Goal: Task Accomplishment & Management: Manage account settings

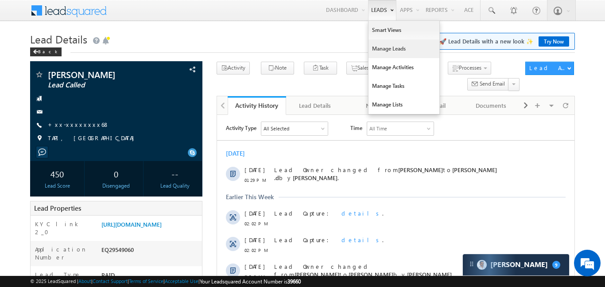
click at [379, 40] on link "Manage Leads" at bounding box center [403, 48] width 71 height 19
click at [380, 36] on link "Smart Views" at bounding box center [403, 30] width 71 height 19
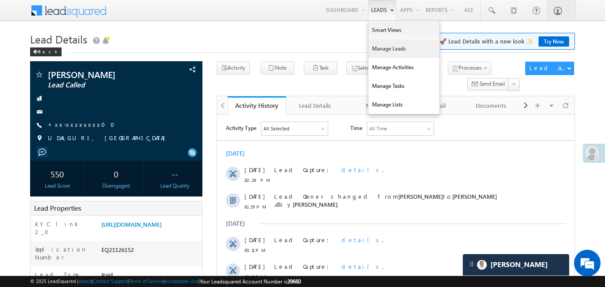
click at [396, 56] on link "Manage Leads" at bounding box center [403, 48] width 71 height 19
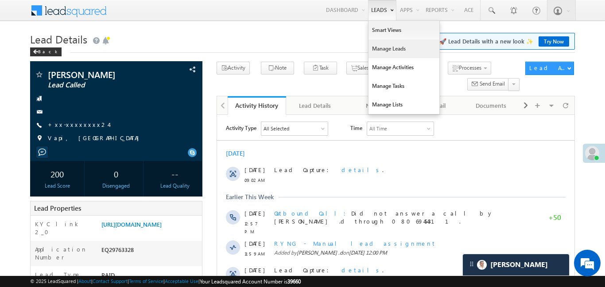
click at [390, 50] on link "Manage Leads" at bounding box center [403, 48] width 71 height 19
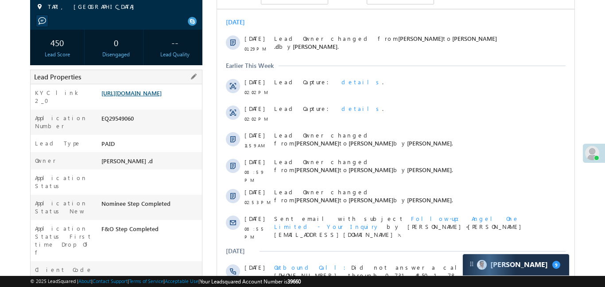
scroll to position [131, 0]
click at [162, 97] on link "[URL][DOMAIN_NAME]" at bounding box center [131, 93] width 60 height 8
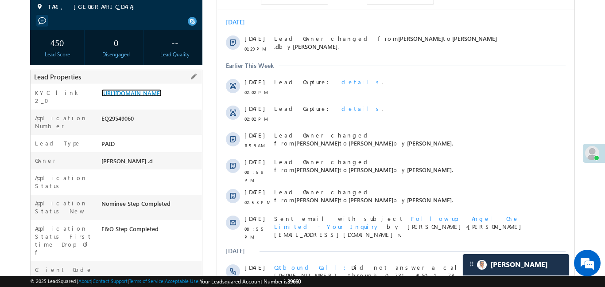
scroll to position [0, 0]
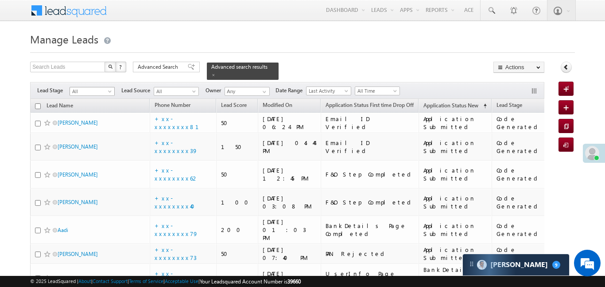
click at [87, 87] on span "All" at bounding box center [91, 91] width 42 height 8
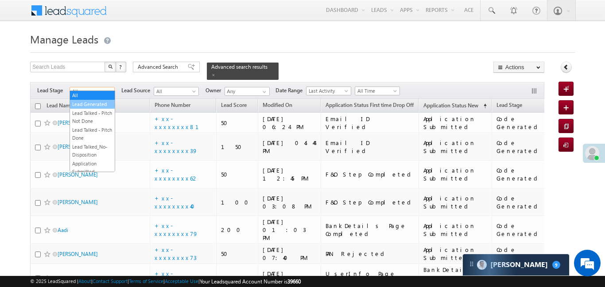
click at [101, 105] on link "Lead Generated" at bounding box center [92, 104] width 45 height 8
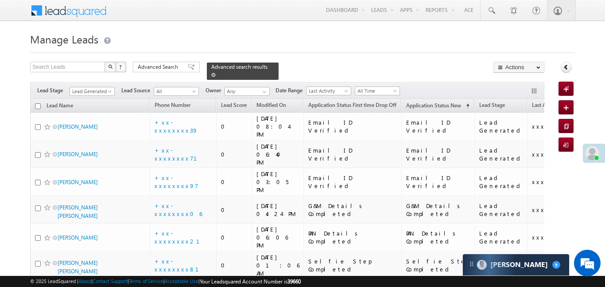
click at [216, 73] on span at bounding box center [213, 75] width 4 height 4
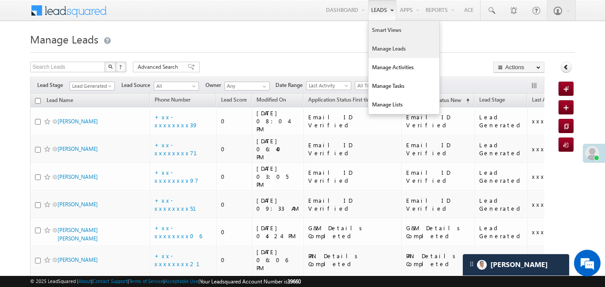
click at [388, 31] on link "Smart Views" at bounding box center [403, 30] width 71 height 19
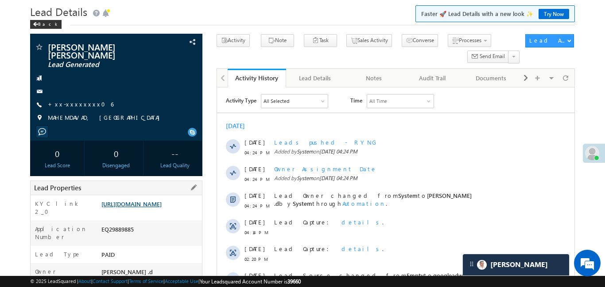
scroll to position [103, 0]
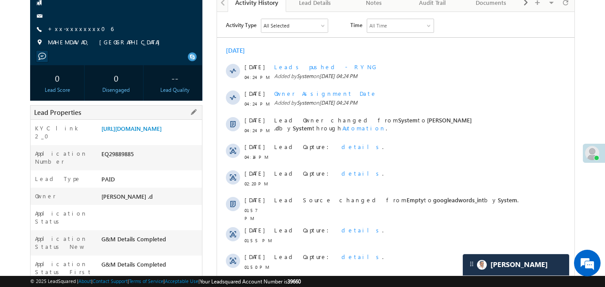
click at [159, 122] on div "KYC link 2_0 https://angelbroking1-pk3em7sa.customui-test.leadsquared.com?leadI…" at bounding box center [116, 132] width 171 height 25
click at [161, 132] on link "https://angelbroking1-pk3em7sa.customui-test.leadsquared.com?leadId=1f28d261-0f…" at bounding box center [131, 128] width 60 height 8
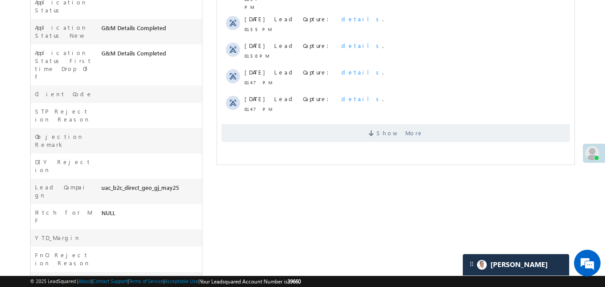
scroll to position [317, 0]
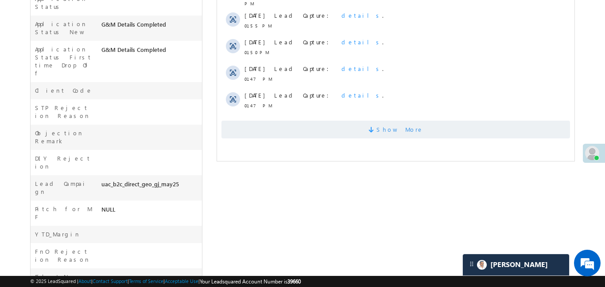
click at [376, 127] on span at bounding box center [372, 131] width 8 height 8
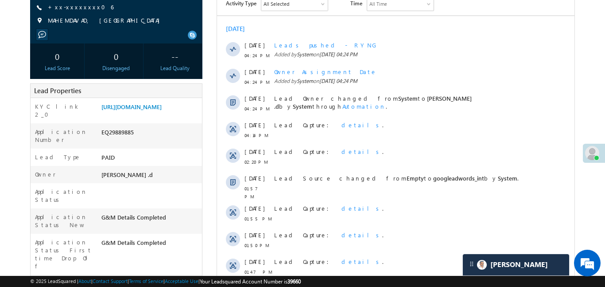
scroll to position [0, 0]
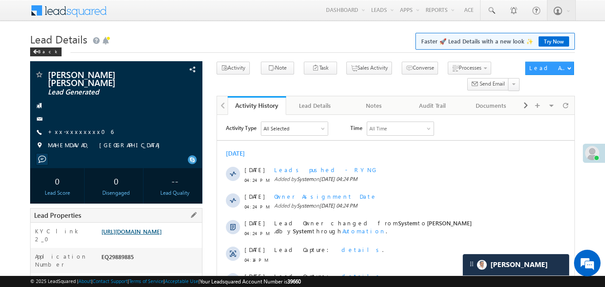
click at [161, 235] on link "https://angelbroking1-pk3em7sa.customui-test.leadsquared.com?leadId=1f28d261-0f…" at bounding box center [131, 231] width 60 height 8
click at [147, 227] on link "https://angelbroking1-pk3em7sa.customui-test.leadsquared.com?leadId=1f28d261-0f…" at bounding box center [131, 231] width 60 height 8
click at [147, 235] on link "https://angelbroking1-pk3em7sa.customui-test.leadsquared.com?leadId=1f28d261-0f…" at bounding box center [131, 231] width 60 height 8
click at [162, 235] on link "https://angelbroking1-pk3em7sa.customui-test.leadsquared.com?leadId=1f28d261-0f…" at bounding box center [131, 231] width 60 height 8
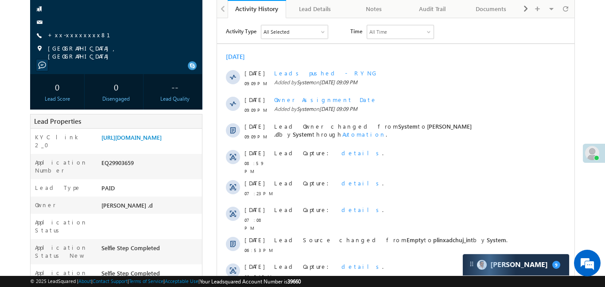
scroll to position [103, 0]
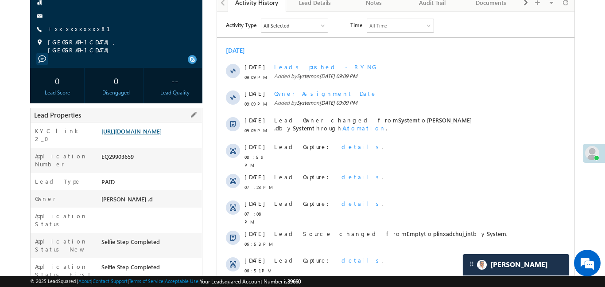
click at [162, 127] on link "https://angelbroking1-pk3em7sa.customui-test.leadsquared.com?leadId=a0fd7959-03…" at bounding box center [131, 131] width 60 height 8
click at [162, 135] on link "https://angelbroking1-pk3em7sa.customui-test.leadsquared.com?leadId=a0fd7959-03…" at bounding box center [131, 131] width 60 height 8
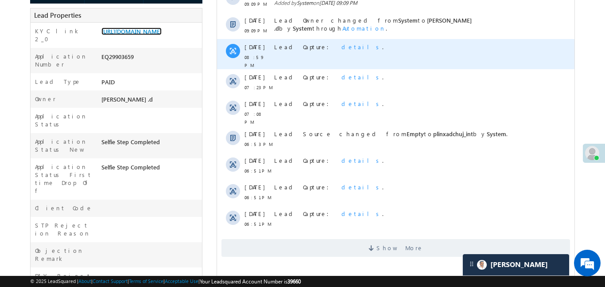
scroll to position [205, 0]
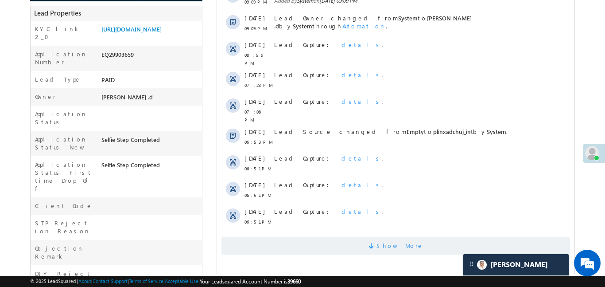
click at [403, 242] on span "Show More" at bounding box center [399, 245] width 47 height 18
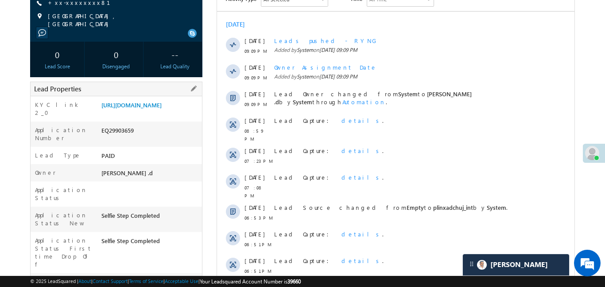
scroll to position [39, 0]
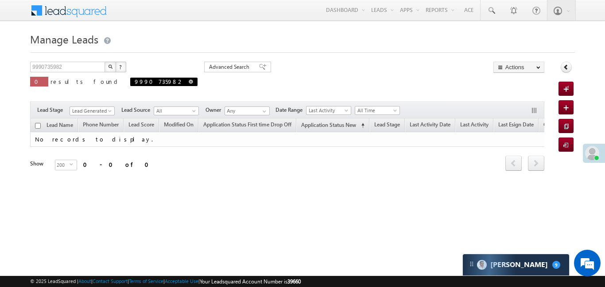
click at [189, 82] on span at bounding box center [191, 81] width 4 height 4
type input "Search Leads"
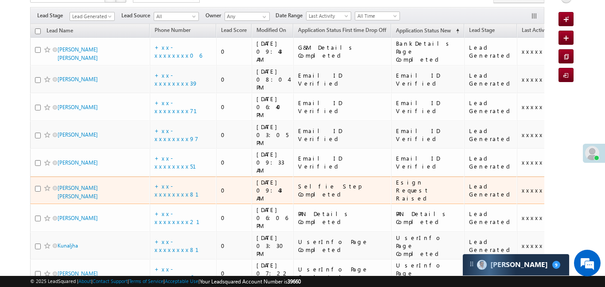
scroll to position [72, 0]
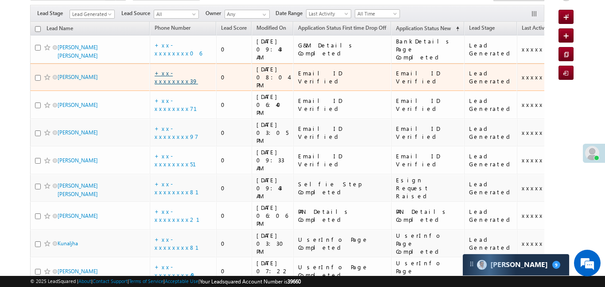
click at [179, 69] on link "+xx-xxxxxxxx39" at bounding box center [176, 76] width 43 height 15
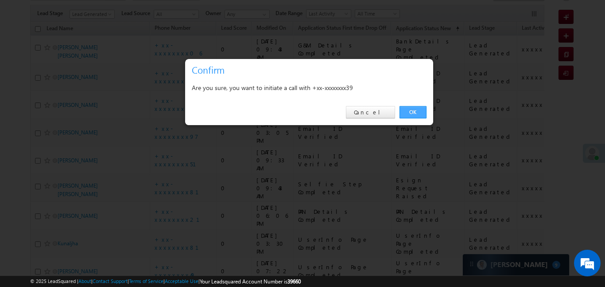
click at [414, 110] on link "OK" at bounding box center [412, 112] width 27 height 12
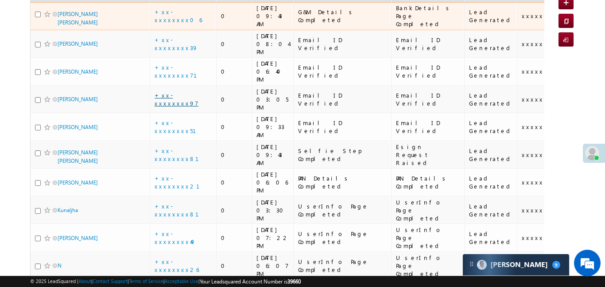
scroll to position [135, 0]
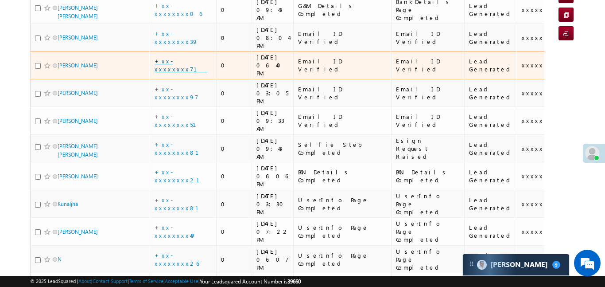
click at [189, 57] on link "+xx-xxxxxxxx71" at bounding box center [181, 64] width 53 height 15
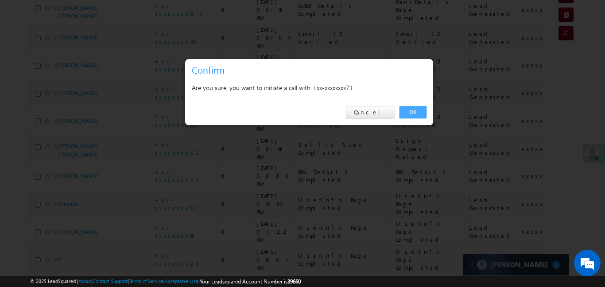
click at [418, 112] on link "OK" at bounding box center [412, 112] width 27 height 12
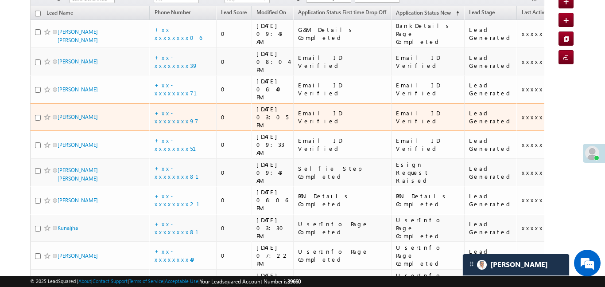
scroll to position [116, 0]
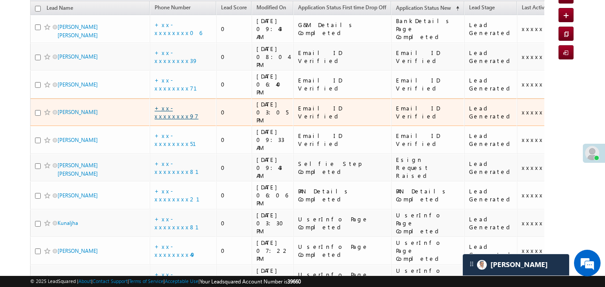
click at [182, 104] on link "+xx-xxxxxxxx97" at bounding box center [177, 111] width 44 height 15
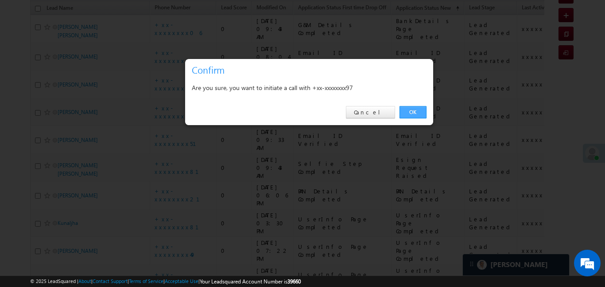
click at [416, 110] on link "OK" at bounding box center [412, 112] width 27 height 12
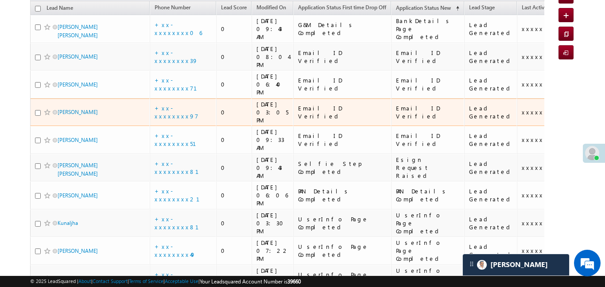
click at [44, 108] on span at bounding box center [47, 111] width 7 height 7
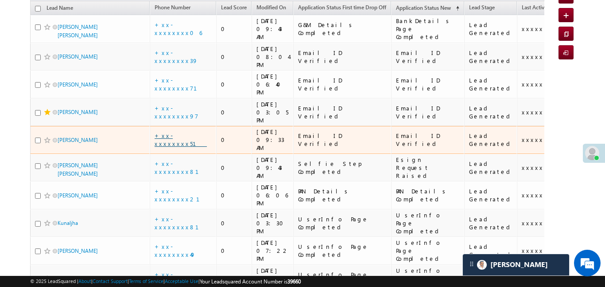
click at [177, 132] on link "+xx-xxxxxxxx51" at bounding box center [181, 139] width 52 height 15
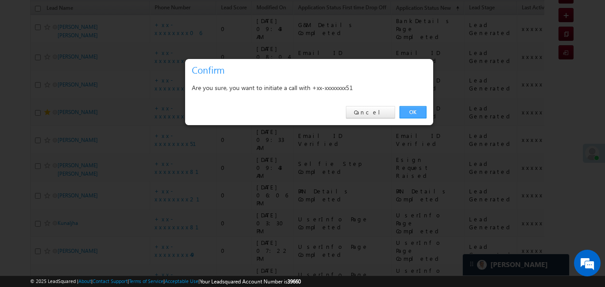
click at [419, 107] on link "OK" at bounding box center [412, 112] width 27 height 12
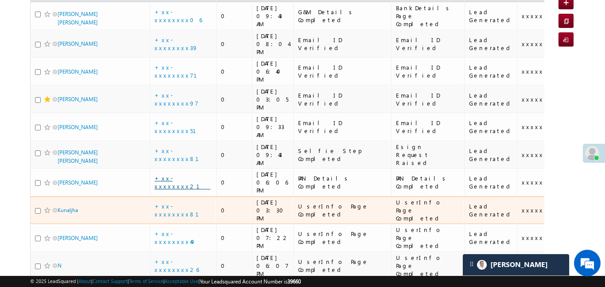
scroll to position [130, 0]
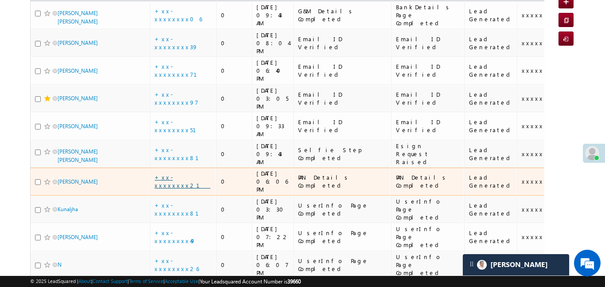
click at [182, 173] on link "+xx-xxxxxxxx21" at bounding box center [183, 180] width 56 height 15
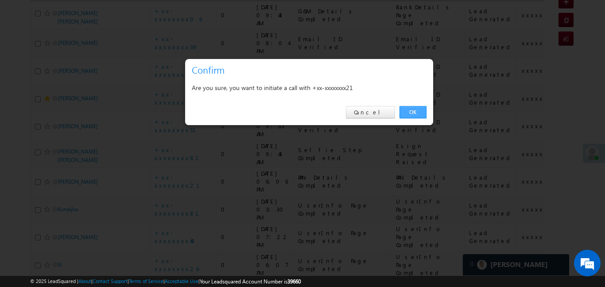
click at [408, 115] on link "OK" at bounding box center [412, 112] width 27 height 12
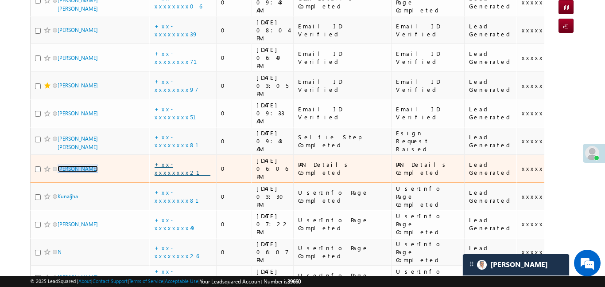
scroll to position [143, 0]
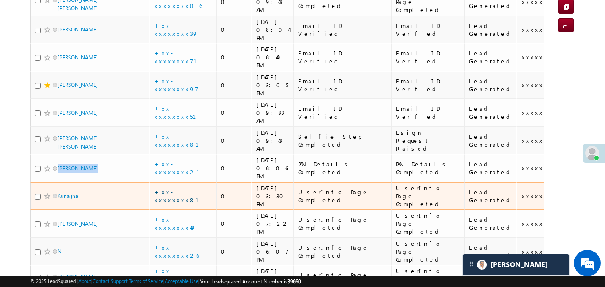
click at [186, 188] on link "+xx-xxxxxxxx81" at bounding box center [182, 195] width 55 height 15
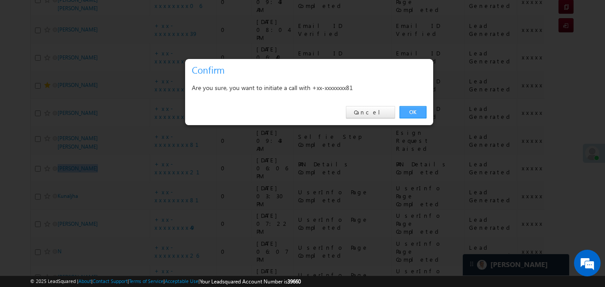
click at [413, 116] on link "OK" at bounding box center [412, 112] width 27 height 12
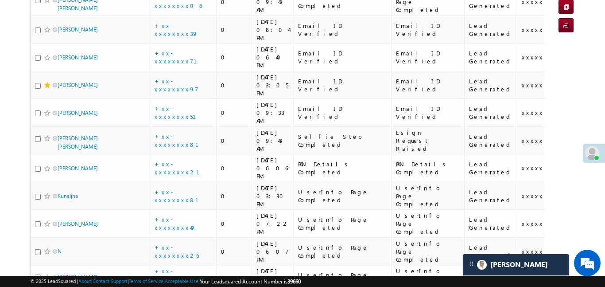
click at [0, 101] on body "Menu Aakansha .d Aakan sha.D @ange lbrok ing.c om" at bounding box center [302, 113] width 605 height 512
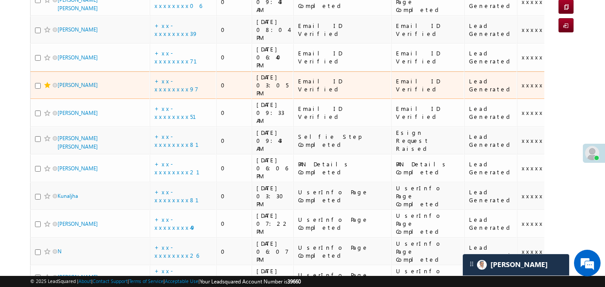
click at [48, 81] on span at bounding box center [47, 84] width 7 height 7
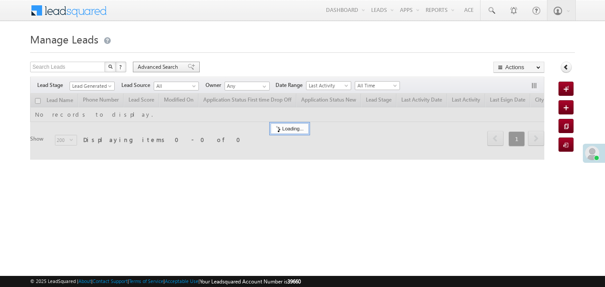
click at [158, 67] on span "Advanced Search" at bounding box center [159, 67] width 43 height 8
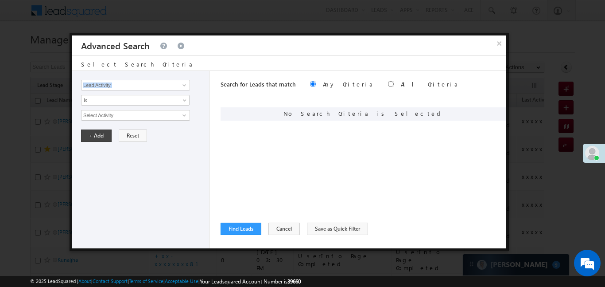
click at [129, 88] on div "Lead Activity Task Sales Group Prospect Id WA Last Message Timestamp 4th Day Di…" at bounding box center [140, 159] width 137 height 177
click at [129, 88] on input "Lead Activity" at bounding box center [135, 85] width 109 height 11
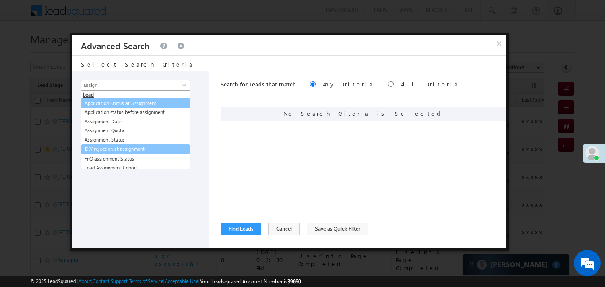
scroll to position [4, 0]
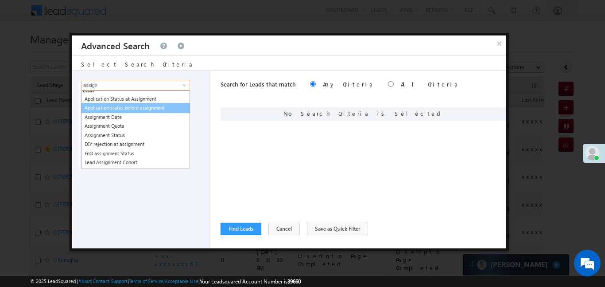
click at [120, 111] on link "Application status before assignment" at bounding box center [135, 108] width 109 height 10
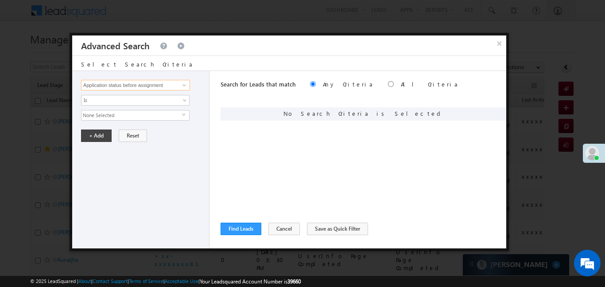
type input "Application status before assignment"
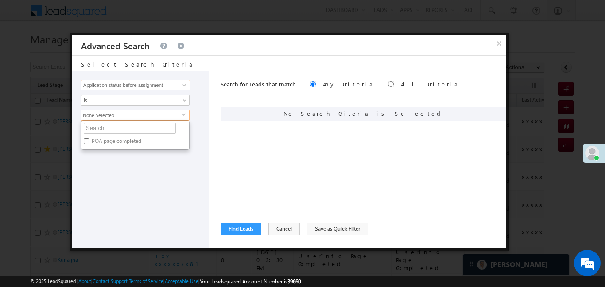
click at [112, 89] on input "Application status before assignment" at bounding box center [135, 85] width 109 height 11
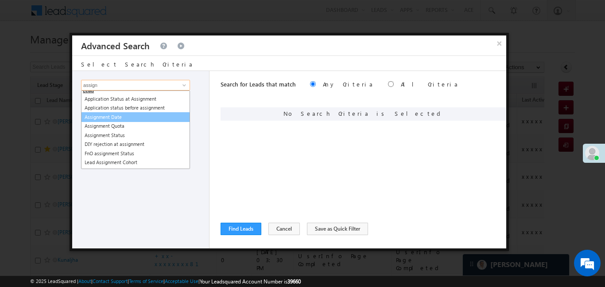
click at [133, 120] on link "Assignment Date" at bounding box center [135, 117] width 109 height 10
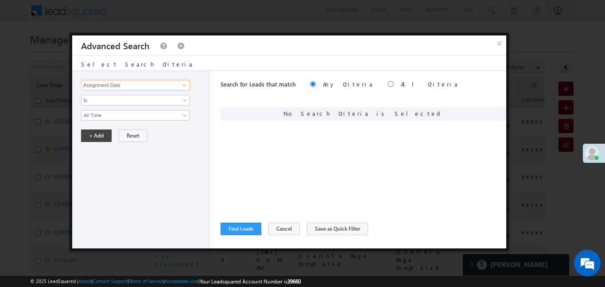
type input "Assignment Date"
click at [129, 116] on span "All Time" at bounding box center [129, 115] width 96 height 8
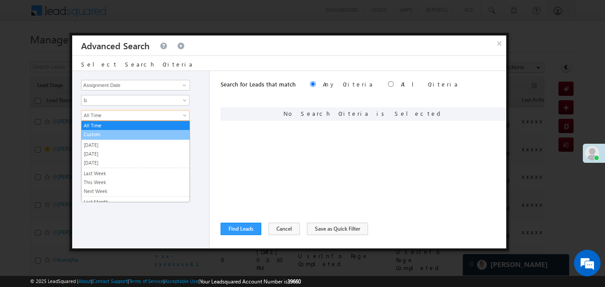
click at [119, 131] on link "Custom" at bounding box center [135, 134] width 108 height 8
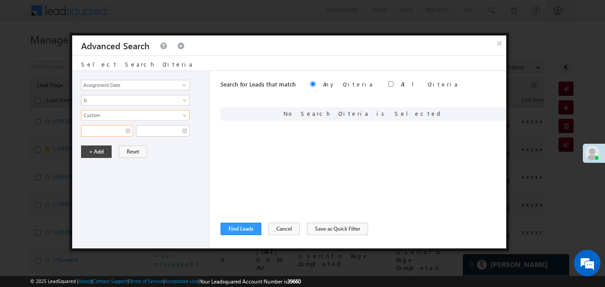
click at [119, 131] on input "text" at bounding box center [107, 131] width 52 height 12
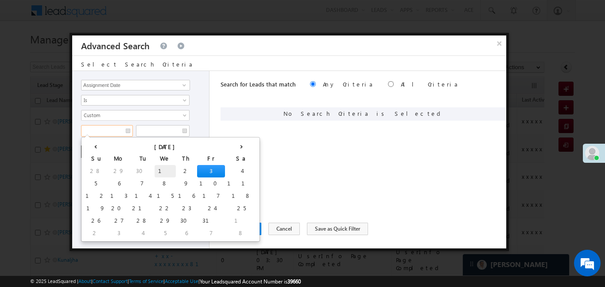
click at [155, 170] on td "1" at bounding box center [165, 171] width 21 height 12
type input "01/10/25"
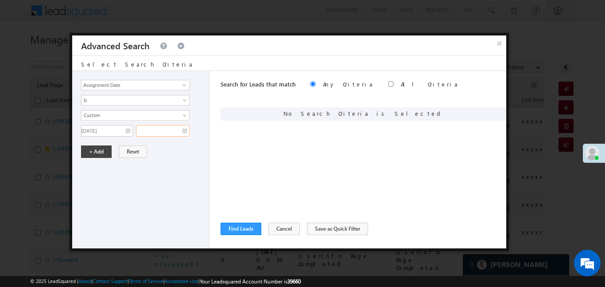
click at [176, 130] on input "text" at bounding box center [163, 131] width 54 height 12
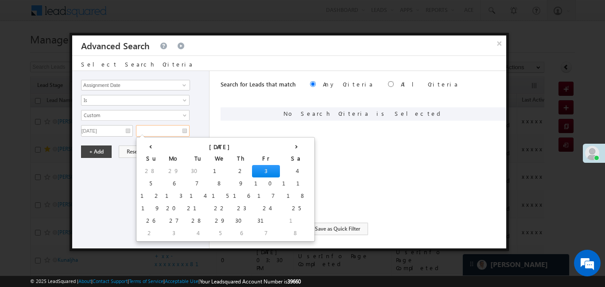
click at [252, 173] on td "3" at bounding box center [266, 171] width 28 height 12
type input "03/10/25"
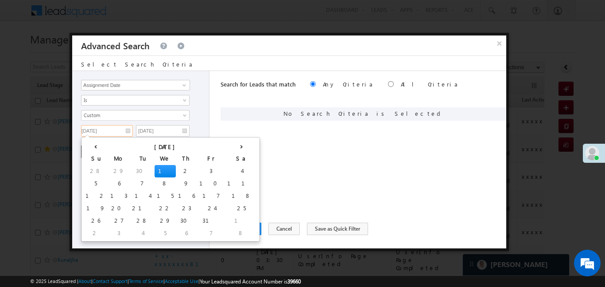
click at [100, 131] on input "01/10/25" at bounding box center [107, 131] width 52 height 12
click at [130, 171] on td "30" at bounding box center [142, 171] width 25 height 12
type input "30/09/25"
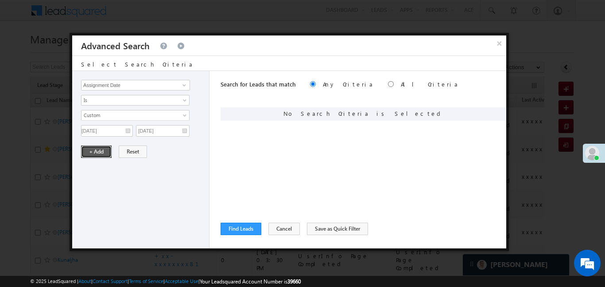
click at [93, 146] on button "+ Add" at bounding box center [96, 151] width 31 height 12
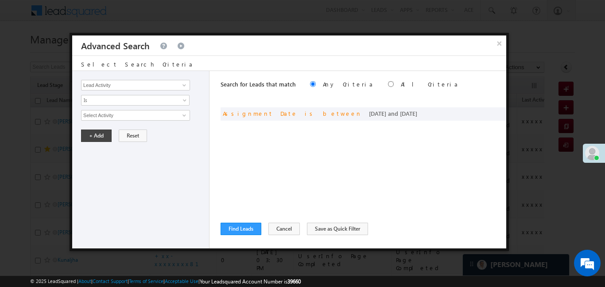
click at [153, 90] on div "Lead Activity Task Sales Group Prospect Id WA Last Message Timestamp 4th Day Di…" at bounding box center [140, 159] width 137 height 177
click at [152, 88] on input "Lead Activity" at bounding box center [135, 85] width 109 height 11
click at [144, 100] on link "Lead Stage" at bounding box center [135, 103] width 109 height 10
type input "Lead Stage"
click at [127, 96] on span "Is" at bounding box center [129, 100] width 96 height 8
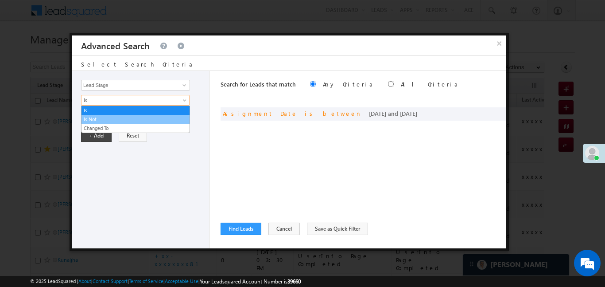
click at [111, 115] on link "Is Not" at bounding box center [135, 119] width 108 height 8
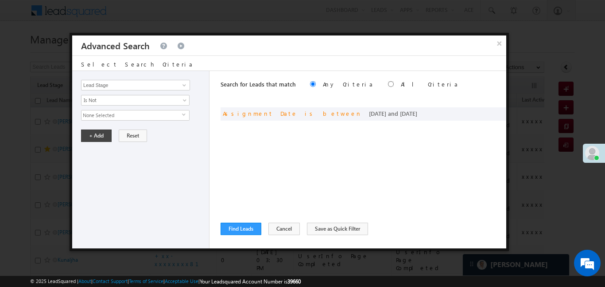
click at [111, 114] on span "None Selected" at bounding box center [131, 115] width 101 height 10
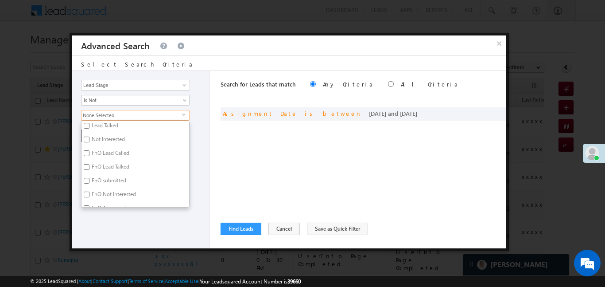
scroll to position [217, 0]
click at [85, 168] on input "Code Generated" at bounding box center [87, 171] width 6 height 6
checkbox input "true"
click at [86, 198] on input "Not Interested" at bounding box center [87, 197] width 6 height 6
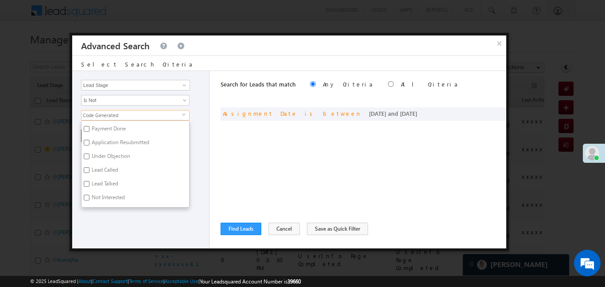
checkbox input "true"
click at [131, 249] on div "× Advanced Search Select Search Criteria Lead Activity Task Sales Group Prospec…" at bounding box center [289, 142] width 439 height 218
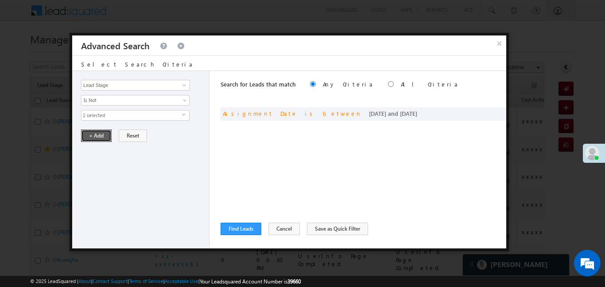
click at [90, 136] on button "+ Add" at bounding box center [96, 135] width 31 height 12
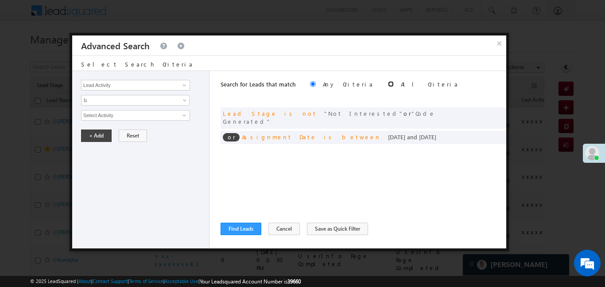
click at [388, 81] on input "radio" at bounding box center [391, 84] width 6 height 6
radio input "true"
click at [257, 232] on button "Find Leads" at bounding box center [241, 228] width 41 height 12
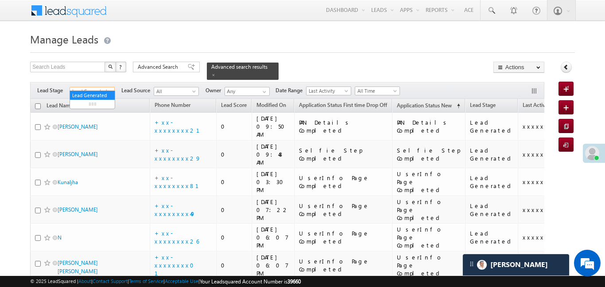
click at [112, 89] on span at bounding box center [110, 92] width 7 height 7
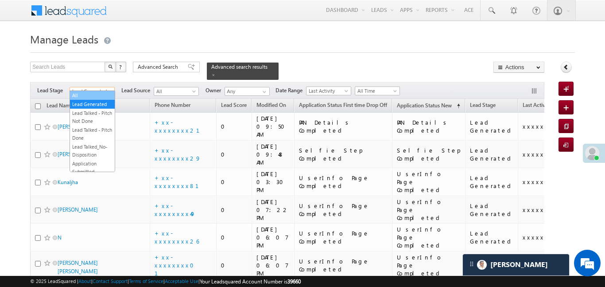
click at [101, 95] on link "All" at bounding box center [92, 95] width 45 height 8
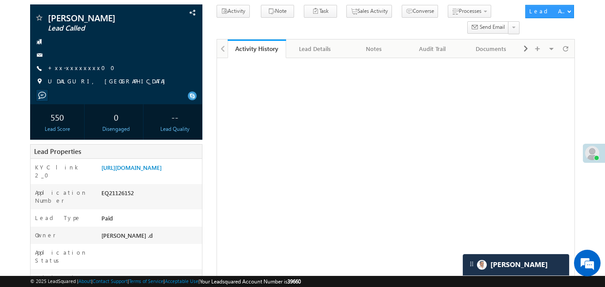
scroll to position [57, 0]
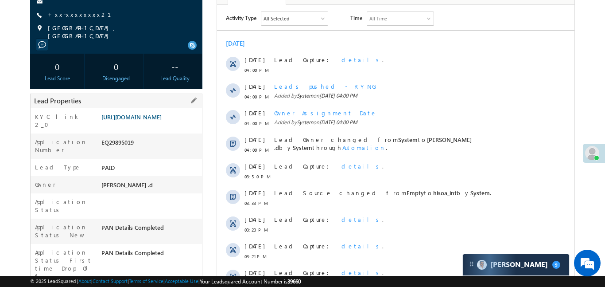
click at [150, 120] on link "https://angelbroking1-pk3em7sa.customui-test.leadsquared.com?leadId=87ae865a-95…" at bounding box center [131, 117] width 60 height 8
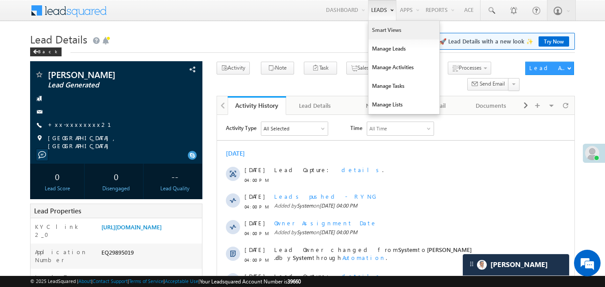
click at [385, 29] on link "Smart Views" at bounding box center [403, 30] width 71 height 19
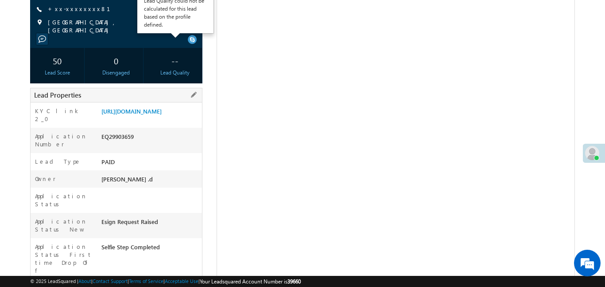
scroll to position [123, 0]
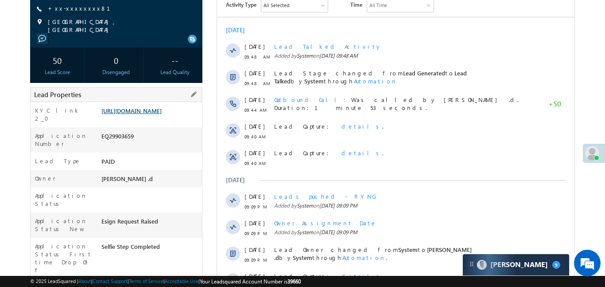
click at [162, 111] on link "[URL][DOMAIN_NAME]" at bounding box center [131, 111] width 60 height 8
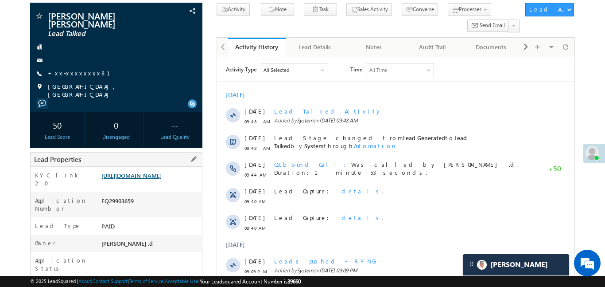
scroll to position [46, 0]
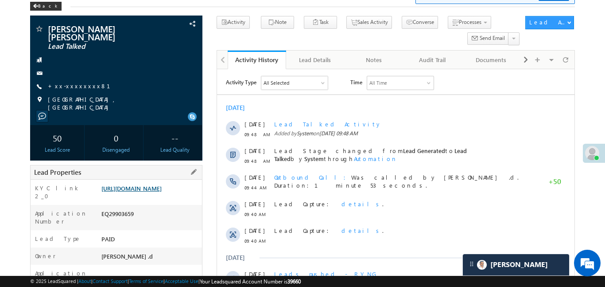
click at [162, 187] on link "https://angelbroking1-pk3em7sa.customui-test.leadsquared.com?leadId=a0fd7959-03…" at bounding box center [131, 188] width 60 height 8
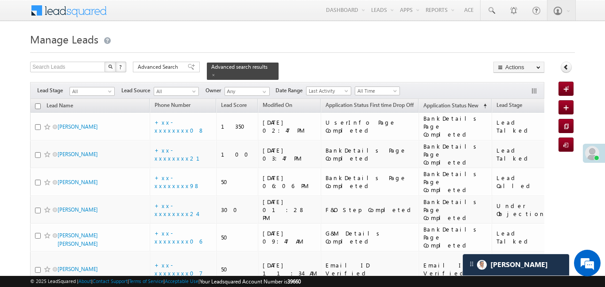
click at [36, 103] on input "checkbox" at bounding box center [38, 106] width 6 height 6
checkbox input "true"
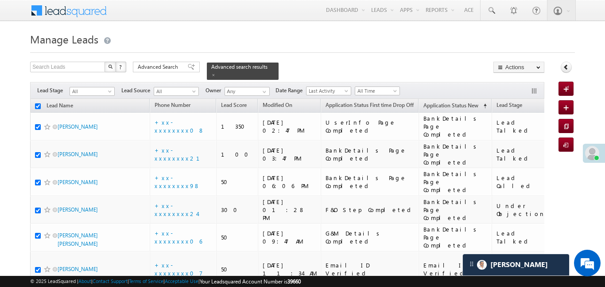
checkbox input "true"
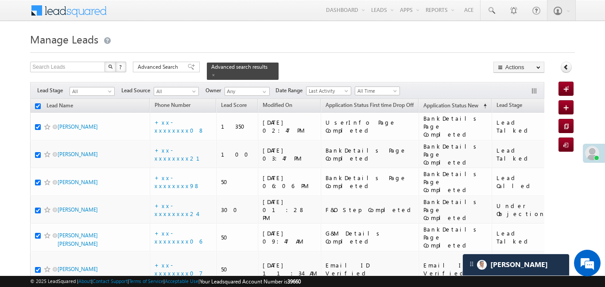
checkbox input "true"
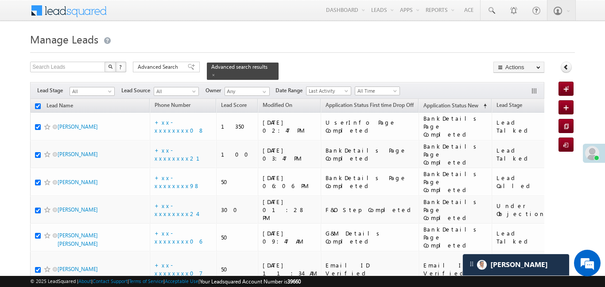
checkbox input "true"
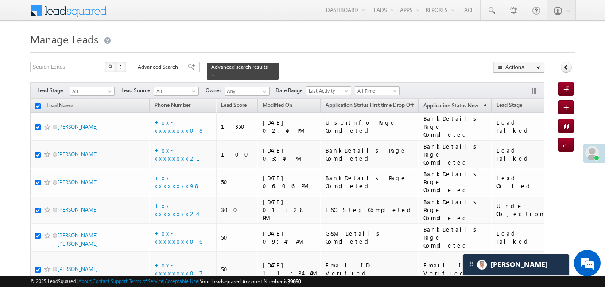
checkbox input "true"
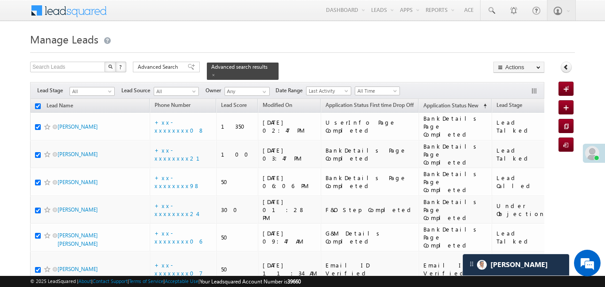
checkbox input "true"
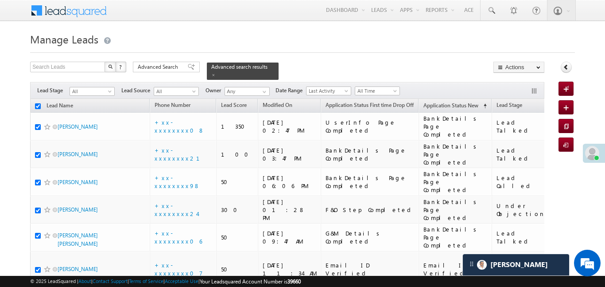
checkbox input "true"
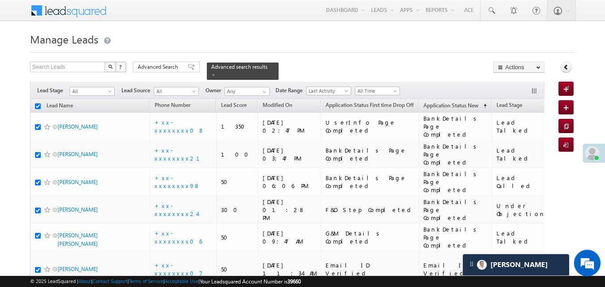
checkbox input "true"
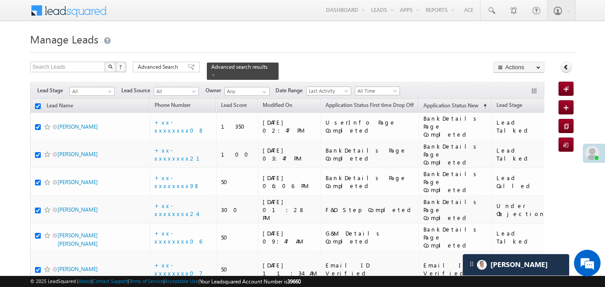
checkbox input "true"
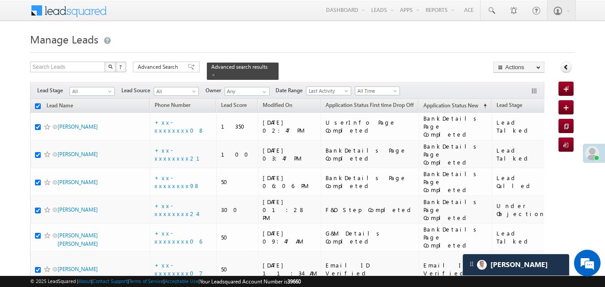
checkbox input "true"
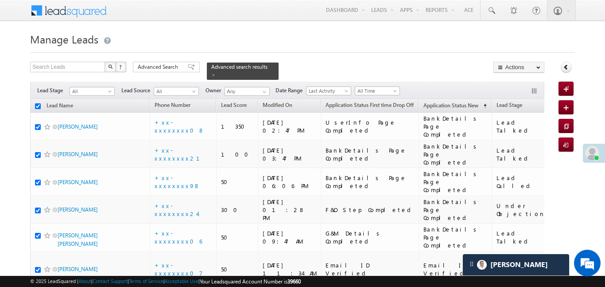
checkbox input "true"
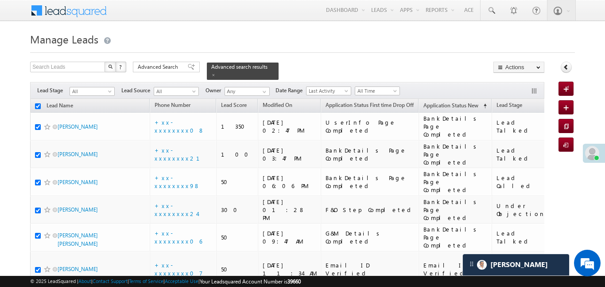
checkbox input "true"
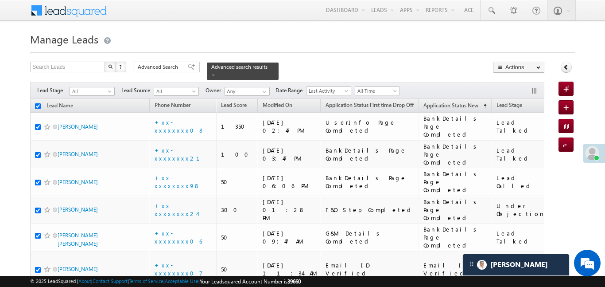
checkbox input "true"
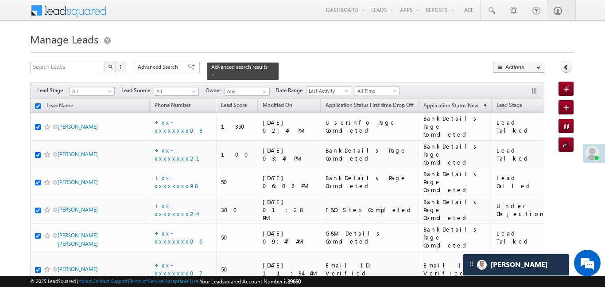
checkbox input "true"
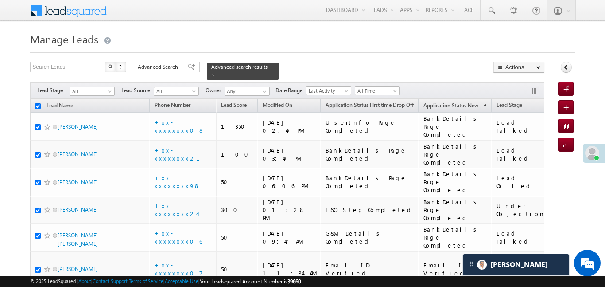
checkbox input "true"
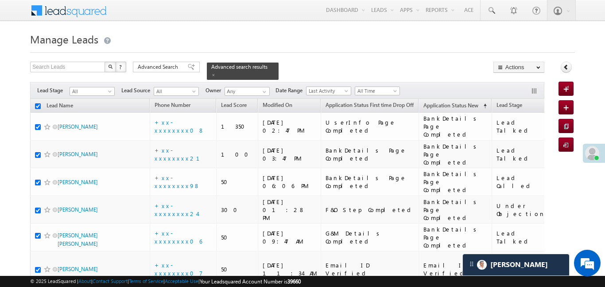
checkbox input "true"
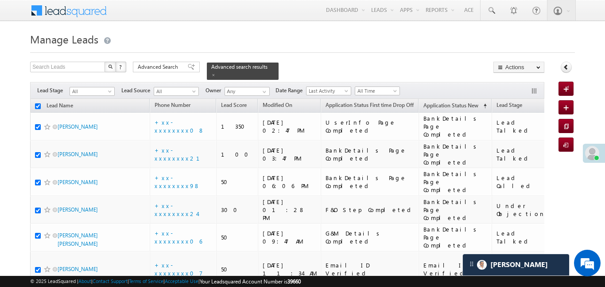
checkbox input "true"
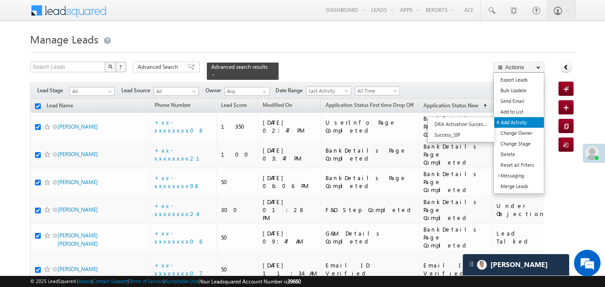
click at [522, 120] on link "Add Activity" at bounding box center [519, 122] width 50 height 11
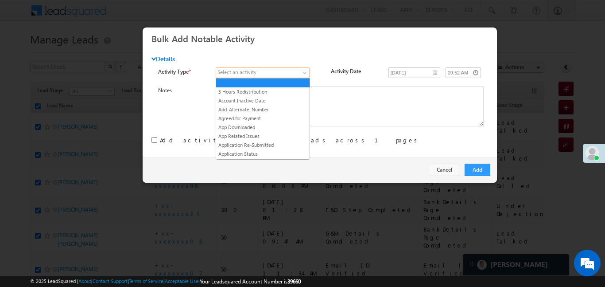
click at [267, 75] on span at bounding box center [258, 73] width 84 height 8
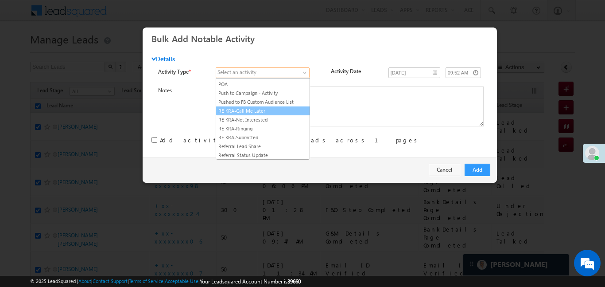
scroll to position [1131, 0]
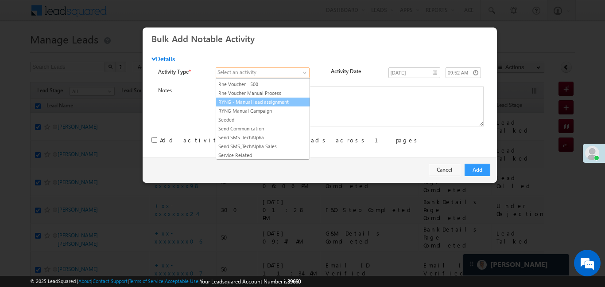
click at [277, 106] on link "RYNG - Manual lead assignment" at bounding box center [262, 102] width 93 height 8
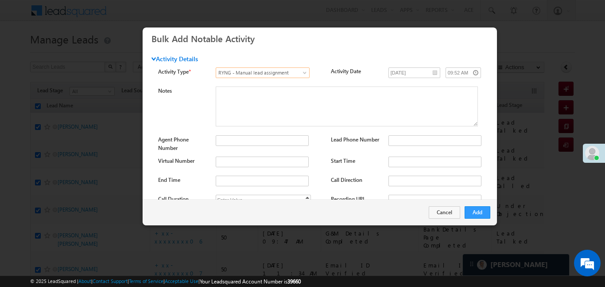
scroll to position [117, 0]
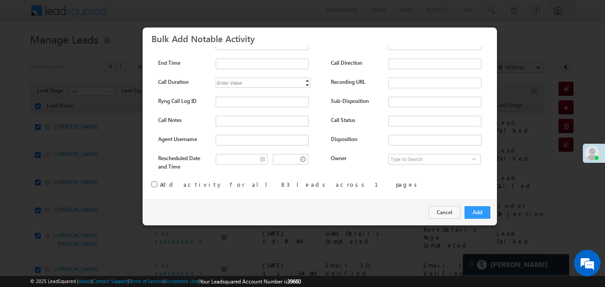
click at [153, 186] on div "Add activity for all 83 leads across 1 pages" at bounding box center [319, 185] width 337 height 13
click at [153, 184] on input "checkbox" at bounding box center [154, 184] width 6 height 6
checkbox input "true"
click at [483, 210] on button "Add" at bounding box center [478, 212] width 26 height 12
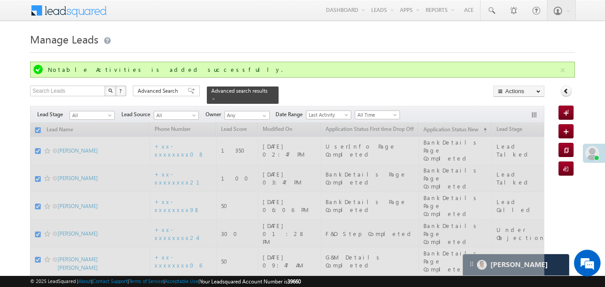
checkbox input "false"
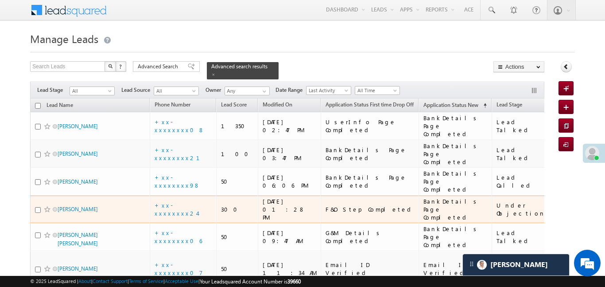
scroll to position [54, 0]
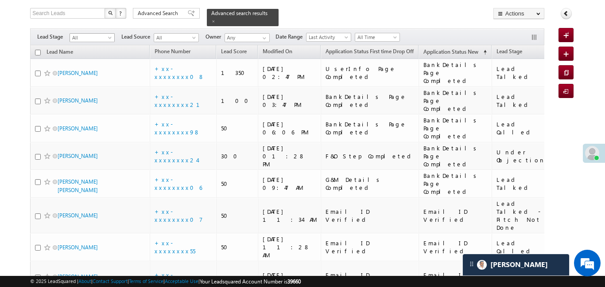
click at [99, 34] on span "All" at bounding box center [91, 38] width 42 height 8
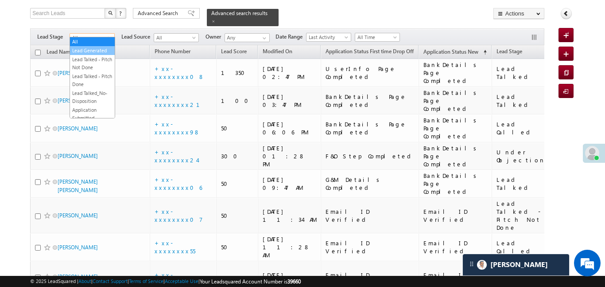
click at [100, 51] on link "Lead Generated" at bounding box center [92, 50] width 45 height 8
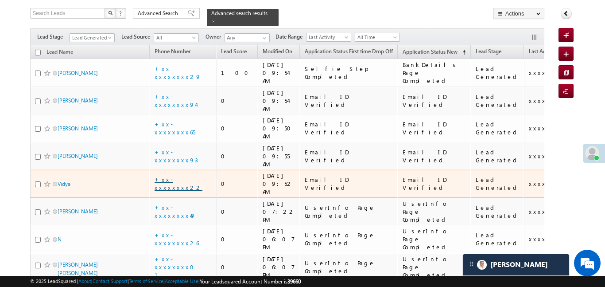
click at [165, 175] on link "+xx-xxxxxxxx22" at bounding box center [179, 182] width 48 height 15
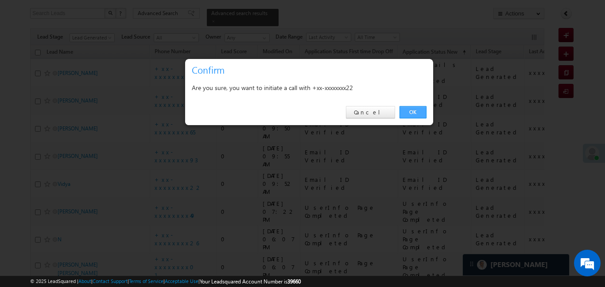
click at [410, 109] on link "OK" at bounding box center [412, 112] width 27 height 12
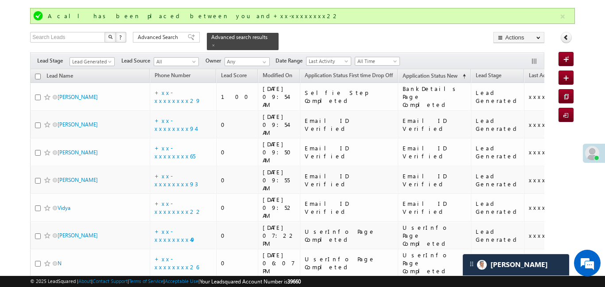
click at [398, 41] on div "Search Leads X ? 9 results found Advanced Search Advanced Search Advanced searc…" at bounding box center [287, 41] width 514 height 18
click at [561, 11] on button "button" at bounding box center [562, 16] width 11 height 11
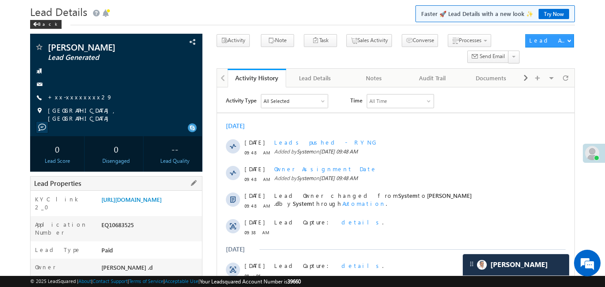
scroll to position [108, 0]
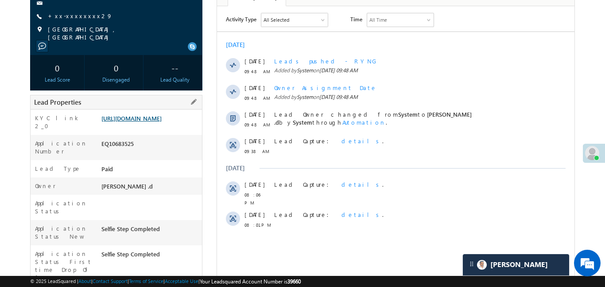
click at [156, 120] on link "https://angelbroking1-pk3em7sa.customui-test.leadsquared.com?leadId=ecf2c59d-19…" at bounding box center [131, 118] width 60 height 8
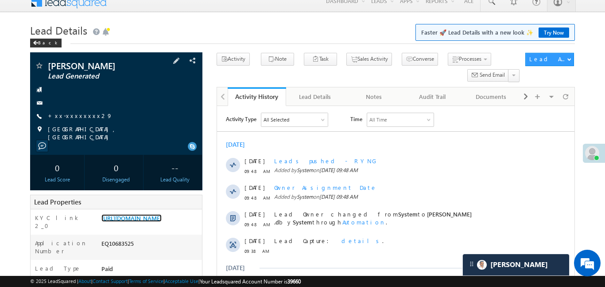
scroll to position [0, 0]
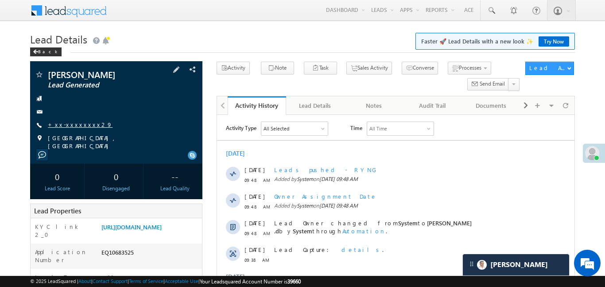
click at [81, 120] on link "+xx-xxxxxxxx29" at bounding box center [80, 124] width 65 height 8
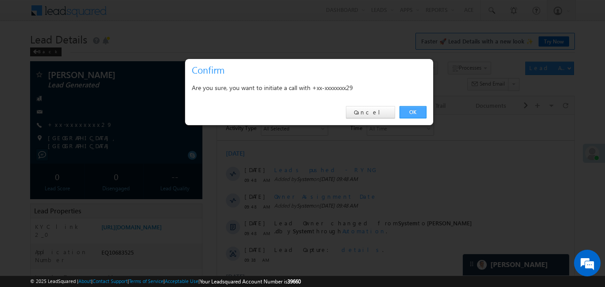
click at [422, 112] on link "OK" at bounding box center [412, 112] width 27 height 12
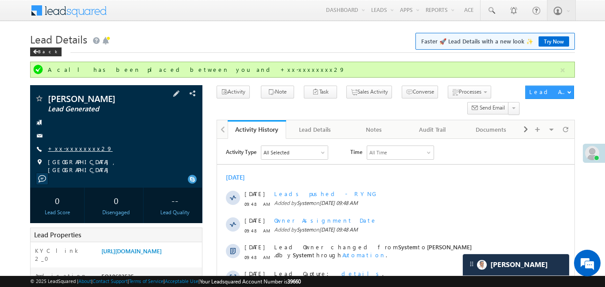
click at [81, 145] on link "+xx-xxxxxxxx29" at bounding box center [80, 148] width 65 height 8
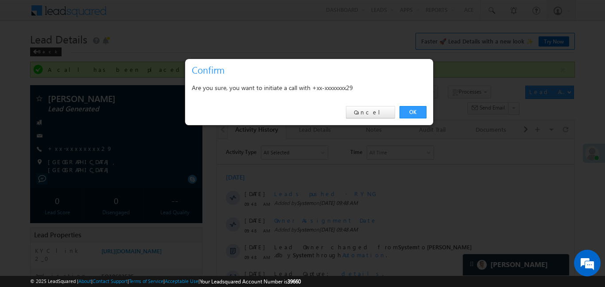
click at [424, 101] on div "OK Cancel" at bounding box center [309, 112] width 248 height 25
click at [416, 109] on link "OK" at bounding box center [412, 112] width 27 height 12
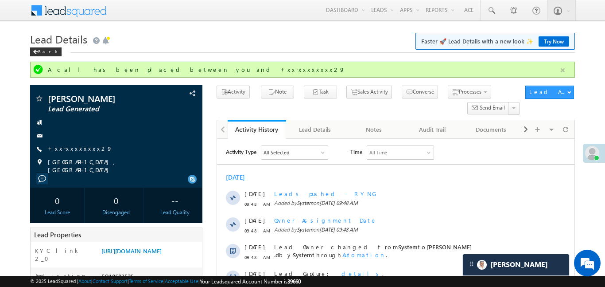
click at [562, 72] on button "button" at bounding box center [562, 70] width 11 height 11
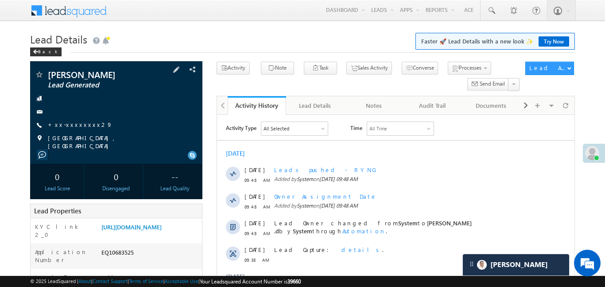
click at [76, 128] on span "+xx-xxxxxxxx29" at bounding box center [80, 124] width 65 height 9
click at [74, 122] on link "+xx-xxxxxxxx29" at bounding box center [80, 124] width 65 height 8
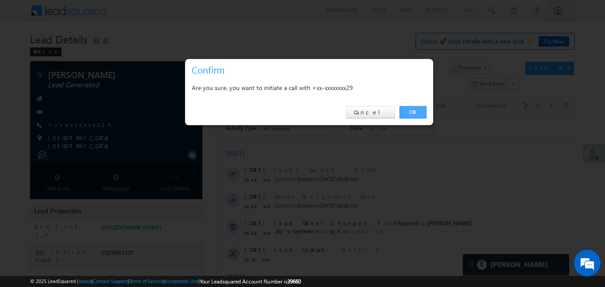
click at [420, 113] on link "OK" at bounding box center [412, 112] width 27 height 12
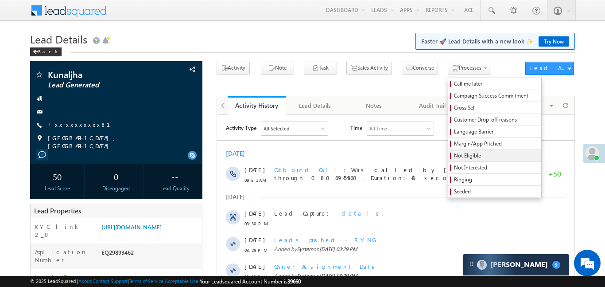
click at [454, 158] on span "Not Eligible" at bounding box center [496, 155] width 84 height 8
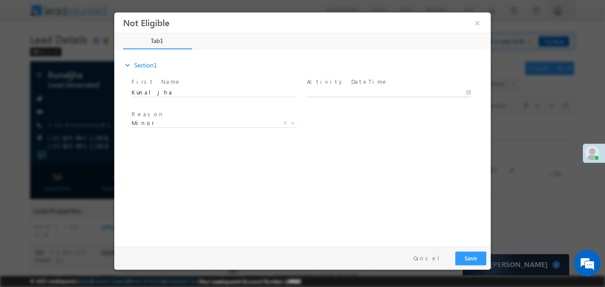
type input "[DATE] 9:53 AM"
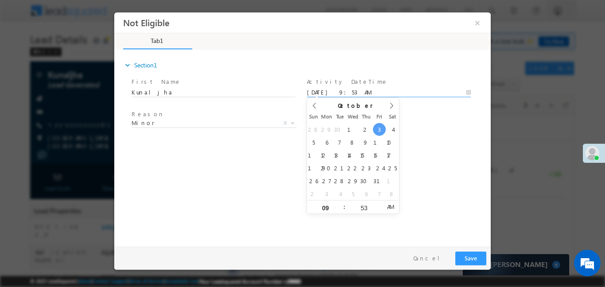
click at [382, 96] on body "Not Eligible ×" at bounding box center [302, 127] width 376 height 230
click at [479, 258] on button "Save" at bounding box center [470, 258] width 31 height 14
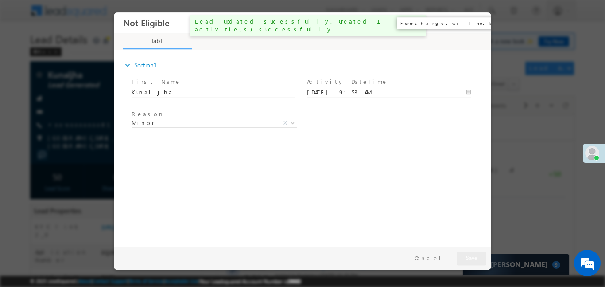
click at [478, 27] on button "×" at bounding box center [477, 22] width 15 height 16
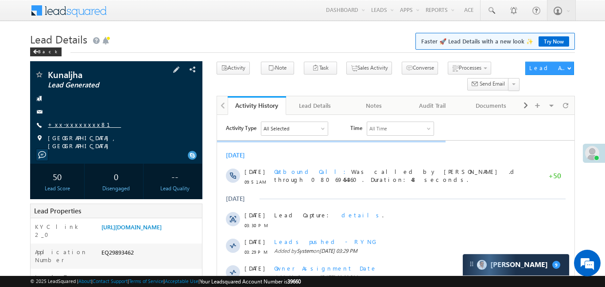
click at [81, 122] on link "+xx-xxxxxxxx81" at bounding box center [84, 124] width 73 height 8
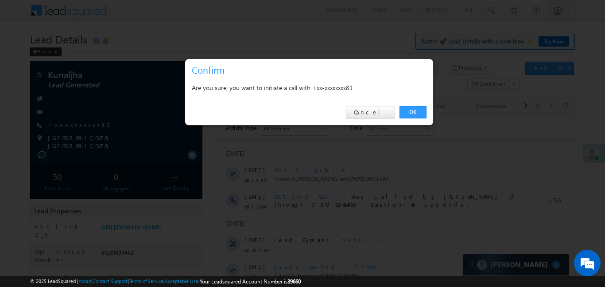
click at [416, 118] on div "OK Cancel" at bounding box center [309, 112] width 248 height 25
click at [411, 108] on link "OK" at bounding box center [412, 112] width 27 height 12
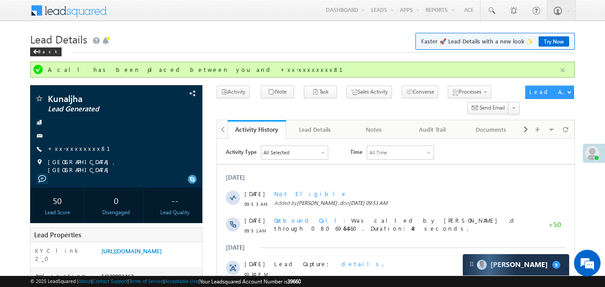
click at [560, 72] on button "button" at bounding box center [562, 70] width 11 height 11
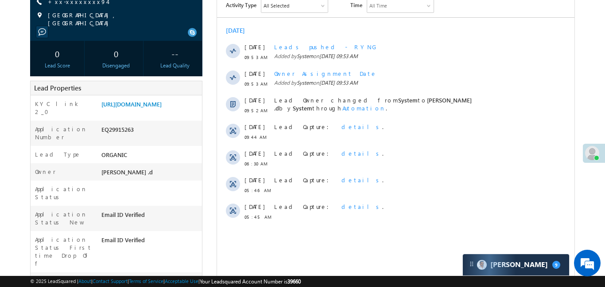
scroll to position [56, 0]
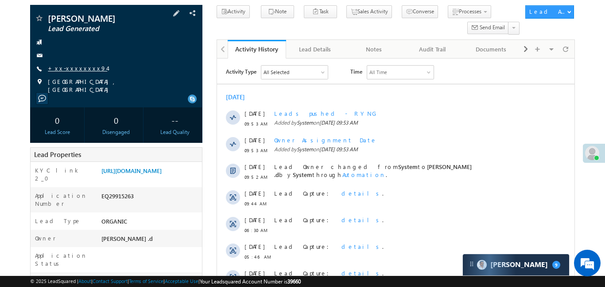
click at [71, 71] on link "+xx-xxxxxxxx94" at bounding box center [77, 68] width 59 height 8
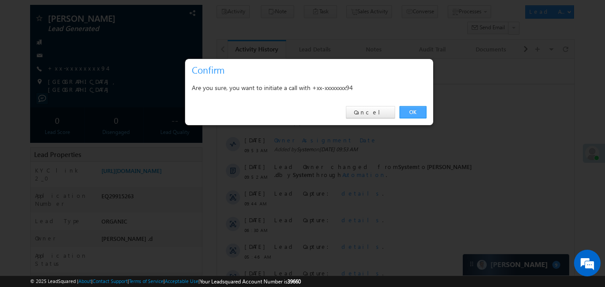
click at [410, 111] on link "OK" at bounding box center [412, 112] width 27 height 12
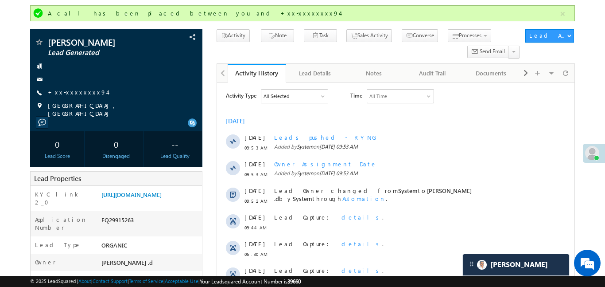
scroll to position [0, 0]
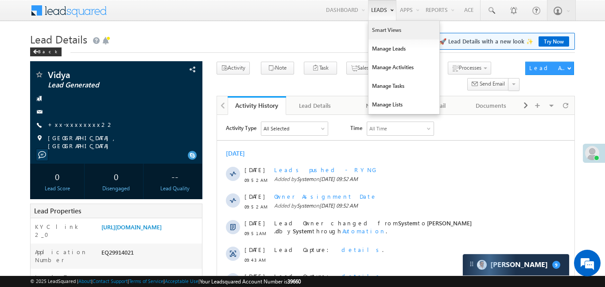
click at [387, 32] on link "Smart Views" at bounding box center [403, 30] width 71 height 19
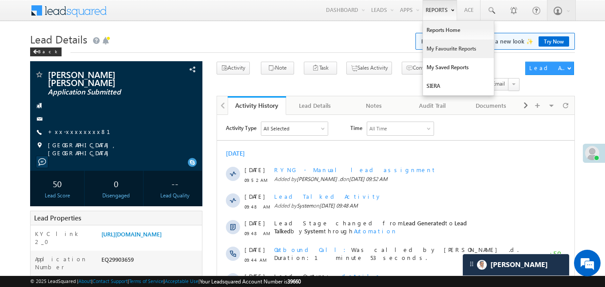
click at [459, 52] on link "My Favourite Reports" at bounding box center [458, 48] width 71 height 19
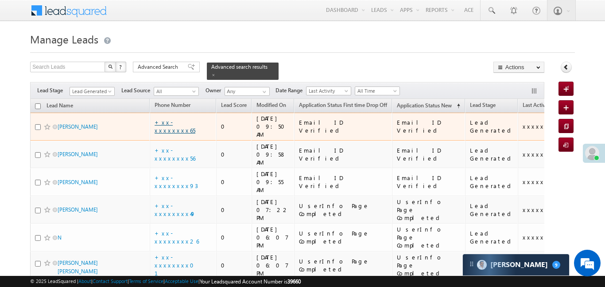
click at [169, 118] on link "+xx-xxxxxxxx65" at bounding box center [175, 125] width 41 height 15
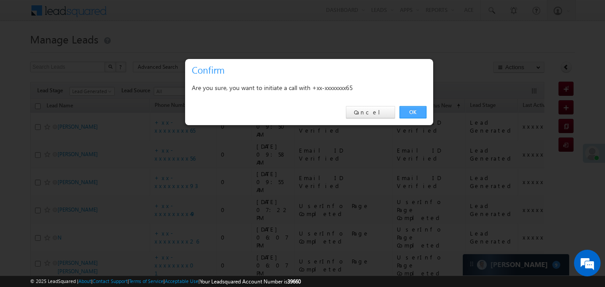
click at [406, 112] on link "OK" at bounding box center [412, 112] width 27 height 12
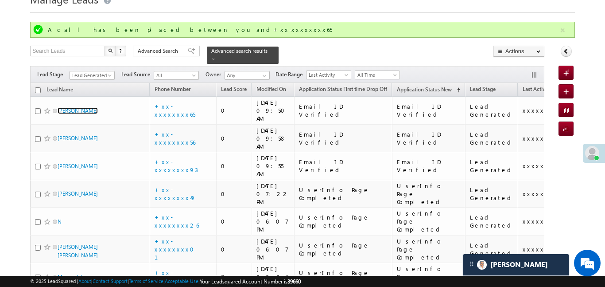
scroll to position [38, 0]
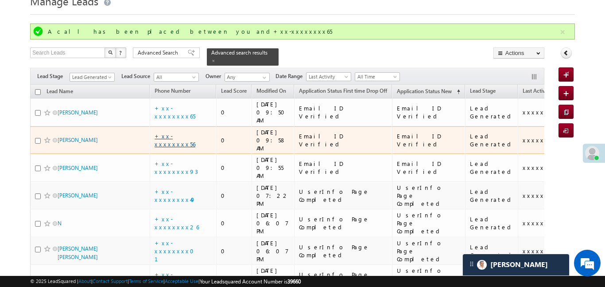
click at [181, 132] on link "+xx-xxxxxxxx56" at bounding box center [175, 139] width 41 height 15
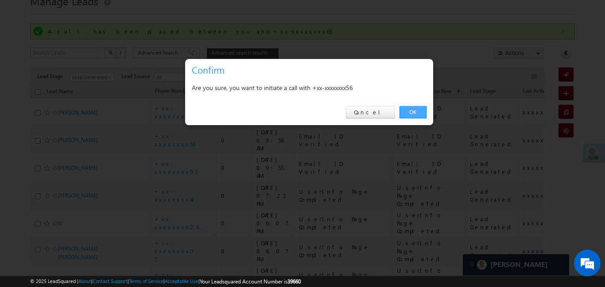
click at [414, 109] on link "OK" at bounding box center [412, 112] width 27 height 12
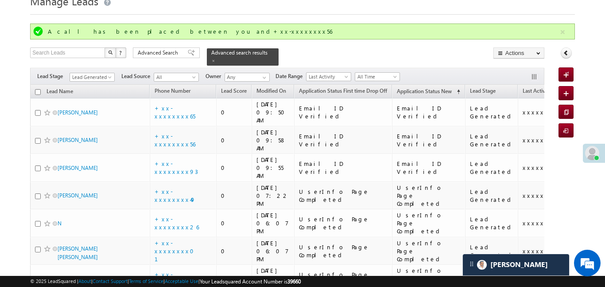
click at [374, 51] on div "Search Leads X ? 10 results found Advanced Search Advanced Search Advanced sear…" at bounding box center [287, 56] width 514 height 18
click at [565, 31] on button "button" at bounding box center [562, 32] width 11 height 11
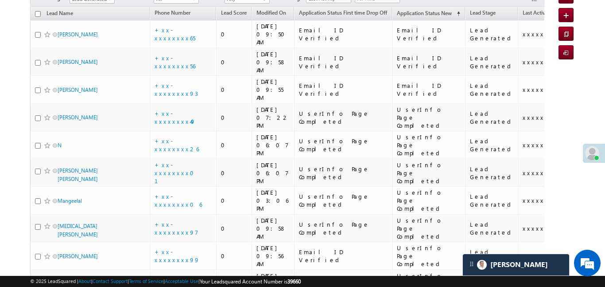
scroll to position [93, 0]
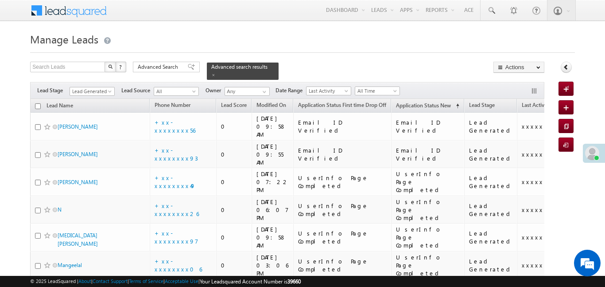
scroll to position [73, 0]
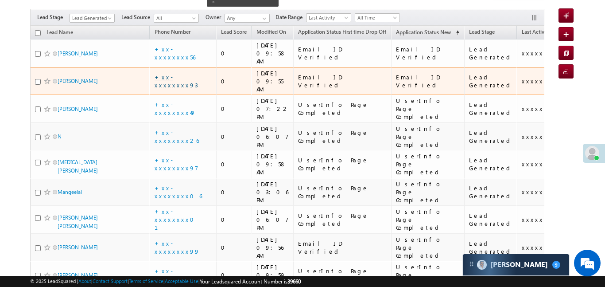
click at [181, 73] on link "+xx-xxxxxxxx93" at bounding box center [176, 80] width 43 height 15
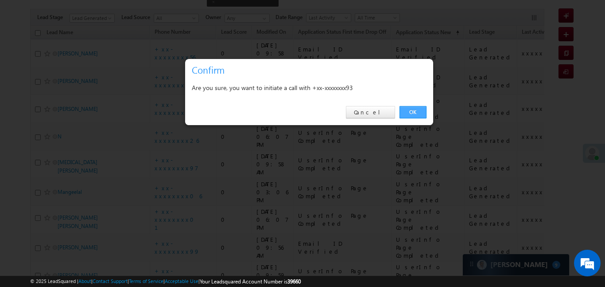
click at [408, 107] on link "OK" at bounding box center [412, 112] width 27 height 12
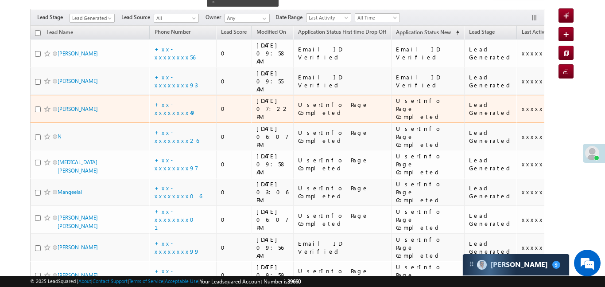
scroll to position [97, 0]
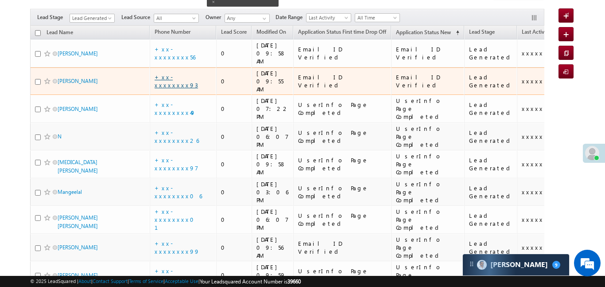
click at [181, 73] on link "+xx-xxxxxxxx93" at bounding box center [176, 80] width 43 height 15
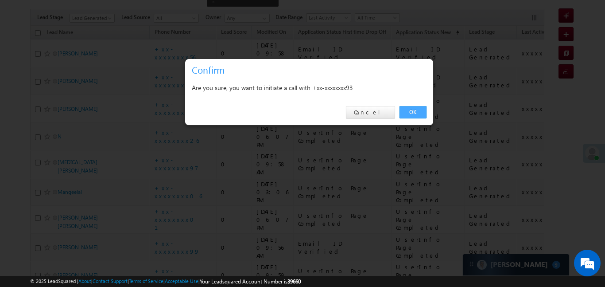
click at [410, 112] on link "OK" at bounding box center [412, 112] width 27 height 12
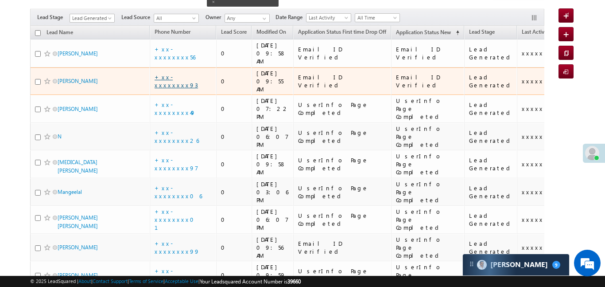
click at [188, 73] on link "+xx-xxxxxxxx93" at bounding box center [176, 80] width 43 height 15
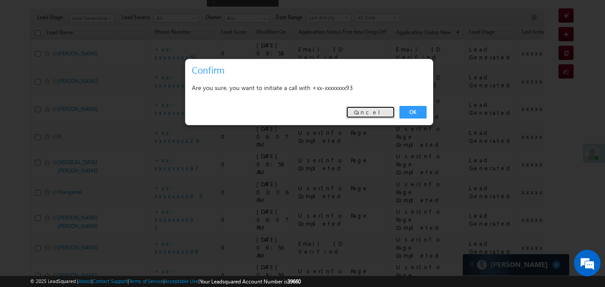
click at [378, 108] on link "Cancel" at bounding box center [370, 112] width 49 height 12
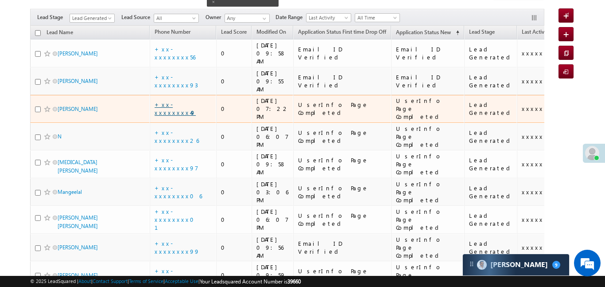
click at [188, 101] on link "+xx-xxxxxxxx49" at bounding box center [175, 108] width 41 height 15
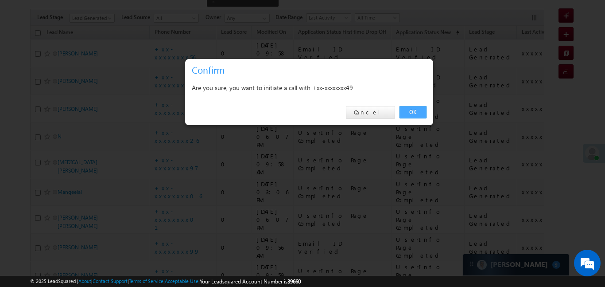
click at [414, 113] on link "OK" at bounding box center [412, 112] width 27 height 12
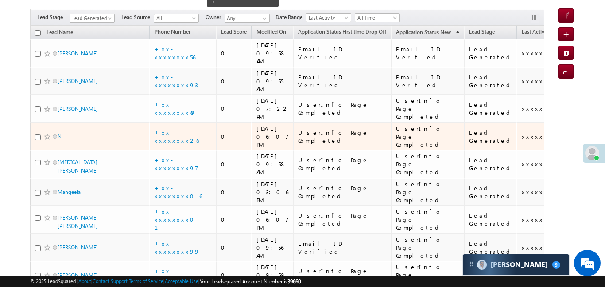
click at [183, 123] on td "+xx-xxxxxxxx26" at bounding box center [183, 137] width 66 height 28
click at [187, 128] on link "+xx-xxxxxxxx26" at bounding box center [177, 135] width 44 height 15
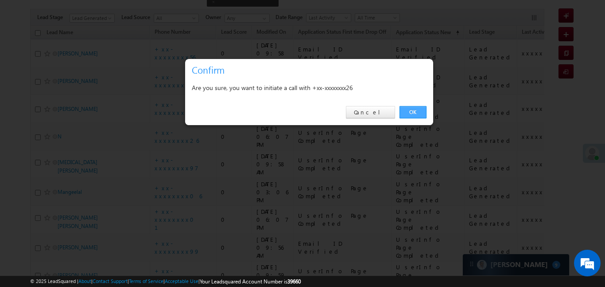
click at [420, 109] on link "OK" at bounding box center [412, 112] width 27 height 12
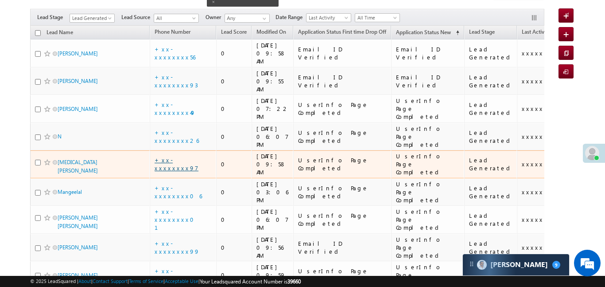
click at [186, 156] on link "+xx-xxxxxxxx97" at bounding box center [177, 163] width 44 height 15
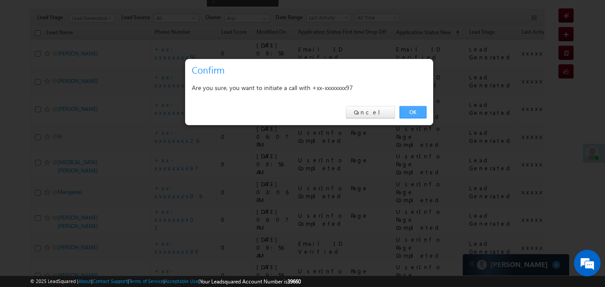
click at [413, 117] on link "OK" at bounding box center [412, 112] width 27 height 12
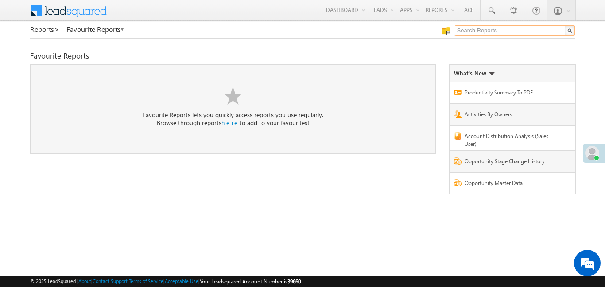
click at [493, 32] on input "text" at bounding box center [515, 30] width 120 height 11
type input "me to others"
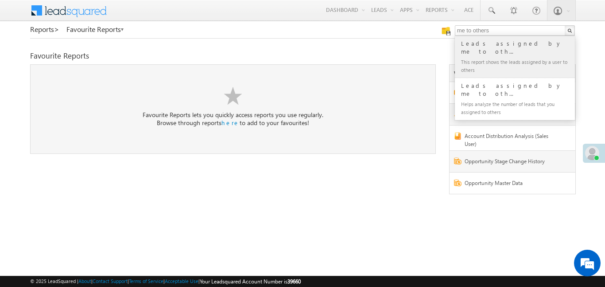
click at [498, 46] on div "Leads assigned by me to oth..." at bounding box center [518, 48] width 119 height 18
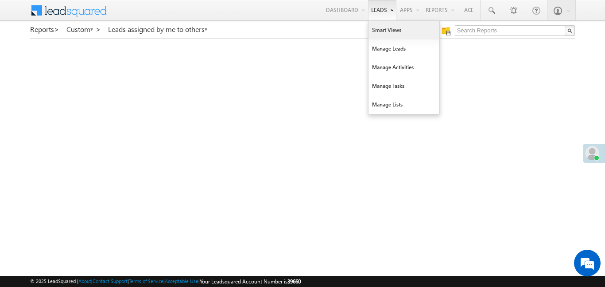
click at [395, 33] on link "Smart Views" at bounding box center [403, 30] width 71 height 19
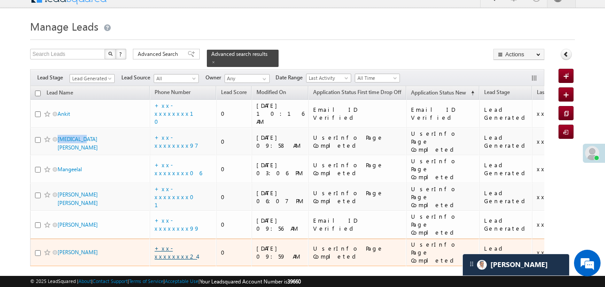
click at [183, 244] on link "+xx-xxxxxxxx24" at bounding box center [176, 251] width 43 height 15
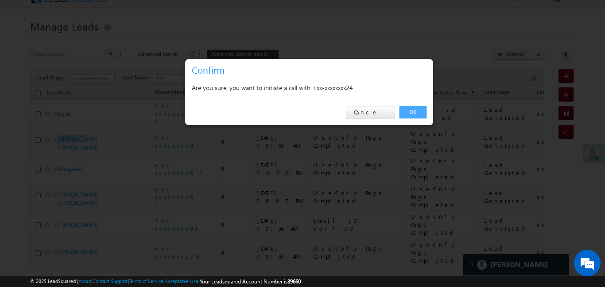
click at [414, 110] on link "OK" at bounding box center [412, 112] width 27 height 12
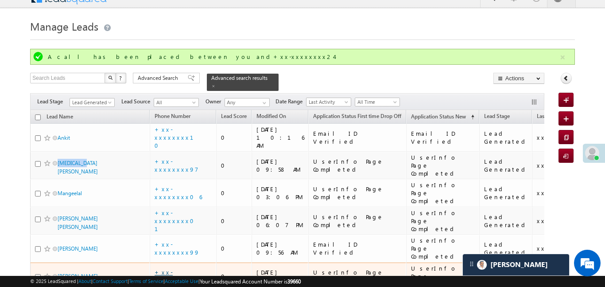
click at [176, 268] on link "+xx-xxxxxxxx24" at bounding box center [176, 275] width 43 height 15
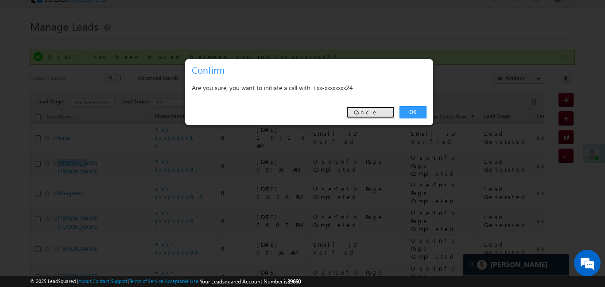
click at [395, 116] on link "Cancel" at bounding box center [370, 112] width 49 height 12
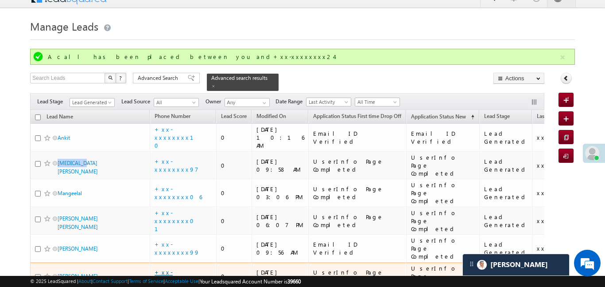
click at [184, 268] on link "+xx-xxxxxxxx24" at bounding box center [176, 275] width 43 height 15
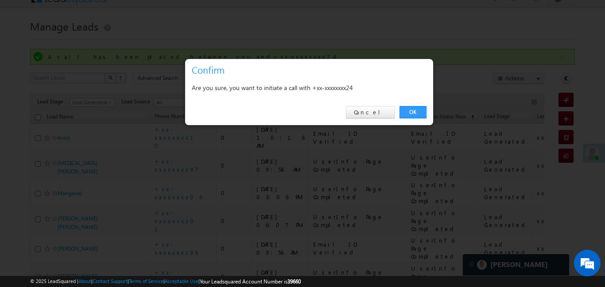
click at [403, 91] on div "Are you sure, you want to initiate a call with +xx-xxxxxxxx24" at bounding box center [309, 87] width 235 height 11
click at [410, 112] on link "OK" at bounding box center [412, 112] width 27 height 12
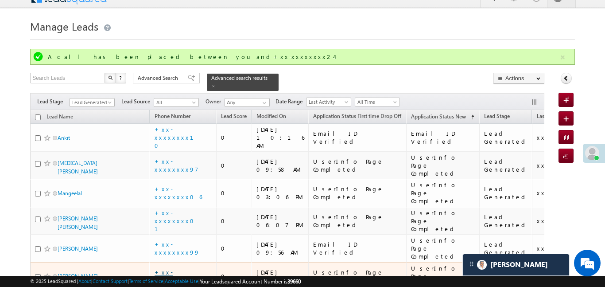
click at [189, 268] on link "+xx-xxxxxxxx24" at bounding box center [176, 275] width 43 height 15
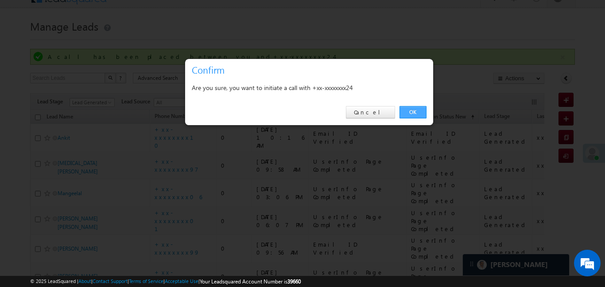
click at [420, 111] on link "OK" at bounding box center [412, 112] width 27 height 12
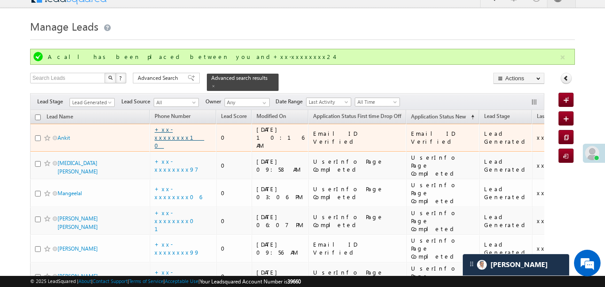
click at [177, 132] on link "+xx-xxxxxxxx10" at bounding box center [180, 136] width 50 height 23
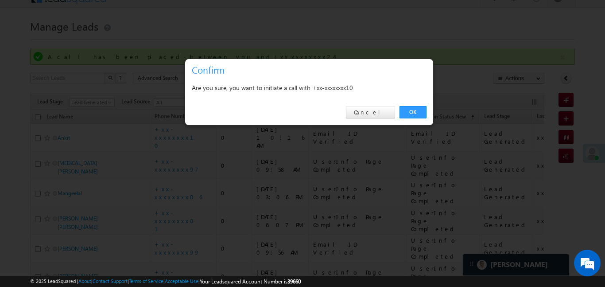
click at [406, 105] on div "OK Cancel" at bounding box center [309, 112] width 248 height 25
click at [409, 109] on link "OK" at bounding box center [412, 112] width 27 height 12
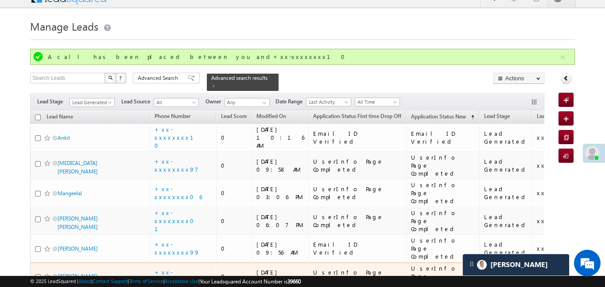
click at [127, 72] on div "Quick Add Lead A call has been placed between you and+xx-xxxxxxxx10 Search Lead…" at bounding box center [302, 194] width 544 height 290
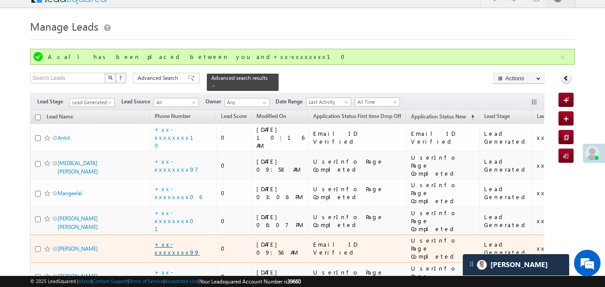
click at [188, 240] on link "+xx-xxxxxxxx99" at bounding box center [177, 247] width 45 height 15
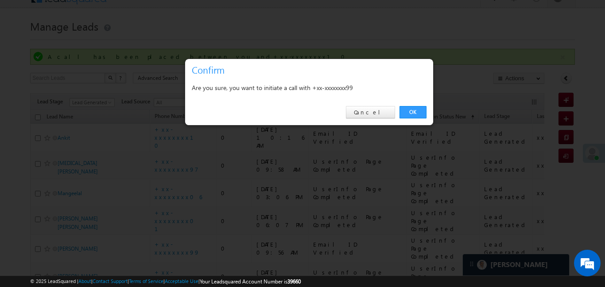
click at [399, 111] on div "OK Cancel" at bounding box center [309, 112] width 248 height 25
click at [406, 111] on link "OK" at bounding box center [412, 112] width 27 height 12
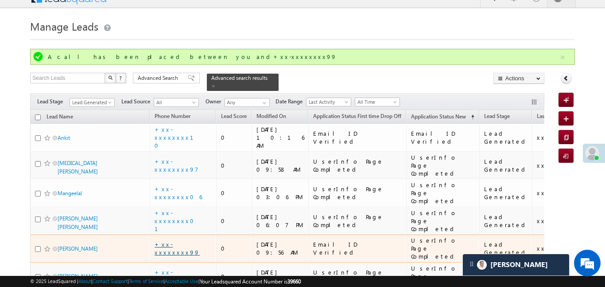
click at [188, 240] on link "+xx-xxxxxxxx99" at bounding box center [177, 247] width 45 height 15
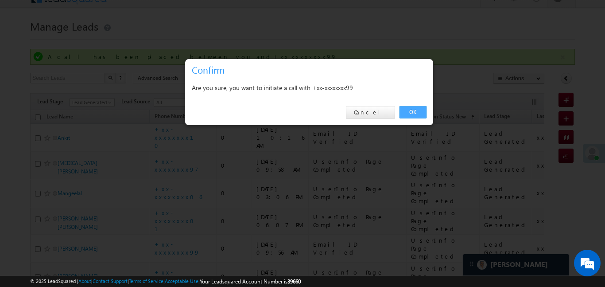
click at [416, 115] on link "OK" at bounding box center [412, 112] width 27 height 12
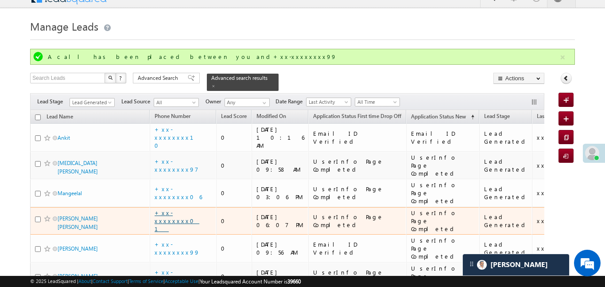
click at [184, 209] on link "+xx-xxxxxxxx01" at bounding box center [177, 220] width 45 height 23
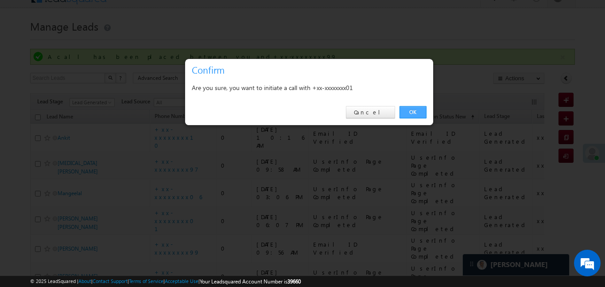
click at [417, 108] on link "OK" at bounding box center [412, 112] width 27 height 12
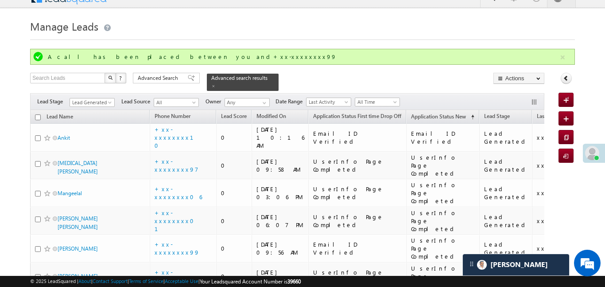
click at [310, 57] on div "A call has been placed between you and+xx-xxxxxxxx99" at bounding box center [303, 57] width 511 height 8
click at [565, 55] on button "button" at bounding box center [562, 57] width 11 height 11
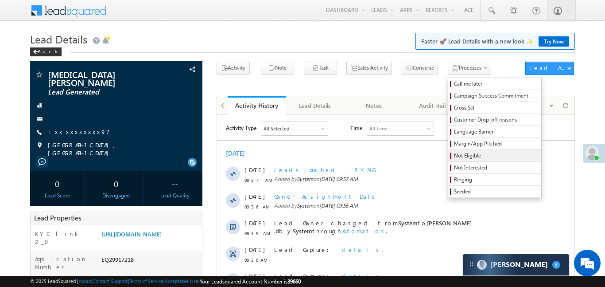
click at [454, 159] on span "Not Eligible" at bounding box center [496, 155] width 84 height 8
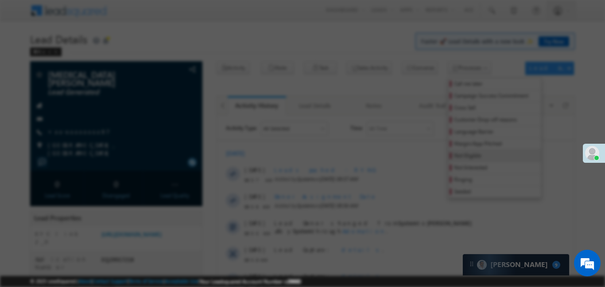
click at [453, 159] on div at bounding box center [396, 158] width 151 height 27
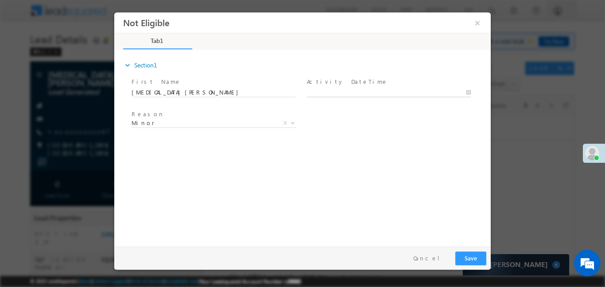
type input "03/10/25 10:17 AM"
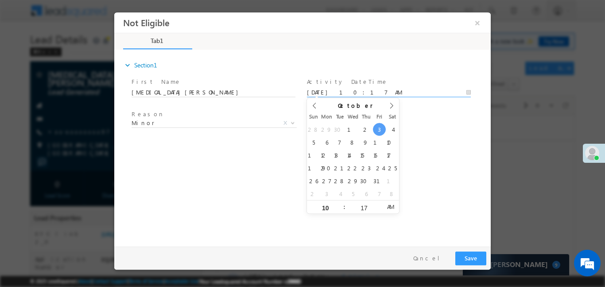
click at [364, 94] on body "Not Eligible ×" at bounding box center [302, 127] width 376 height 230
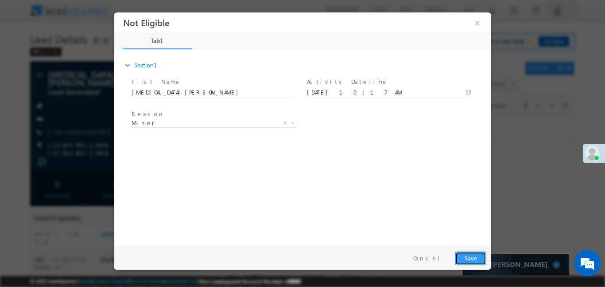
click at [469, 258] on button "Save" at bounding box center [470, 258] width 31 height 14
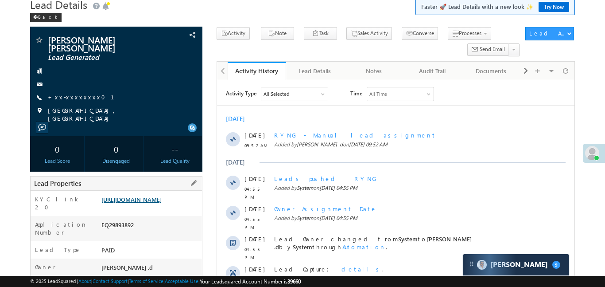
scroll to position [39, 0]
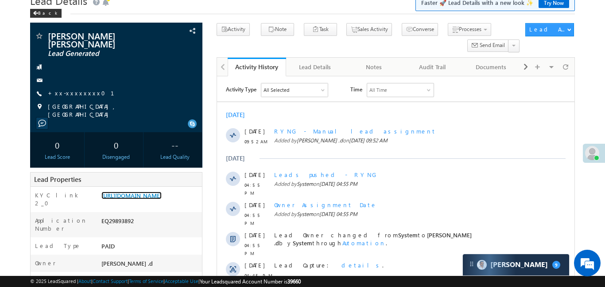
click at [161, 193] on link "[URL][DOMAIN_NAME]" at bounding box center [131, 195] width 60 height 8
click at [69, 89] on link "+xx-xxxxxxxx01" at bounding box center [86, 93] width 77 height 8
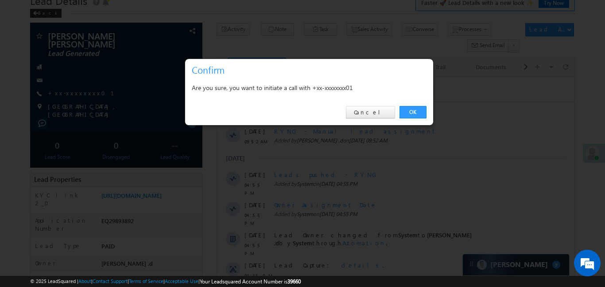
click at [399, 106] on div "OK Cancel" at bounding box center [309, 112] width 248 height 25
click at [407, 108] on link "OK" at bounding box center [412, 112] width 27 height 12
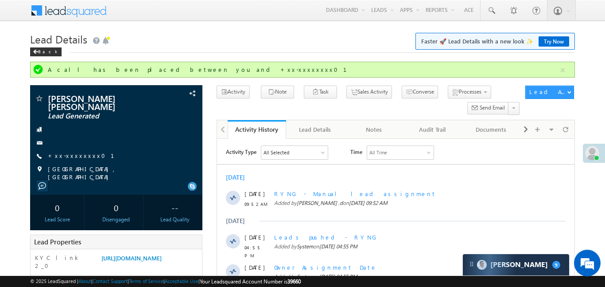
scroll to position [0, 0]
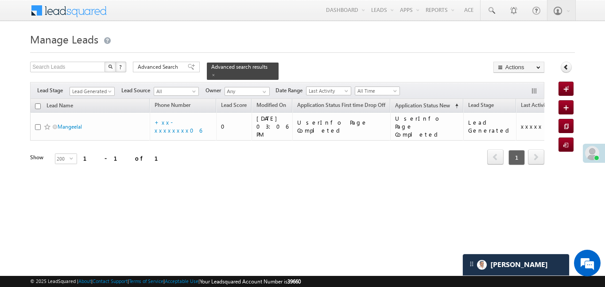
click at [293, 37] on h1 "Manage Leads" at bounding box center [302, 38] width 544 height 17
click at [101, 89] on span "Lead Generated" at bounding box center [91, 91] width 42 height 8
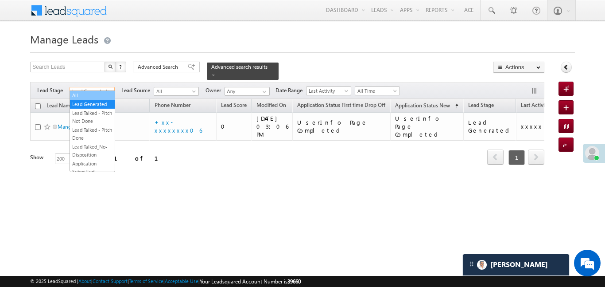
click at [96, 95] on link "All" at bounding box center [92, 95] width 45 height 8
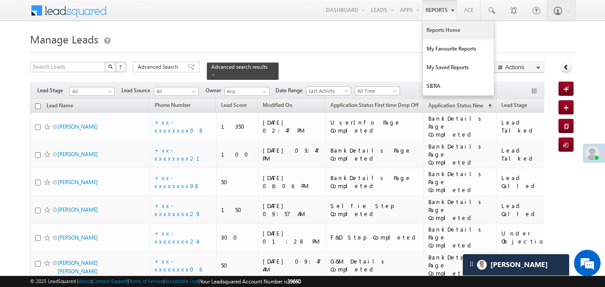
click at [447, 29] on link "Reports Home" at bounding box center [458, 30] width 71 height 19
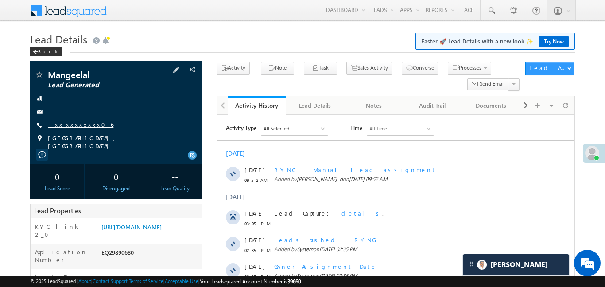
click at [74, 127] on link "+xx-xxxxxxxx06" at bounding box center [81, 124] width 66 height 8
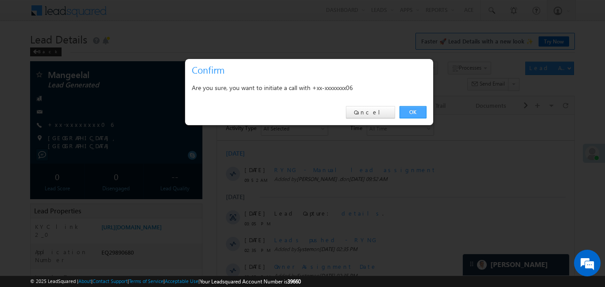
click at [423, 113] on link "OK" at bounding box center [412, 112] width 27 height 12
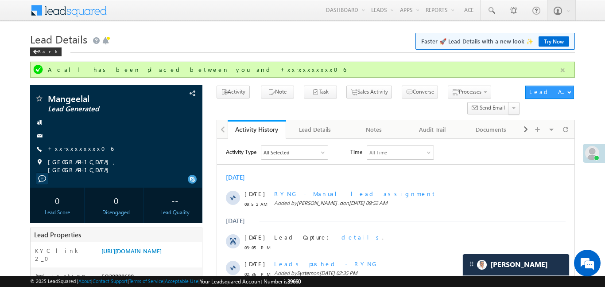
click at [561, 69] on button "button" at bounding box center [562, 70] width 11 height 11
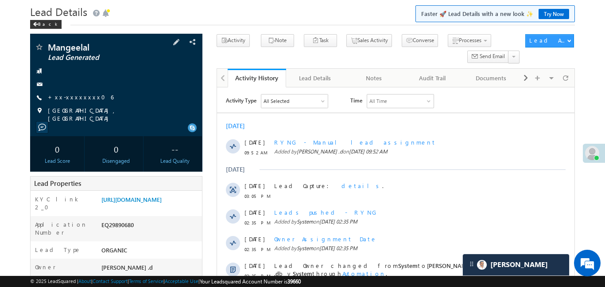
scroll to position [33, 0]
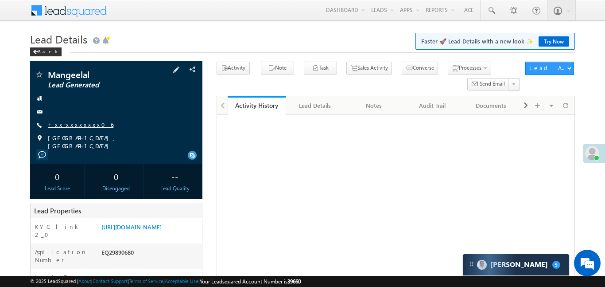
click at [81, 125] on link "+xx-xxxxxxxx06" at bounding box center [81, 124] width 66 height 8
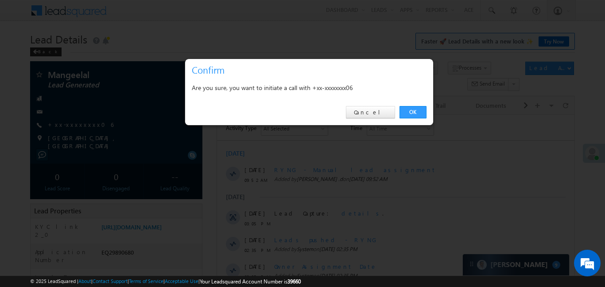
click at [429, 112] on div "OK Cancel" at bounding box center [309, 112] width 248 height 25
click at [419, 108] on link "OK" at bounding box center [412, 112] width 27 height 12
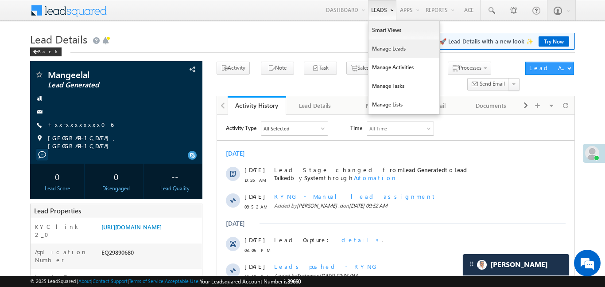
click at [402, 58] on link "Manage Leads" at bounding box center [403, 48] width 71 height 19
drag, startPoint x: 402, startPoint y: 58, endPoint x: 396, endPoint y: 59, distance: 5.9
click at [396, 59] on ul "Smart Views Manage Leads Manage Activities Manage Tasks Manage Lists" at bounding box center [404, 67] width 72 height 94
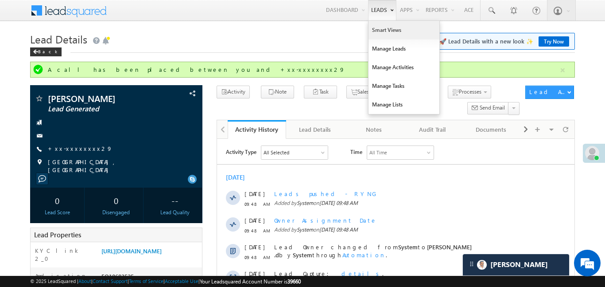
click at [393, 30] on link "Smart Views" at bounding box center [403, 30] width 71 height 19
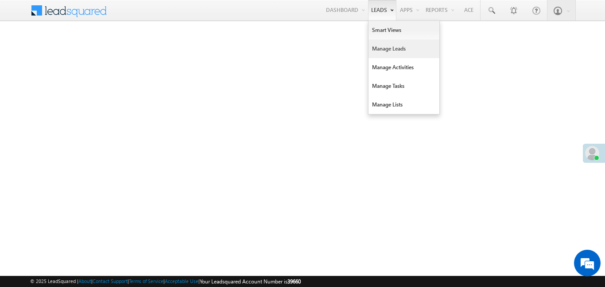
click at [388, 48] on link "Manage Leads" at bounding box center [403, 48] width 71 height 19
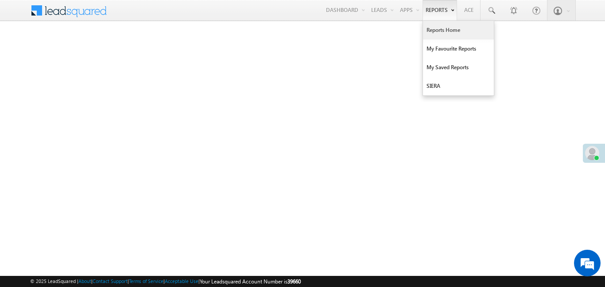
drag, startPoint x: 388, startPoint y: 48, endPoint x: 438, endPoint y: 1, distance: 68.6
click at [0, 0] on link "Manage Leads" at bounding box center [0, 0] width 0 height 0
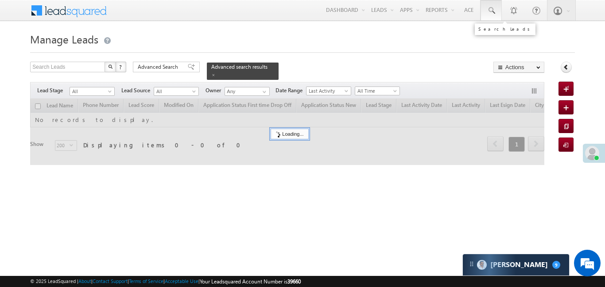
click at [497, 14] on link at bounding box center [490, 10] width 21 height 20
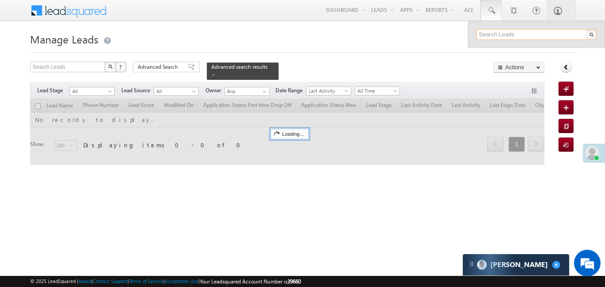
paste input "EQ29912956"
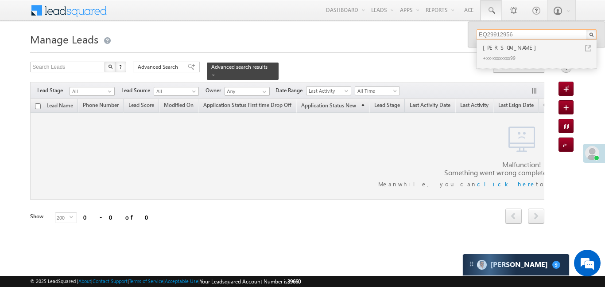
scroll to position [0, 242]
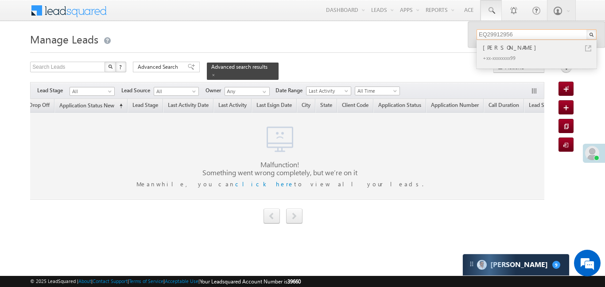
type input "EQ29912956"
click at [509, 45] on div "[PERSON_NAME]" at bounding box center [540, 48] width 119 height 10
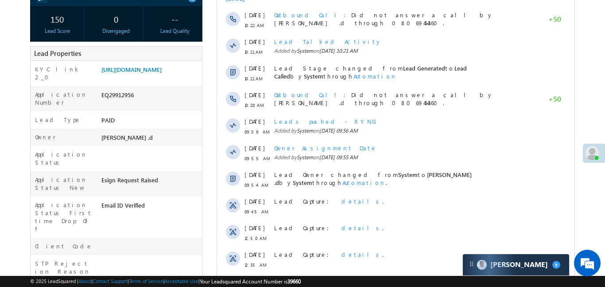
scroll to position [176, 0]
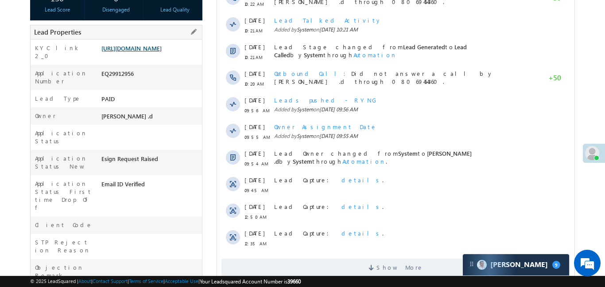
click at [152, 52] on link "[URL][DOMAIN_NAME]" at bounding box center [131, 48] width 60 height 8
click at [149, 50] on link "https://angelbroking1-pk3em7sa.customui-test.leadsquared.com?leadId=a0087089-20…" at bounding box center [131, 48] width 60 height 8
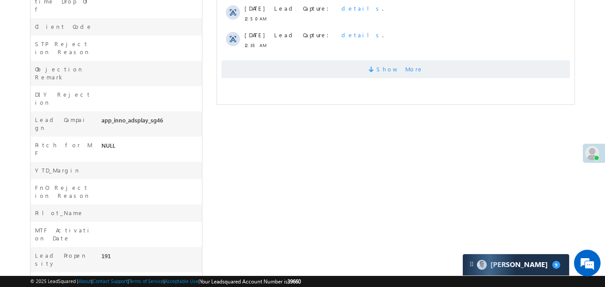
click at [325, 66] on span "Show More" at bounding box center [395, 69] width 348 height 18
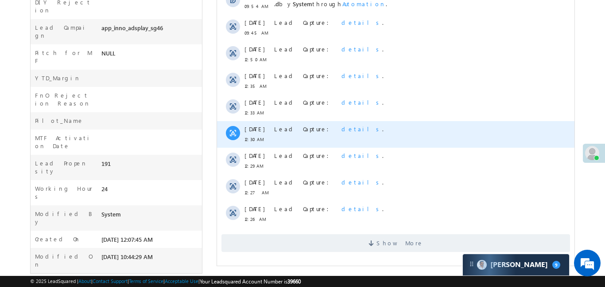
scroll to position [468, 0]
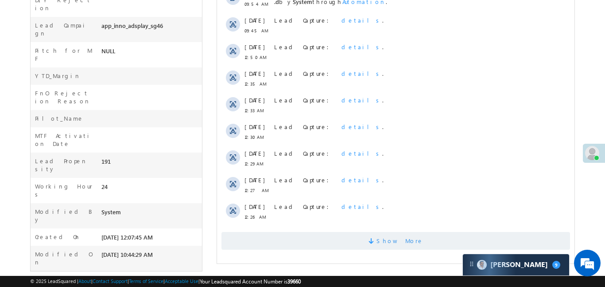
click at [368, 244] on span "Show More" at bounding box center [395, 241] width 348 height 18
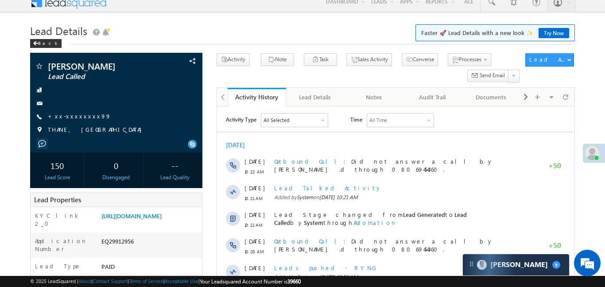
scroll to position [0, 0]
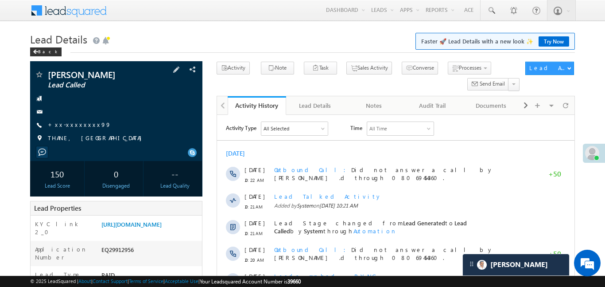
click at [81, 120] on div "Krishan Mandal Lead Called +xx-xxxxxxxx99" at bounding box center [116, 108] width 163 height 77
click at [85, 126] on link "+xx-xxxxxxxx99" at bounding box center [79, 124] width 63 height 8
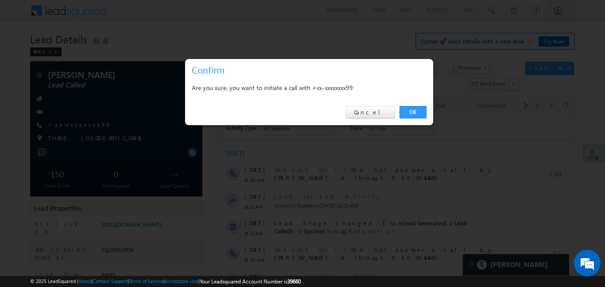
click at [414, 114] on link "OK" at bounding box center [412, 112] width 27 height 12
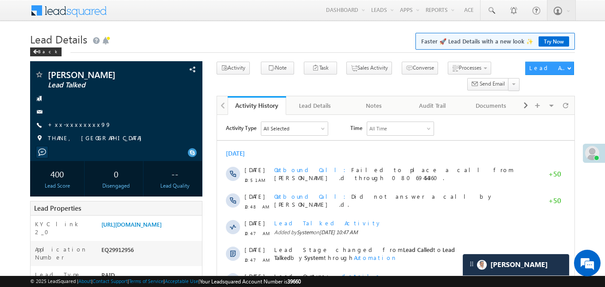
click at [238, 51] on div "Back" at bounding box center [302, 50] width 544 height 6
click at [63, 124] on link "+xx-xxxxxxxx99" at bounding box center [79, 124] width 63 height 8
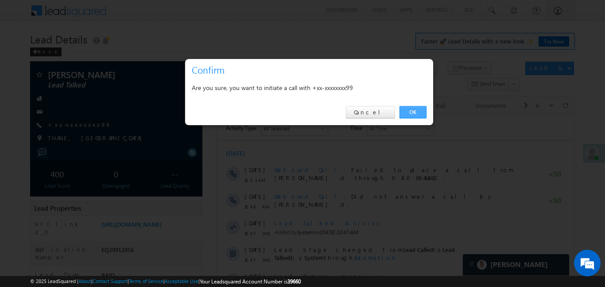
click at [407, 110] on link "OK" at bounding box center [412, 112] width 27 height 12
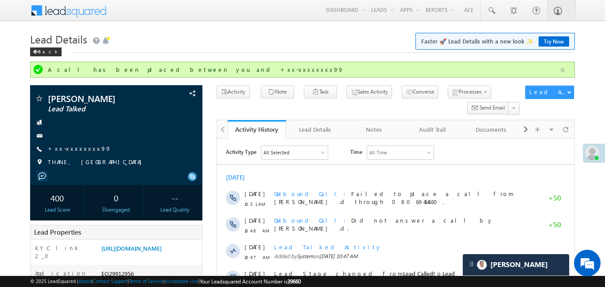
click at [566, 71] on button "button" at bounding box center [562, 70] width 11 height 11
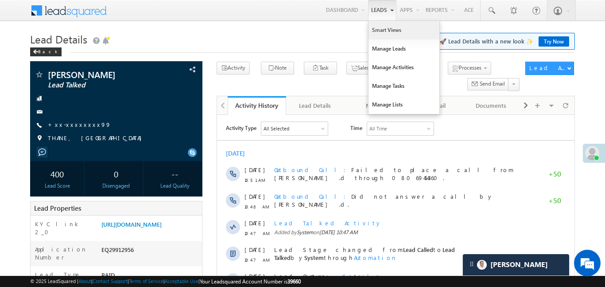
click at [393, 35] on link "Smart Views" at bounding box center [403, 30] width 71 height 19
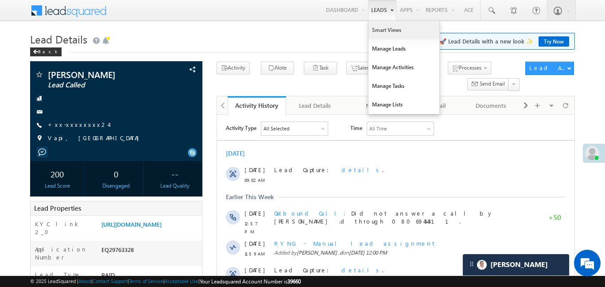
click at [394, 35] on link "Smart Views" at bounding box center [403, 30] width 71 height 19
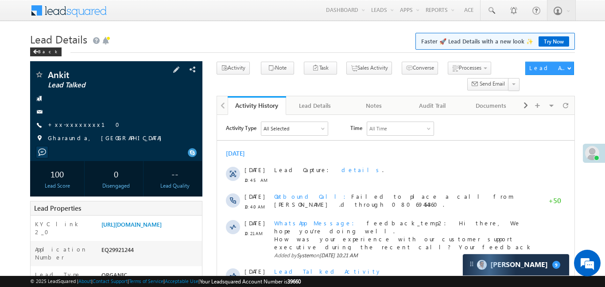
click at [80, 128] on span "+xx-xxxxxxxx10" at bounding box center [86, 124] width 77 height 9
drag, startPoint x: 80, startPoint y: 128, endPoint x: 81, endPoint y: 120, distance: 7.6
click at [80, 124] on span "+xx-xxxxxxxx10" at bounding box center [86, 124] width 77 height 9
click at [81, 120] on link "+xx-xxxxxxxx10" at bounding box center [86, 124] width 77 height 8
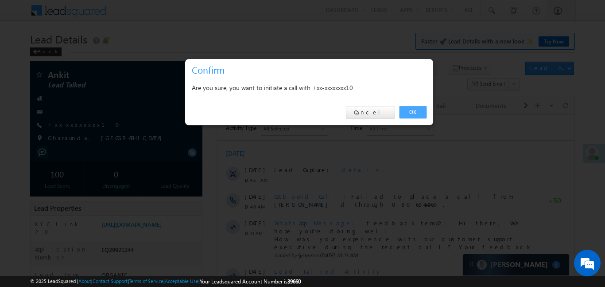
click at [415, 108] on link "OK" at bounding box center [412, 112] width 27 height 12
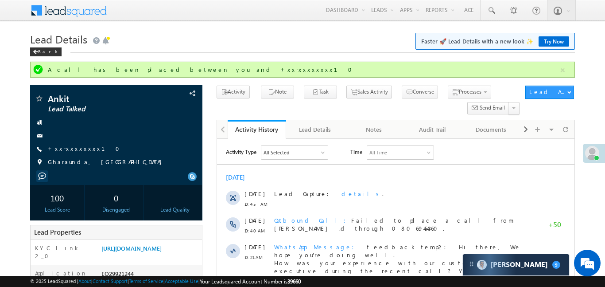
click at [573, 72] on div "A call has been placed between you and +xx-xxxxxxxx10" at bounding box center [302, 70] width 544 height 16
click at [559, 70] on button "button" at bounding box center [562, 70] width 11 height 11
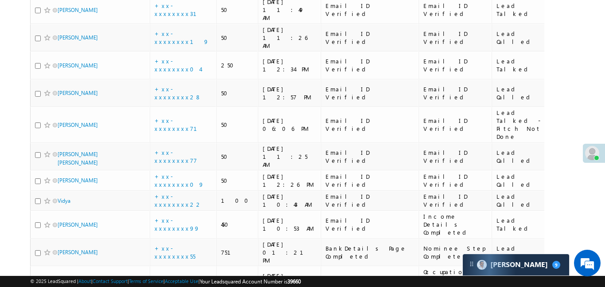
scroll to position [1268, 0]
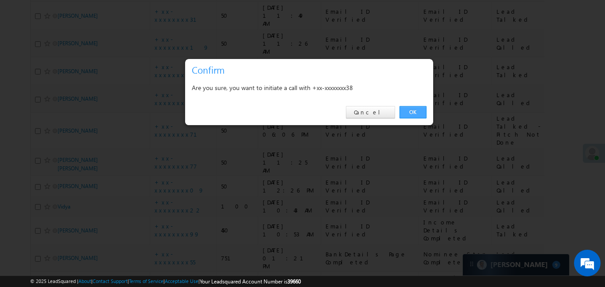
click at [414, 116] on link "OK" at bounding box center [412, 112] width 27 height 12
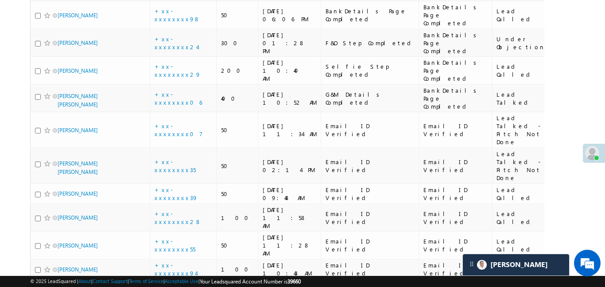
scroll to position [29, 0]
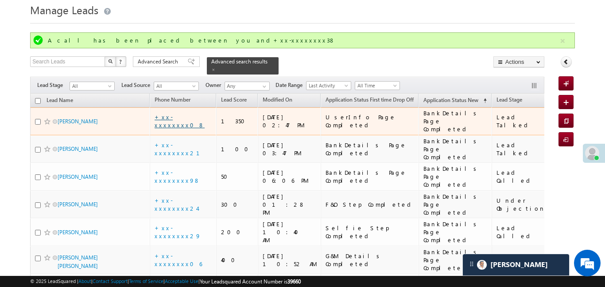
click at [180, 115] on link "+xx-xxxxxxxx08" at bounding box center [180, 120] width 50 height 15
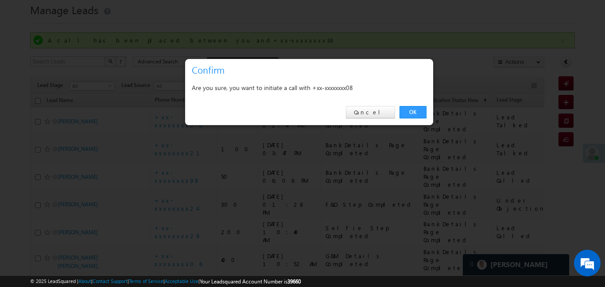
click at [422, 120] on div "OK Cancel" at bounding box center [309, 112] width 248 height 25
click at [413, 106] on link "OK" at bounding box center [412, 112] width 27 height 12
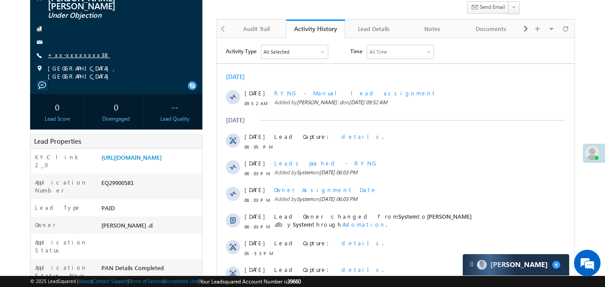
click at [73, 51] on link "+xx-xxxxxxxx38" at bounding box center [79, 55] width 62 height 8
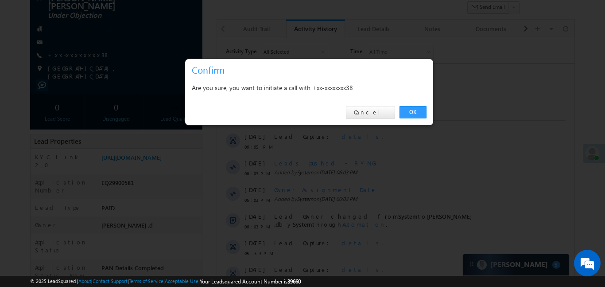
click at [427, 106] on div "OK Cancel" at bounding box center [309, 112] width 248 height 25
click at [403, 107] on link "OK" at bounding box center [412, 112] width 27 height 12
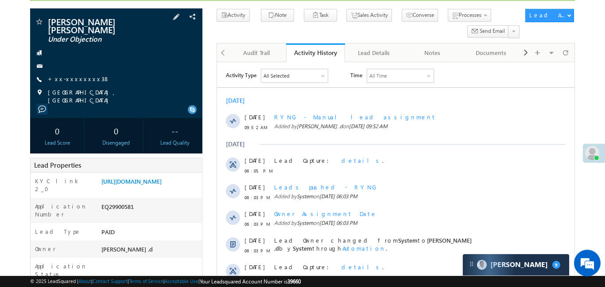
scroll to position [101, 0]
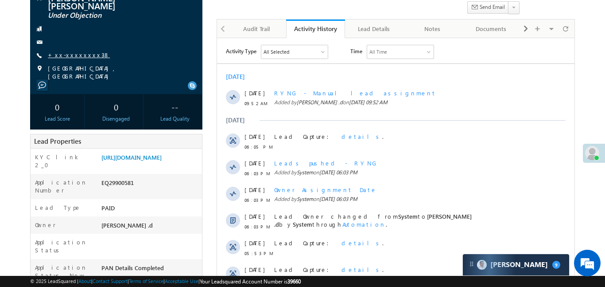
click at [82, 51] on link "+xx-xxxxxxxx38" at bounding box center [79, 55] width 62 height 8
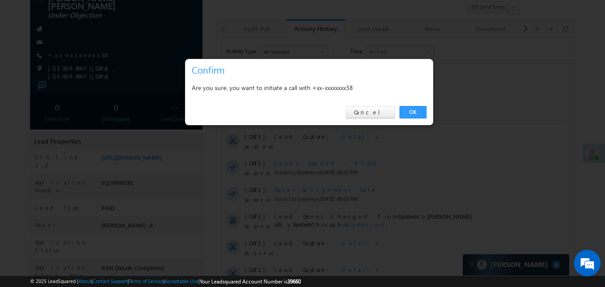
click at [428, 112] on div "OK Cancel" at bounding box center [309, 112] width 248 height 25
click at [410, 107] on link "OK" at bounding box center [412, 112] width 27 height 12
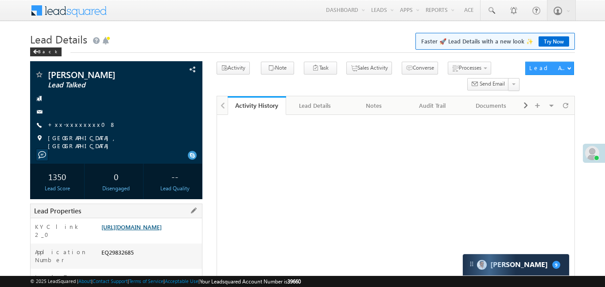
scroll to position [117, 0]
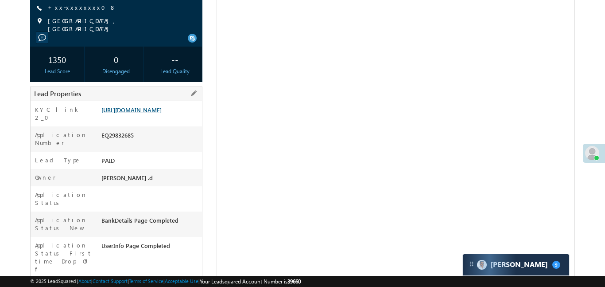
click at [162, 111] on link "[URL][DOMAIN_NAME]" at bounding box center [131, 110] width 60 height 8
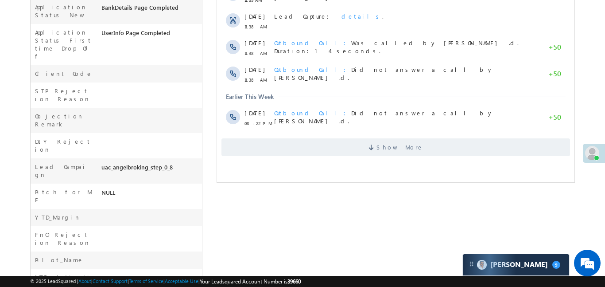
scroll to position [368, 0]
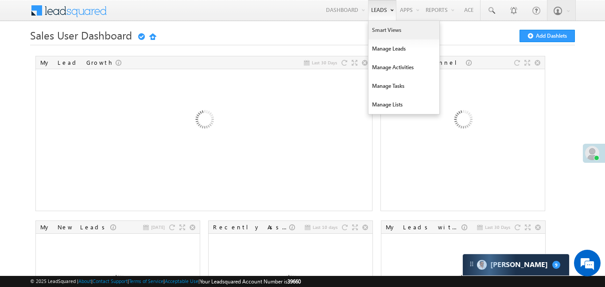
click at [384, 30] on link "Smart Views" at bounding box center [403, 30] width 71 height 19
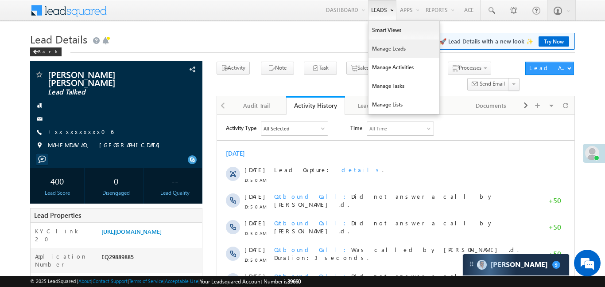
click at [380, 42] on link "Manage Leads" at bounding box center [403, 48] width 71 height 19
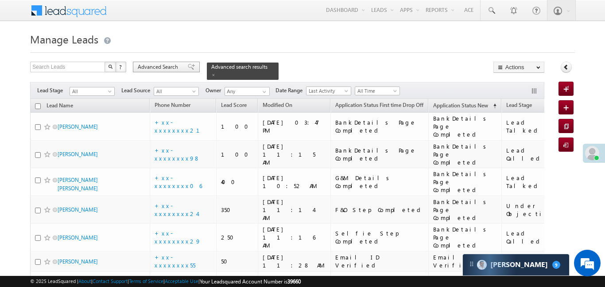
click at [178, 68] on span "Advanced Search" at bounding box center [159, 67] width 43 height 8
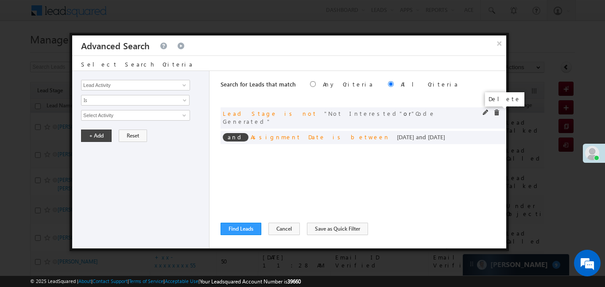
click at [495, 112] on span at bounding box center [496, 112] width 6 height 6
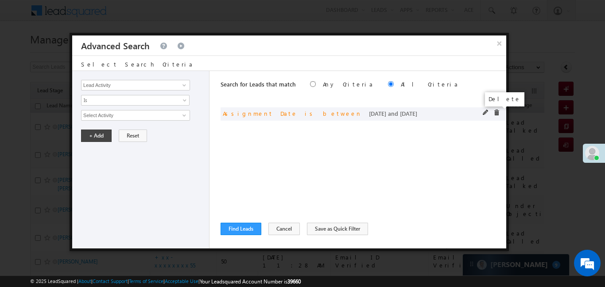
click at [496, 113] on span at bounding box center [496, 112] width 6 height 6
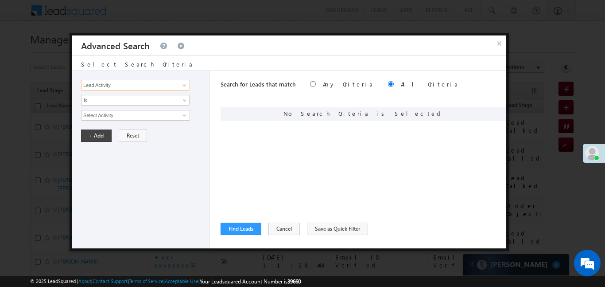
click at [176, 84] on input "Lead Activity" at bounding box center [135, 85] width 109 height 11
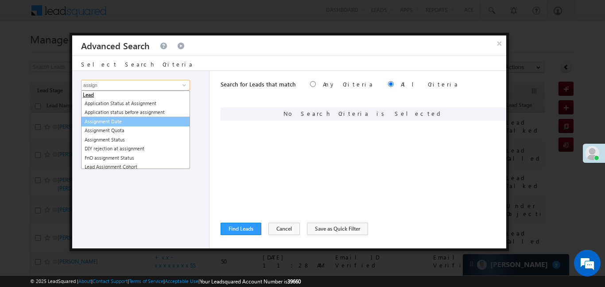
click at [118, 119] on link "Assignment Date" at bounding box center [135, 121] width 109 height 10
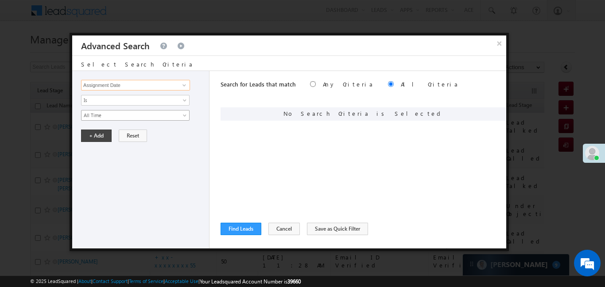
type input "Assignment Date"
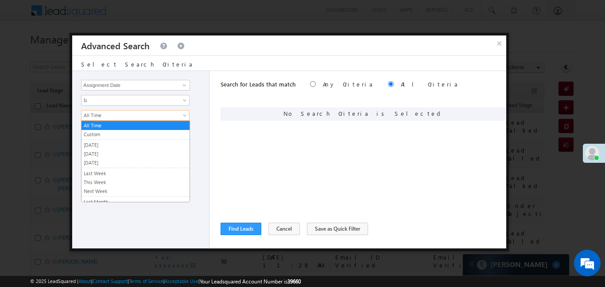
click at [116, 116] on span "All Time" at bounding box center [129, 115] width 96 height 8
click at [103, 153] on link "[DATE]" at bounding box center [135, 154] width 108 height 8
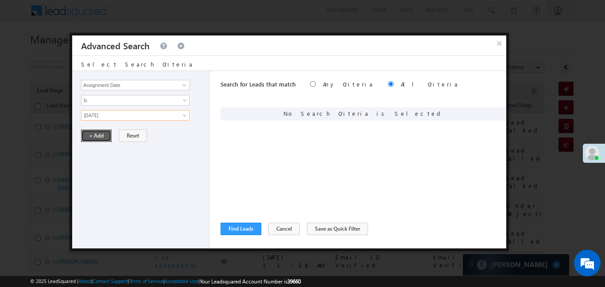
click at [92, 130] on button "+ Add" at bounding box center [96, 135] width 31 height 12
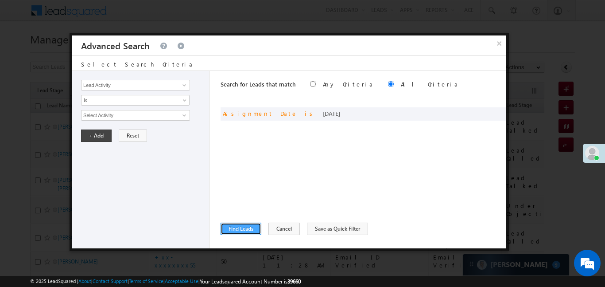
click at [252, 227] on button "Find Leads" at bounding box center [241, 228] width 41 height 12
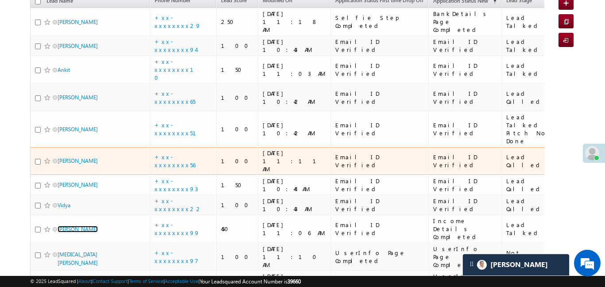
scroll to position [137, 0]
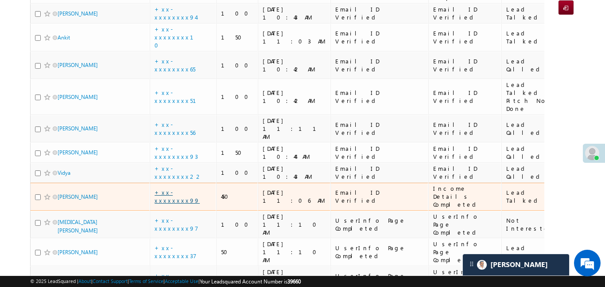
click at [186, 188] on link "+xx-xxxxxxxx99" at bounding box center [177, 195] width 45 height 15
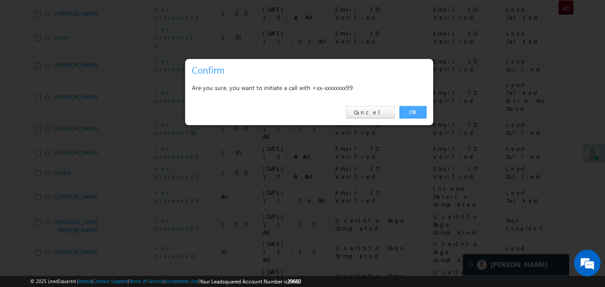
click at [426, 115] on link "OK" at bounding box center [412, 112] width 27 height 12
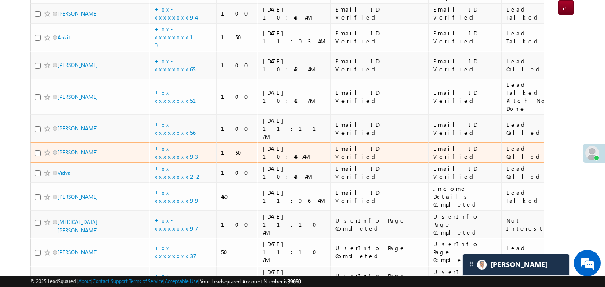
scroll to position [161, 0]
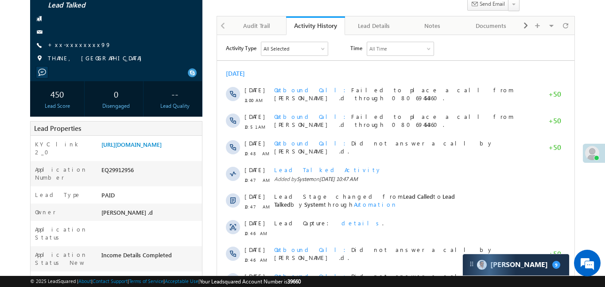
scroll to position [79, 0]
click at [80, 54] on span "THANE, MAHARASHTRA" at bounding box center [97, 58] width 98 height 9
click at [76, 45] on link "+xx-xxxxxxxx99" at bounding box center [79, 45] width 63 height 8
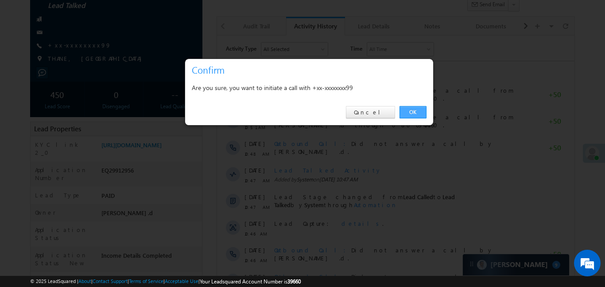
click at [405, 113] on link "OK" at bounding box center [412, 112] width 27 height 12
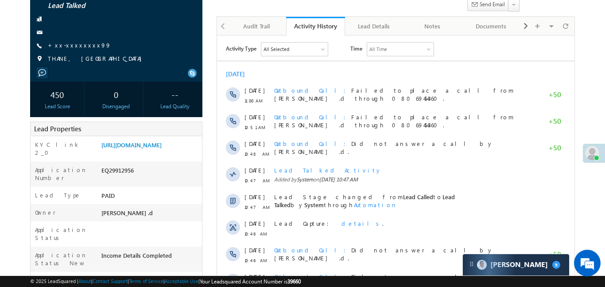
scroll to position [0, 0]
click at [162, 143] on link "https://angelbroking1-pk3em7sa.customui-test.leadsquared.com?leadId=a0087089-20…" at bounding box center [131, 145] width 60 height 8
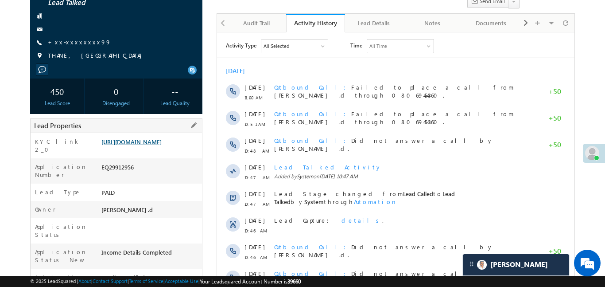
scroll to position [108, 0]
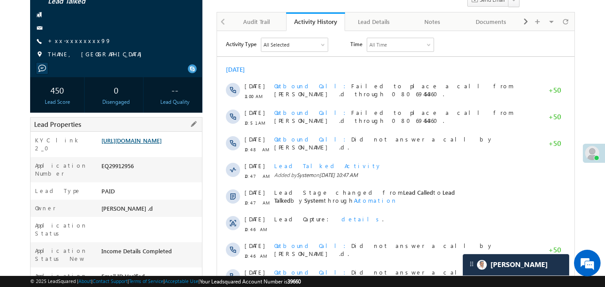
click at [136, 142] on link "https://angelbroking1-pk3em7sa.customui-test.leadsquared.com?leadId=a0087089-20…" at bounding box center [131, 140] width 60 height 8
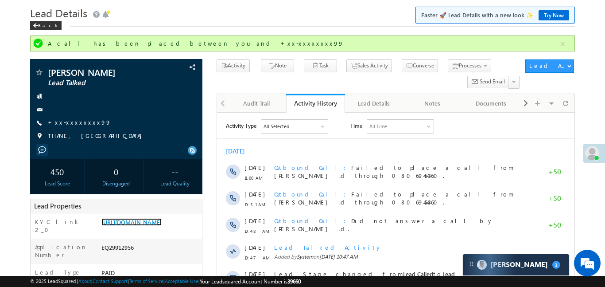
scroll to position [12, 0]
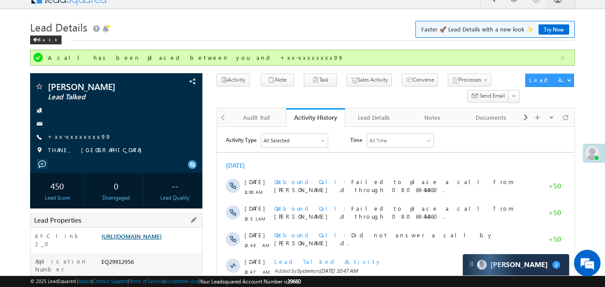
click at [162, 234] on link "https://angelbroking1-pk3em7sa.customui-test.leadsquared.com?leadId=a0087089-20…" at bounding box center [131, 236] width 60 height 8
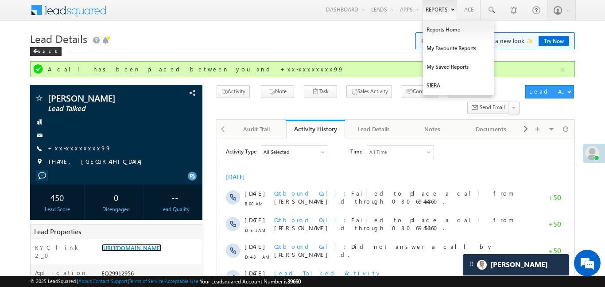
scroll to position [0, 0]
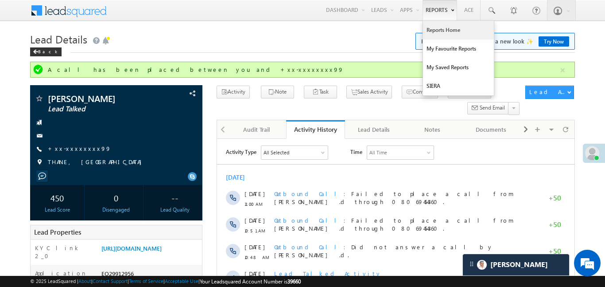
click at [440, 33] on link "Reports Home" at bounding box center [458, 30] width 71 height 19
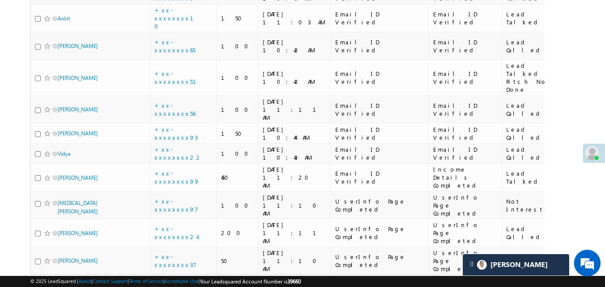
scroll to position [165, 0]
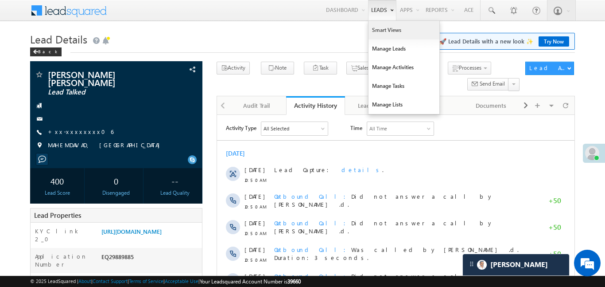
click at [385, 35] on link "Smart Views" at bounding box center [403, 30] width 71 height 19
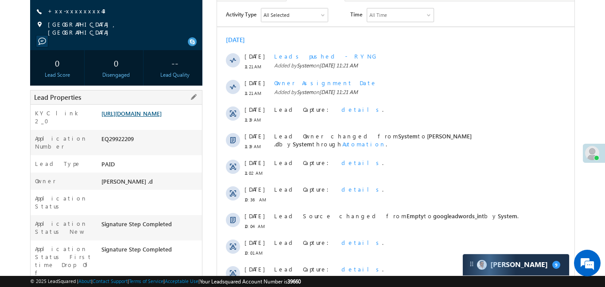
click at [162, 117] on link "[URL][DOMAIN_NAME]" at bounding box center [131, 113] width 60 height 8
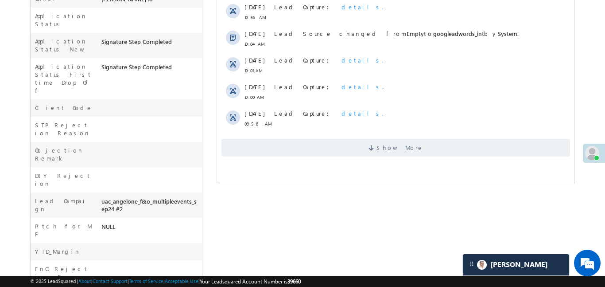
scroll to position [301, 0]
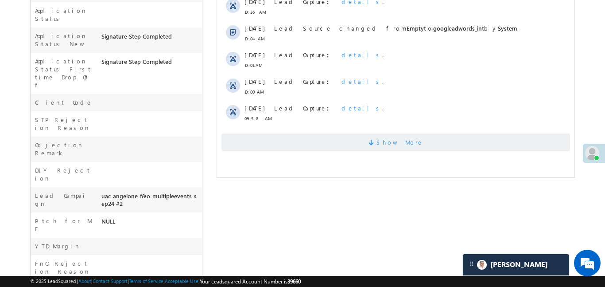
click at [317, 144] on span "Show More" at bounding box center [395, 142] width 348 height 18
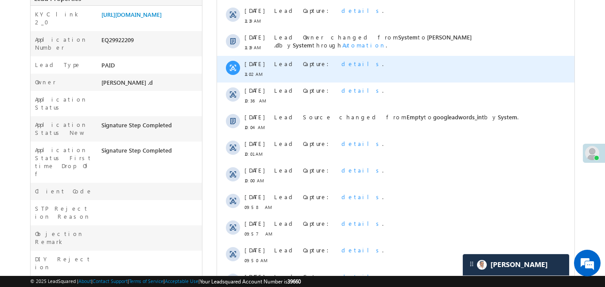
scroll to position [127, 0]
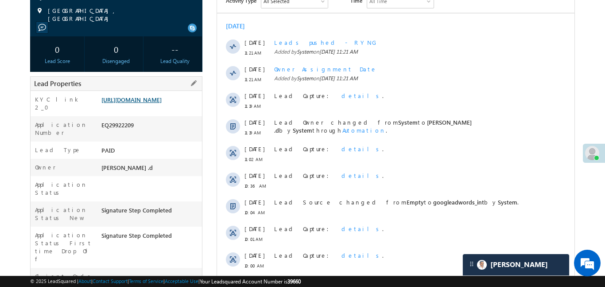
click at [162, 103] on link "[URL][DOMAIN_NAME]" at bounding box center [131, 100] width 60 height 8
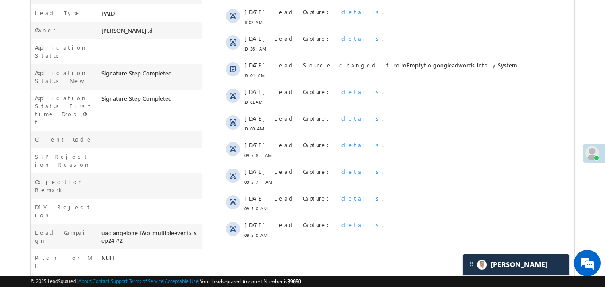
scroll to position [263, 0]
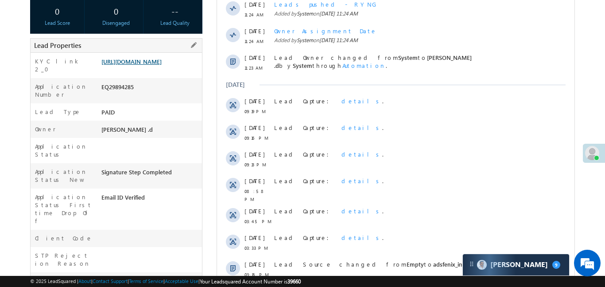
click at [162, 65] on link "[URL][DOMAIN_NAME]" at bounding box center [131, 62] width 60 height 8
click at [151, 64] on link "https://angelbroking1-pk3em7sa.customui-test.leadsquared.com?leadId=f080da7b-88…" at bounding box center [131, 62] width 60 height 8
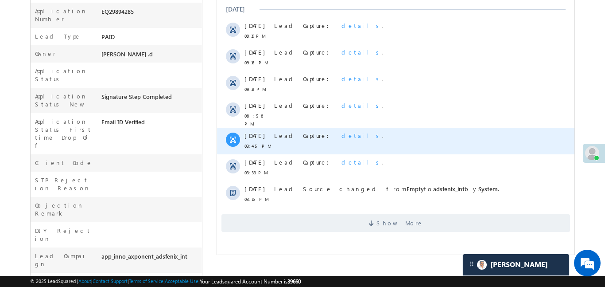
scroll to position [250, 0]
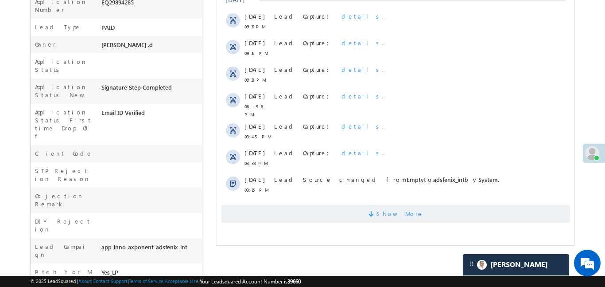
click at [358, 213] on span "Show More" at bounding box center [395, 214] width 348 height 18
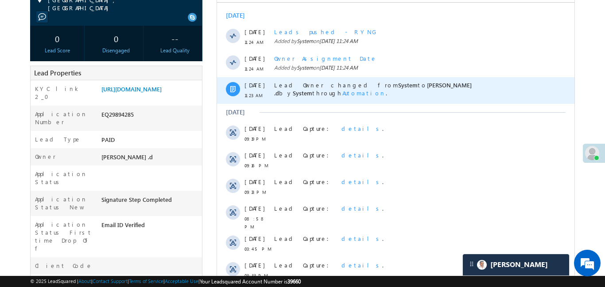
scroll to position [144, 0]
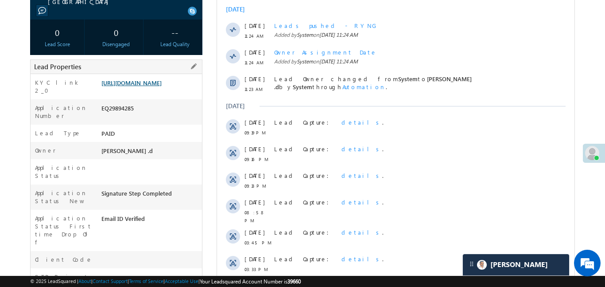
click at [153, 83] on link "https://angelbroking1-pk3em7sa.customui-test.leadsquared.com?leadId=f080da7b-88…" at bounding box center [131, 83] width 60 height 8
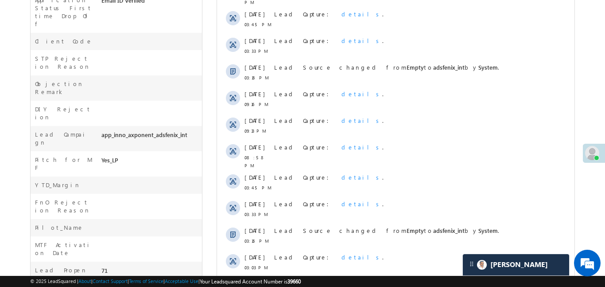
scroll to position [283, 0]
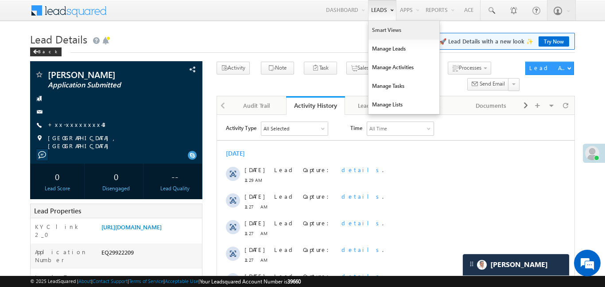
click at [394, 26] on link "Smart Views" at bounding box center [403, 30] width 71 height 19
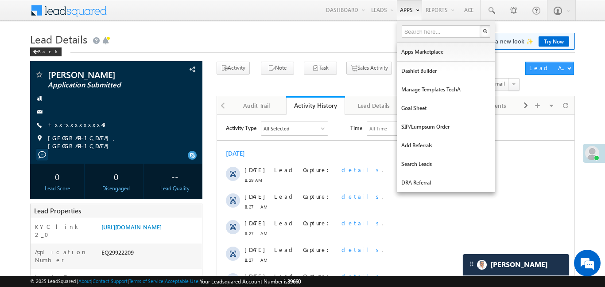
drag, startPoint x: 394, startPoint y: 26, endPoint x: 401, endPoint y: 3, distance: 24.5
click at [0, 0] on link "Smart Views" at bounding box center [0, 0] width 0 height 0
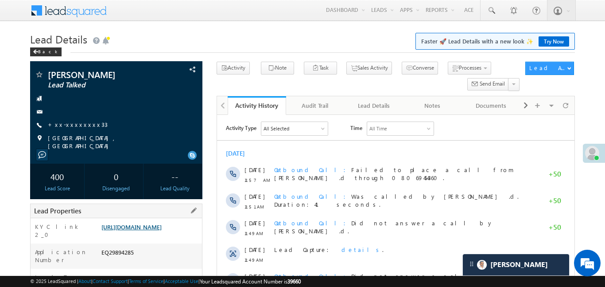
click at [162, 230] on link "[URL][DOMAIN_NAME]" at bounding box center [131, 227] width 60 height 8
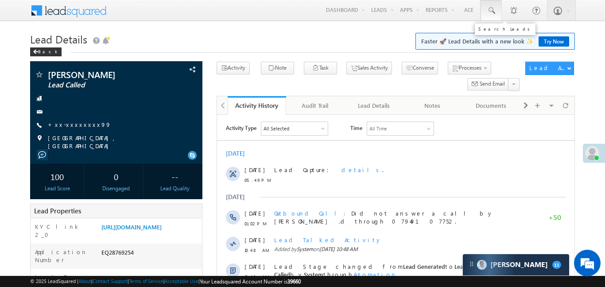
click at [499, 6] on link at bounding box center [490, 10] width 21 height 20
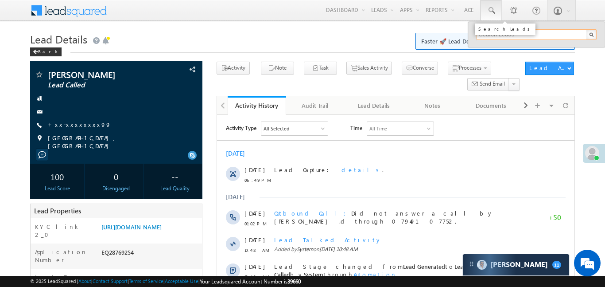
paste input "EQ29815265"
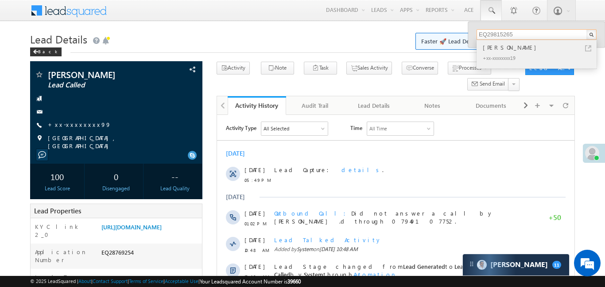
type input "EQ29815265"
click at [498, 50] on div "Krish Kumar" at bounding box center [540, 48] width 119 height 10
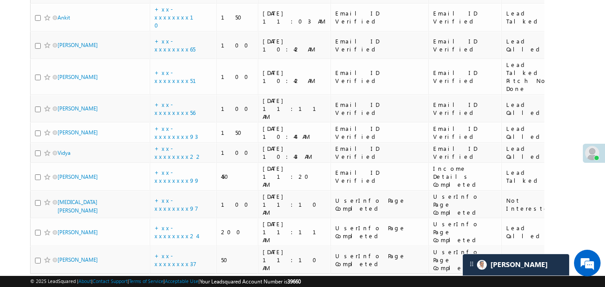
scroll to position [165, 0]
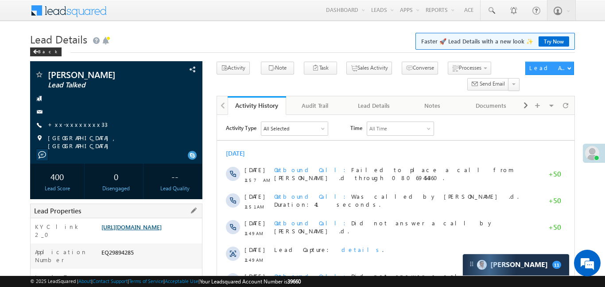
click at [151, 223] on link "[URL][DOMAIN_NAME]" at bounding box center [131, 227] width 60 height 8
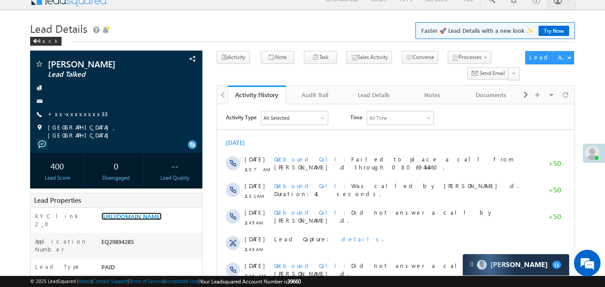
scroll to position [14, 0]
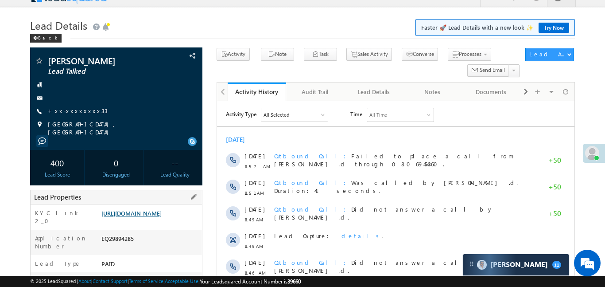
click at [162, 216] on link "[URL][DOMAIN_NAME]" at bounding box center [131, 213] width 60 height 8
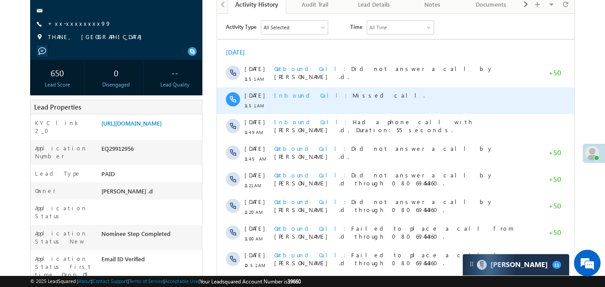
scroll to position [108, 0]
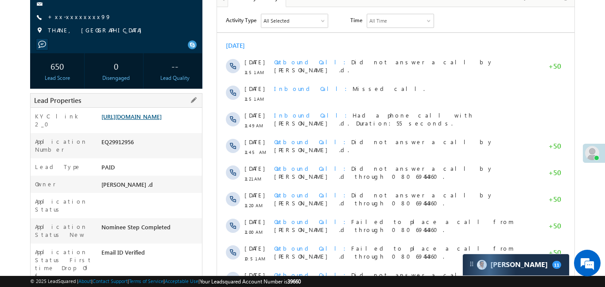
click at [162, 120] on link "[URL][DOMAIN_NAME]" at bounding box center [131, 116] width 60 height 8
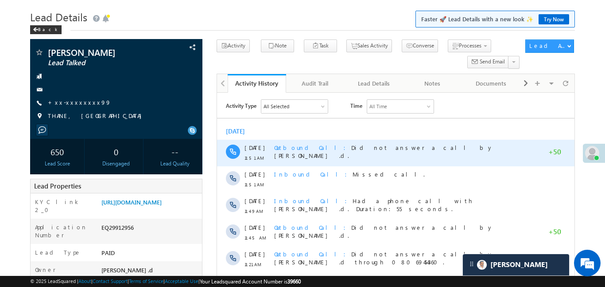
scroll to position [28, 0]
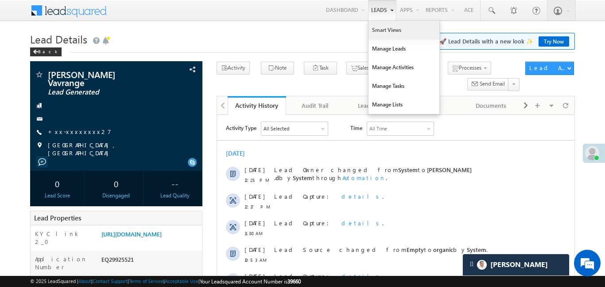
click at [397, 35] on link "Smart Views" at bounding box center [403, 30] width 71 height 19
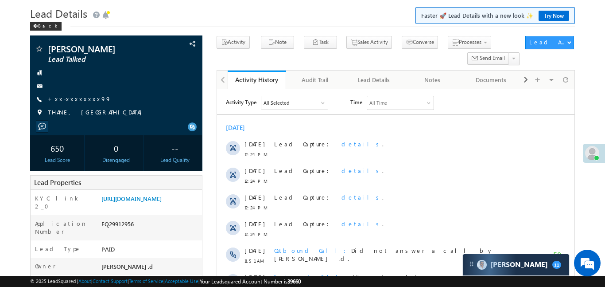
scroll to position [11, 0]
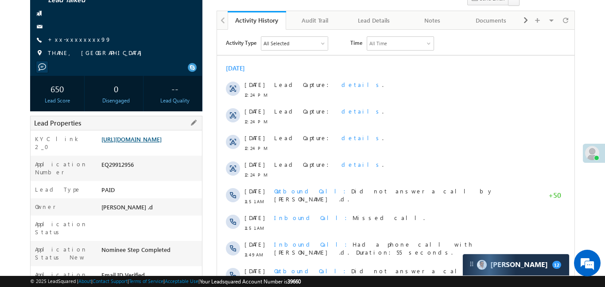
click at [149, 140] on link "https://angelbroking1-pk3em7sa.customui-test.leadsquared.com?leadId=a0087089-20…" at bounding box center [131, 139] width 60 height 8
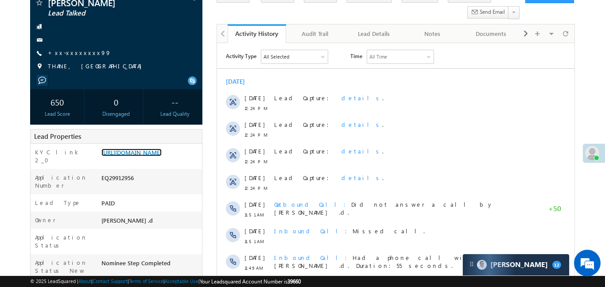
scroll to position [71, 0]
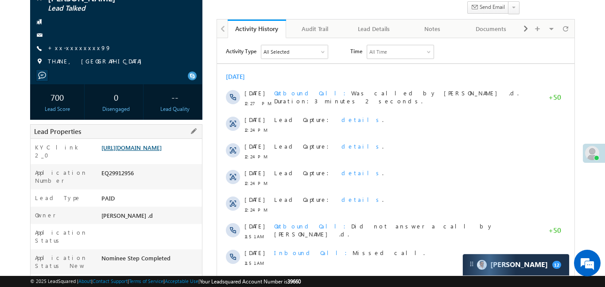
click at [160, 151] on link "https://angelbroking1-pk3em7sa.customui-test.leadsquared.com?leadId=a0087089-20…" at bounding box center [131, 147] width 60 height 8
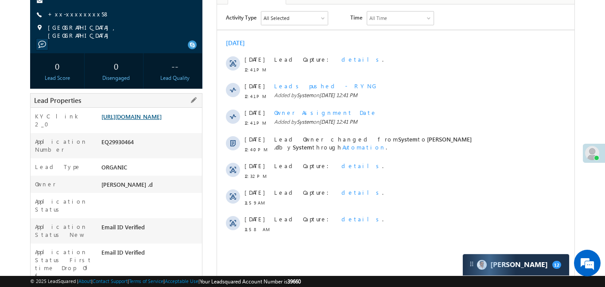
click at [160, 117] on link "https://angelbroking1-pk3em7sa.customui-test.leadsquared.com?leadId=9b0e886a-21…" at bounding box center [131, 116] width 60 height 8
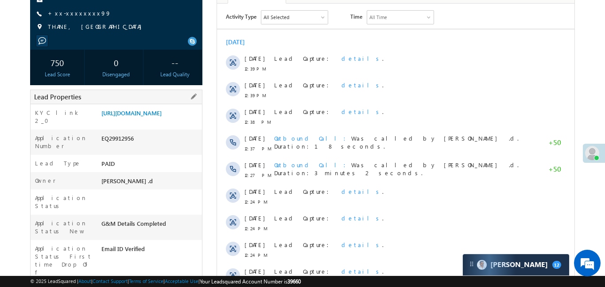
scroll to position [113, 0]
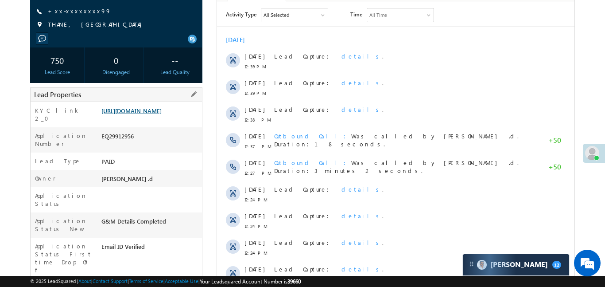
click at [162, 113] on link "https://angelbroking1-pk3em7sa.customui-test.leadsquared.com?leadId=a0087089-20…" at bounding box center [131, 111] width 60 height 8
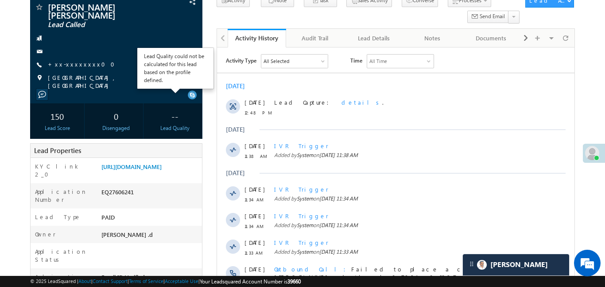
scroll to position [68, 0]
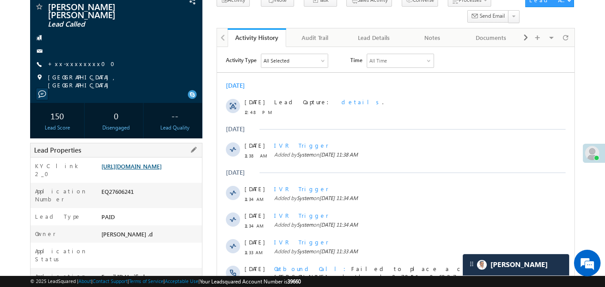
click at [162, 162] on link "[URL][DOMAIN_NAME]" at bounding box center [131, 166] width 60 height 8
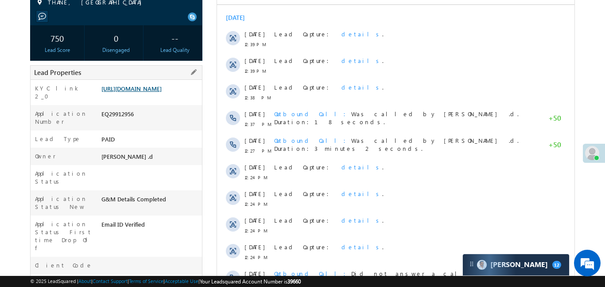
drag, startPoint x: 205, startPoint y: 106, endPoint x: 162, endPoint y: 96, distance: 45.0
click at [204, 106] on div "Krishan Mandal Lead Talked" at bounding box center [302, 267] width 544 height 682
click at [162, 92] on link "https://angelbroking1-pk3em7sa.customui-test.leadsquared.com?leadId=a0087089-20…" at bounding box center [131, 89] width 60 height 8
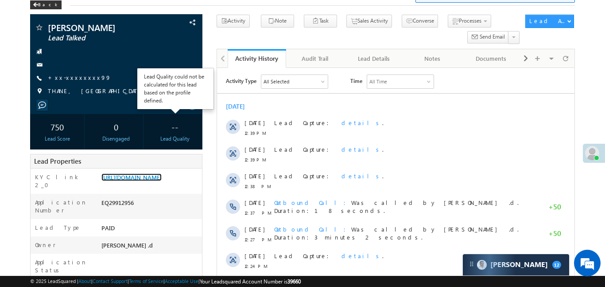
scroll to position [49, 0]
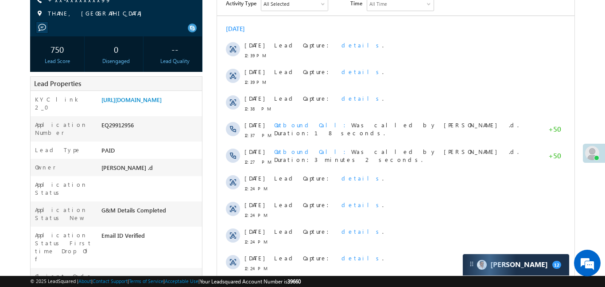
scroll to position [125, 0]
click at [162, 101] on link "[URL][DOMAIN_NAME]" at bounding box center [131, 99] width 60 height 8
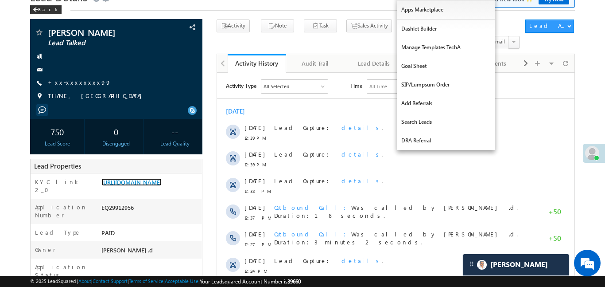
scroll to position [0, 0]
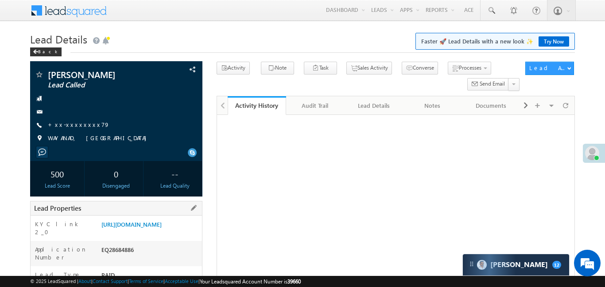
scroll to position [87, 0]
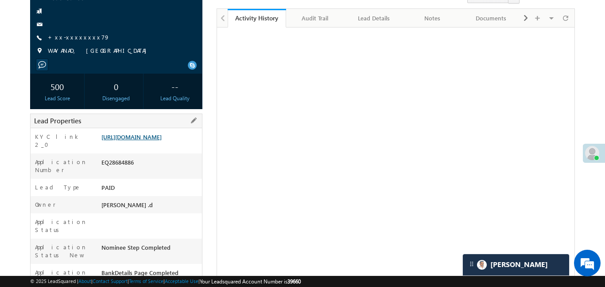
click at [156, 140] on link "[URL][DOMAIN_NAME]" at bounding box center [131, 137] width 60 height 8
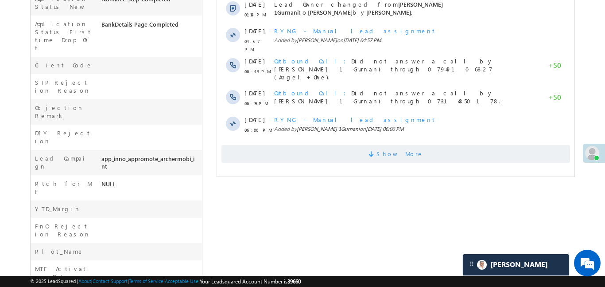
scroll to position [381, 0]
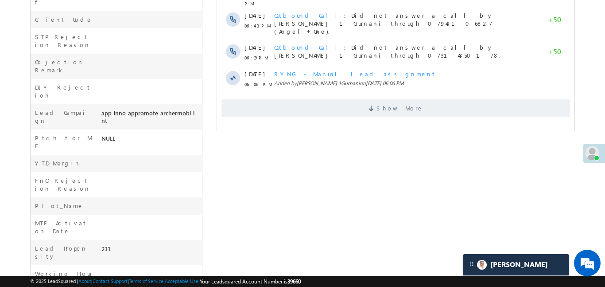
click at [371, 99] on span "Show More" at bounding box center [395, 108] width 348 height 18
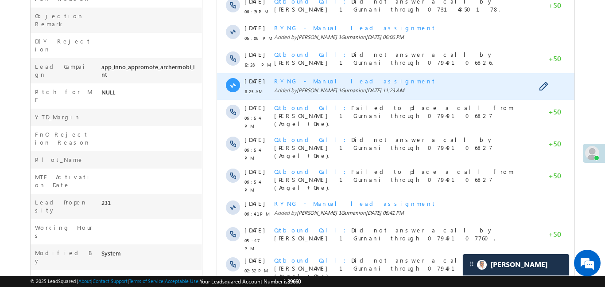
scroll to position [502, 0]
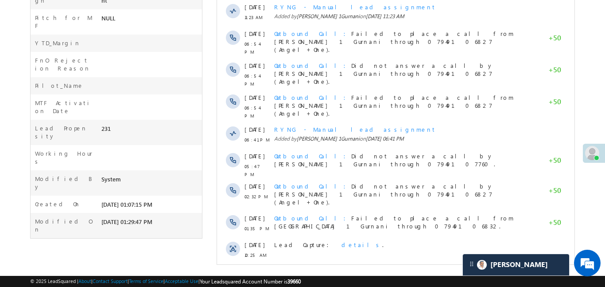
click at [374, 270] on span "Show More" at bounding box center [395, 279] width 348 height 18
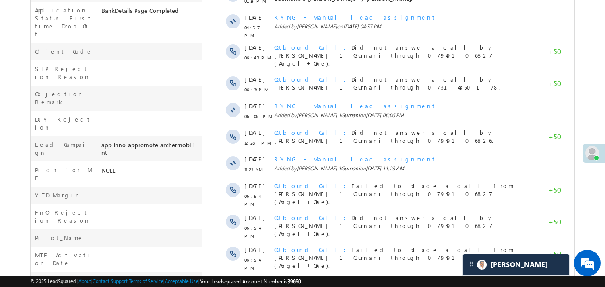
scroll to position [1, 0]
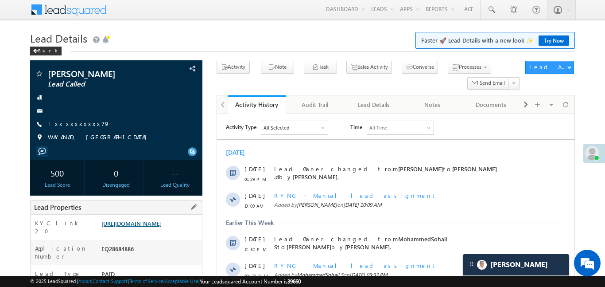
click at [157, 223] on link "https://angelbroking1-pk3em7sa.customui-test.leadsquared.com?leadId=f3a76e04-1e…" at bounding box center [131, 223] width 60 height 8
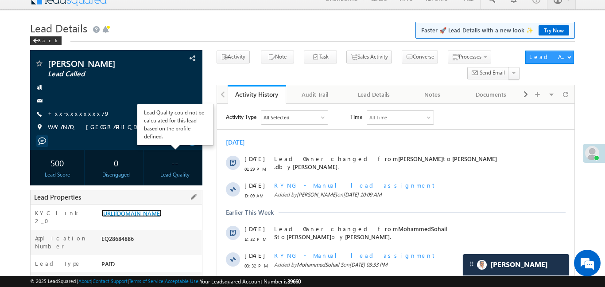
scroll to position [46, 0]
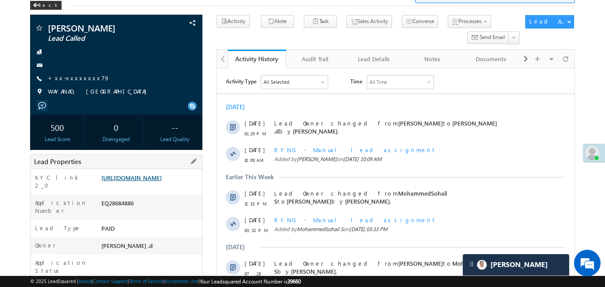
click at [162, 181] on link "https://angelbroking1-pk3em7sa.customui-test.leadsquared.com?leadId=f3a76e04-1e…" at bounding box center [131, 178] width 60 height 8
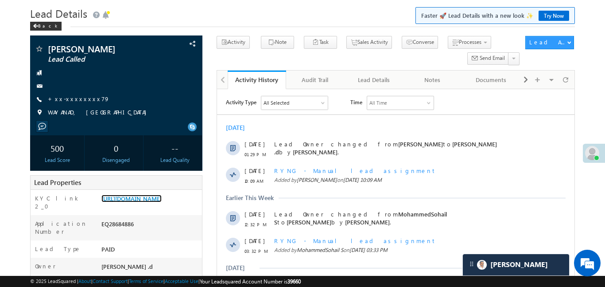
scroll to position [0, 0]
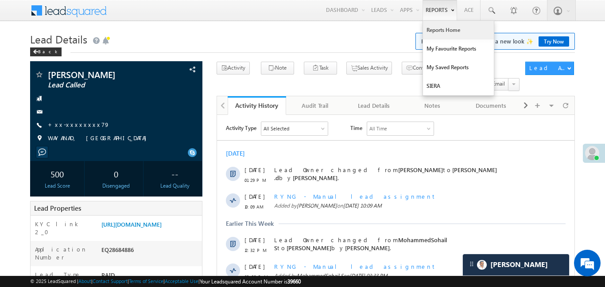
click at [448, 24] on link "Reports Home" at bounding box center [458, 30] width 71 height 19
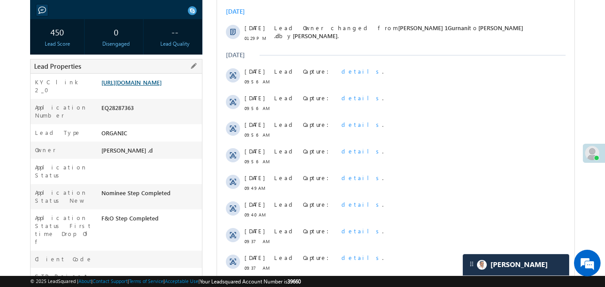
scroll to position [150, 0]
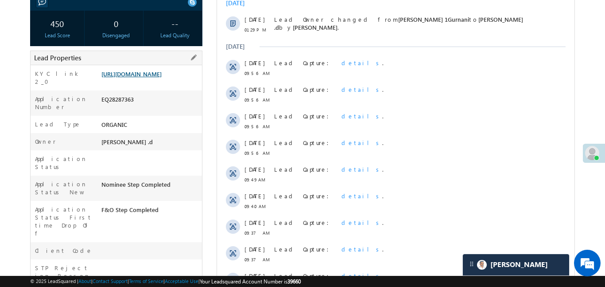
click at [162, 77] on link "[URL][DOMAIN_NAME]" at bounding box center [131, 74] width 60 height 8
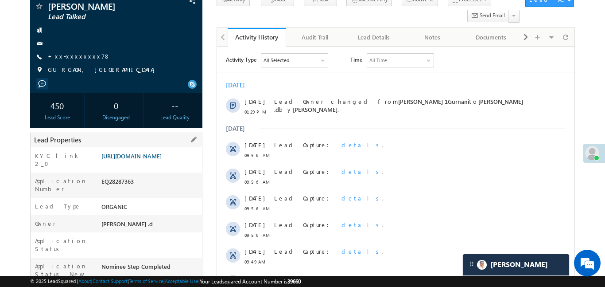
scroll to position [64, 0]
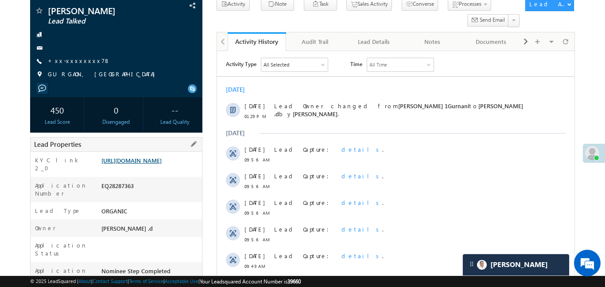
click at [159, 164] on link "https://angelbroking1-pk3em7sa.customui-test.leadsquared.com?leadId=fbf29d42-92…" at bounding box center [131, 160] width 60 height 8
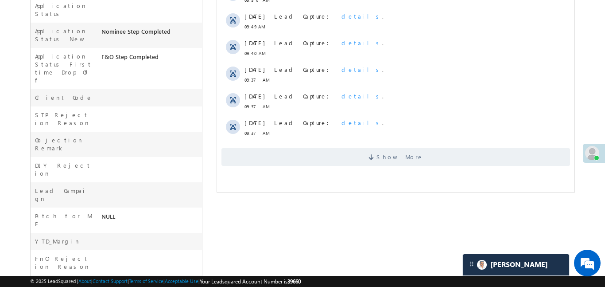
scroll to position [374, 0]
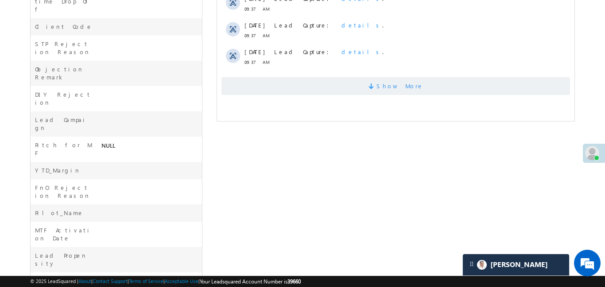
click at [354, 77] on span "Show More" at bounding box center [395, 86] width 348 height 18
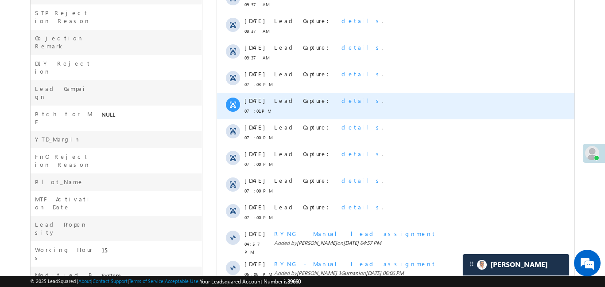
scroll to position [485, 0]
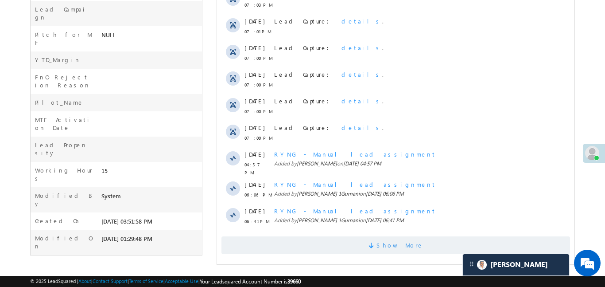
click at [418, 243] on span "Show More" at bounding box center [395, 245] width 348 height 18
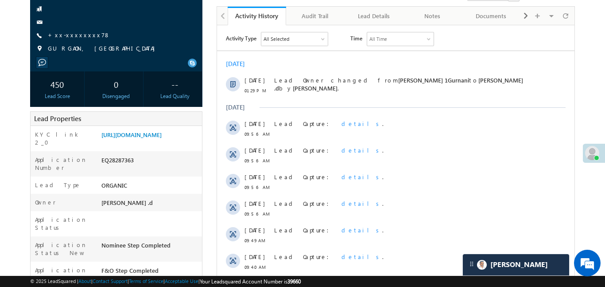
scroll to position [0, 0]
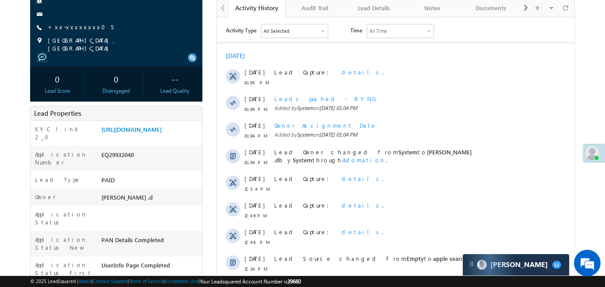
scroll to position [70, 0]
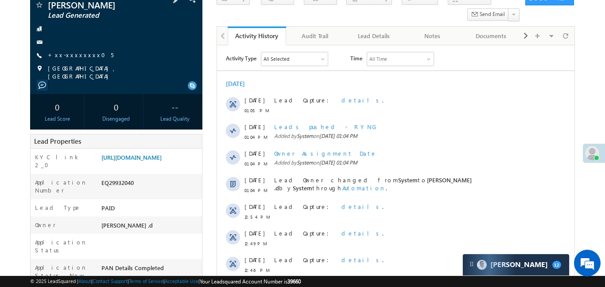
click at [54, 47] on div "[PERSON_NAME] Lead Generated +xx-xxxxxxxx05" at bounding box center [116, 40] width 163 height 80
click at [71, 60] on div "[PERSON_NAME] Lead Generated +xx-xxxxxxxx05" at bounding box center [116, 40] width 163 height 80
click at [71, 55] on link "+xx-xxxxxxxx05" at bounding box center [81, 55] width 66 height 8
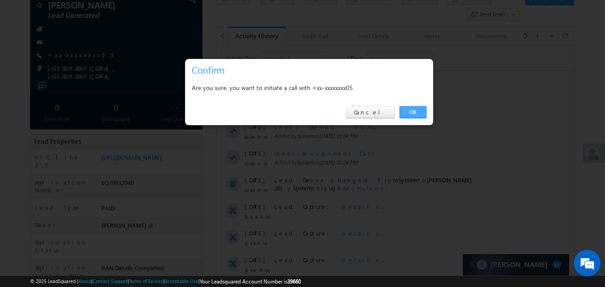
click at [418, 112] on link "OK" at bounding box center [412, 112] width 27 height 12
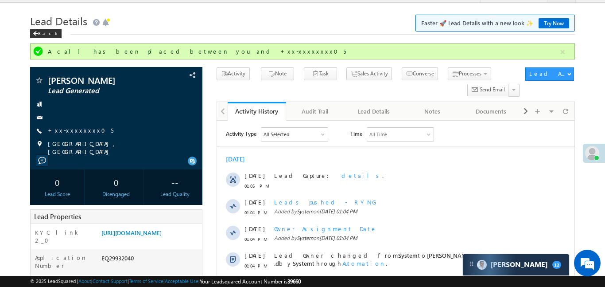
scroll to position [0, 0]
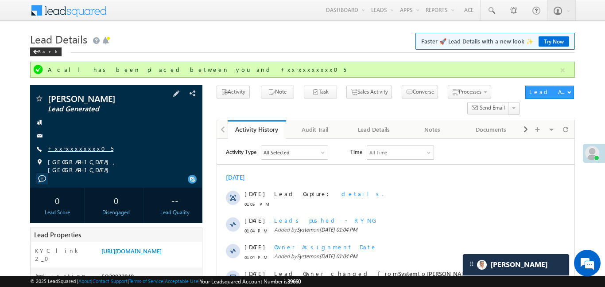
click at [68, 146] on link "+xx-xxxxxxxx05" at bounding box center [81, 148] width 66 height 8
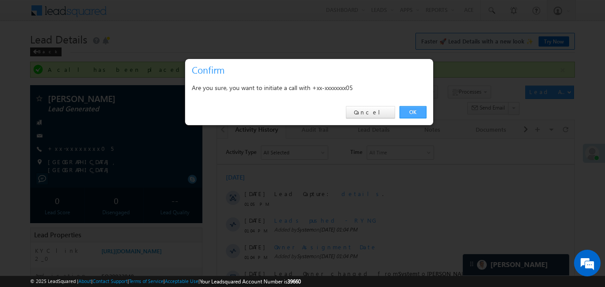
drag, startPoint x: 413, startPoint y: 101, endPoint x: 417, endPoint y: 111, distance: 10.5
click at [414, 102] on div "OK Cancel" at bounding box center [309, 112] width 248 height 25
click at [417, 111] on link "OK" at bounding box center [412, 112] width 27 height 12
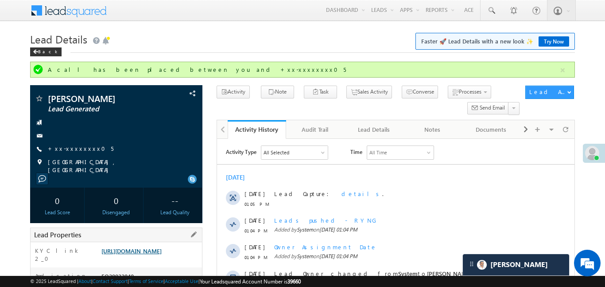
click at [162, 254] on link "[URL][DOMAIN_NAME]" at bounding box center [131, 251] width 60 height 8
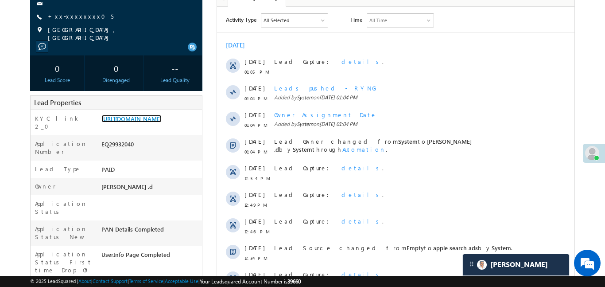
scroll to position [142, 0]
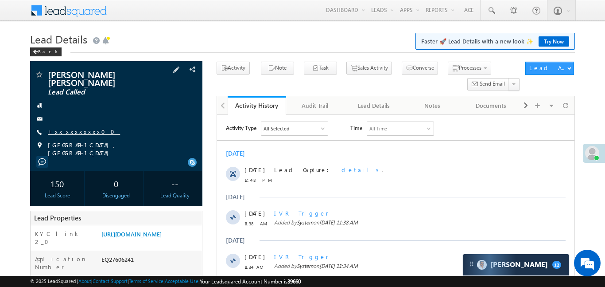
click at [75, 128] on link "+xx-xxxxxxxx00" at bounding box center [84, 132] width 72 height 8
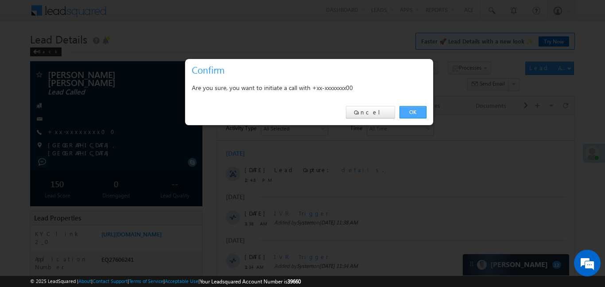
click at [407, 110] on link "OK" at bounding box center [412, 112] width 27 height 12
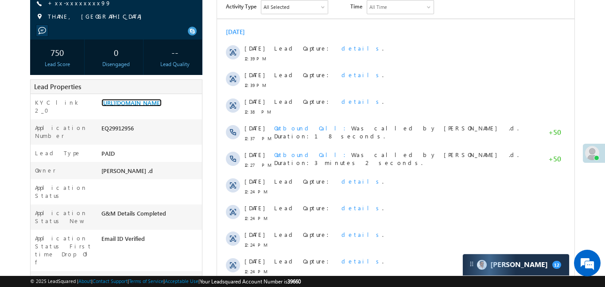
click at [147, 106] on link "https://angelbroking1-pk3em7sa.customui-test.leadsquared.com?leadId=a0087089-20…" at bounding box center [131, 103] width 60 height 8
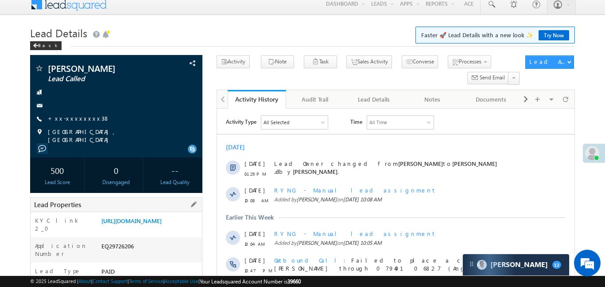
scroll to position [111, 0]
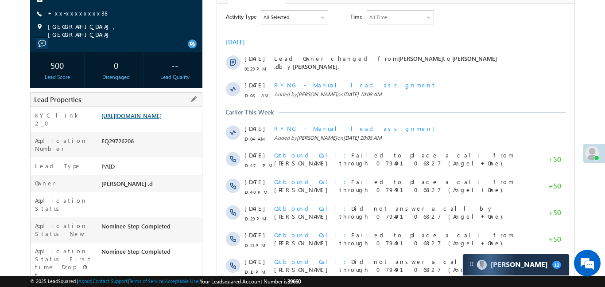
click at [162, 119] on link "[URL][DOMAIN_NAME]" at bounding box center [131, 116] width 60 height 8
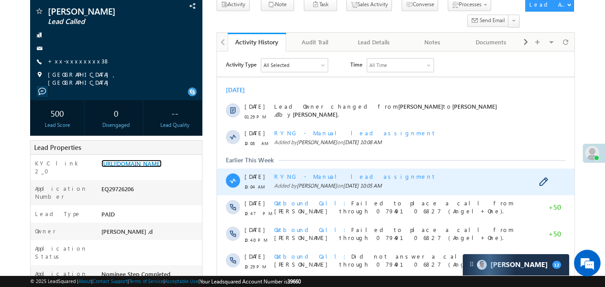
scroll to position [0, 0]
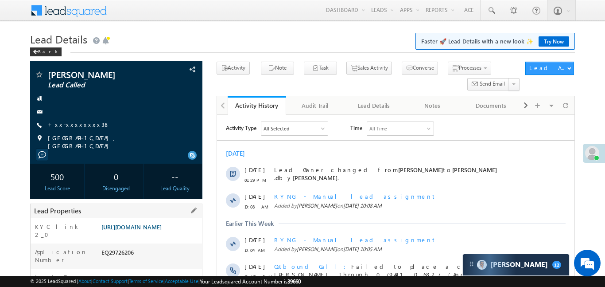
click at [162, 230] on link "[URL][DOMAIN_NAME]" at bounding box center [131, 227] width 60 height 8
click at [162, 230] on link "https://angelbroking1-pk3em7sa.customui-test.leadsquared.com?leadId=d07d1596-6c…" at bounding box center [131, 227] width 60 height 8
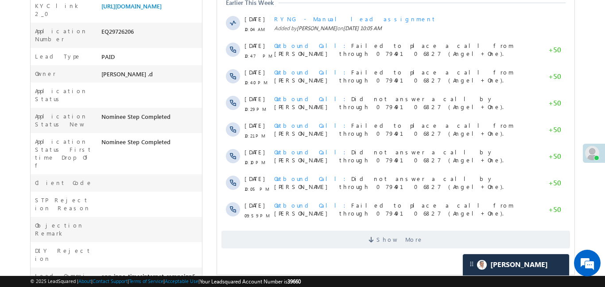
click at [185, 75] on div "[PERSON_NAME] .d" at bounding box center [150, 76] width 103 height 12
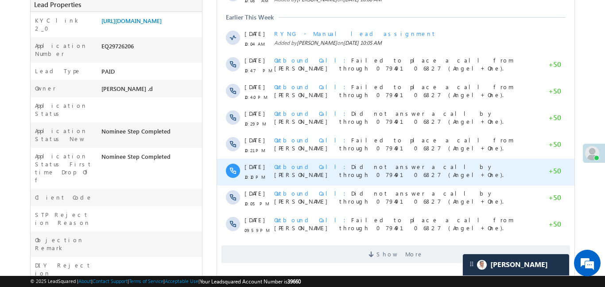
scroll to position [282, 0]
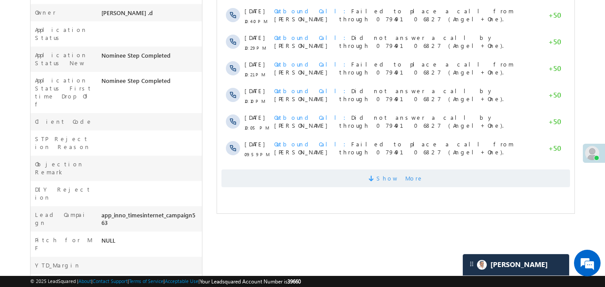
click at [387, 172] on span "Show More" at bounding box center [399, 178] width 47 height 18
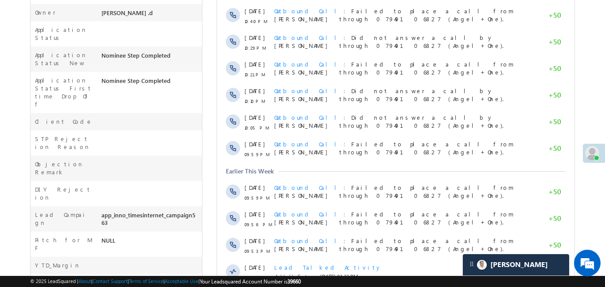
scroll to position [502, 0]
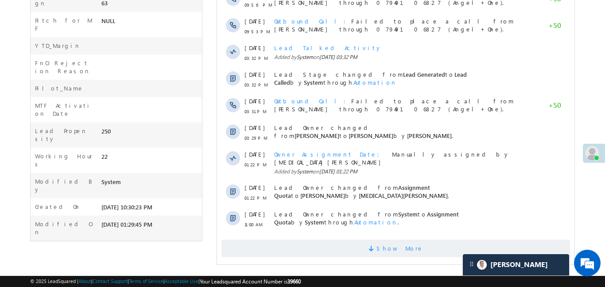
click at [376, 245] on span at bounding box center [372, 249] width 8 height 8
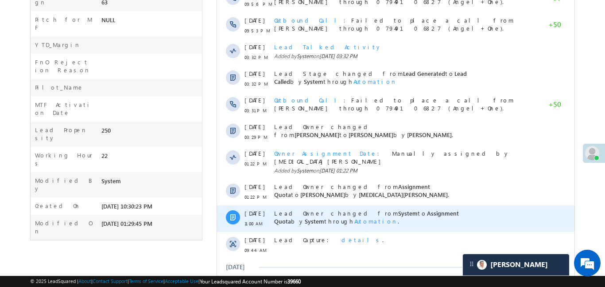
scroll to position [784, 0]
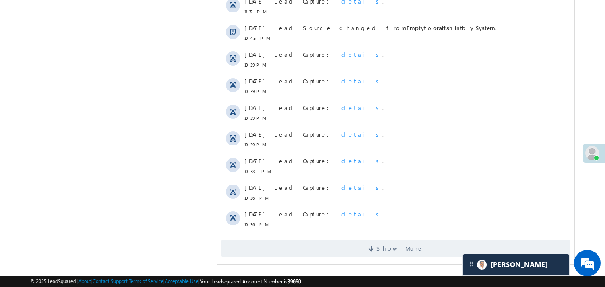
click at [448, 220] on div "Lead Capture: details ." at bounding box center [404, 219] width 261 height 27
click at [376, 246] on span at bounding box center [372, 249] width 8 height 8
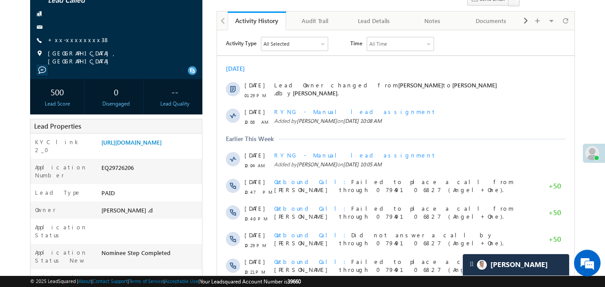
scroll to position [0, 0]
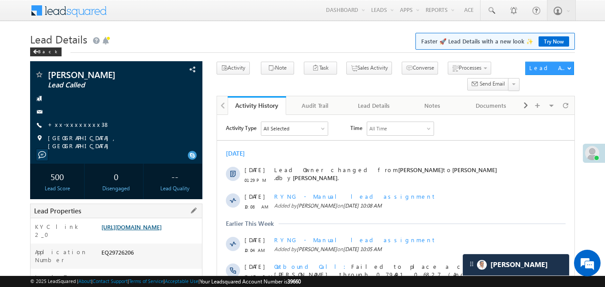
click at [162, 226] on link "https://angelbroking1-pk3em7sa.customui-test.leadsquared.com?leadId=d07d1596-6c…" at bounding box center [131, 227] width 60 height 8
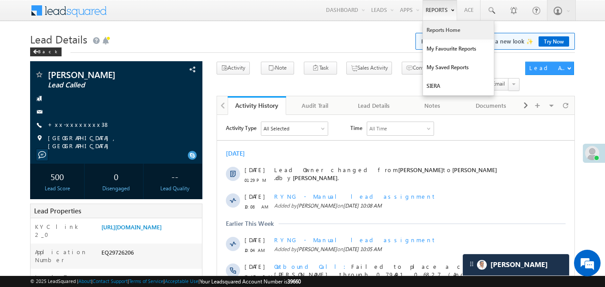
click at [457, 32] on link "Reports Home" at bounding box center [458, 30] width 71 height 19
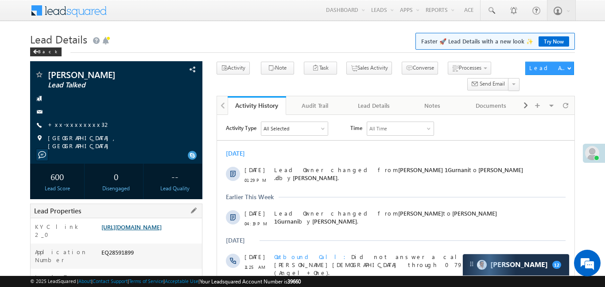
click at [162, 230] on link "[URL][DOMAIN_NAME]" at bounding box center [131, 227] width 60 height 8
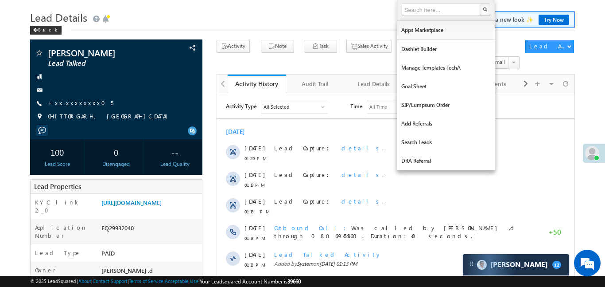
scroll to position [62, 0]
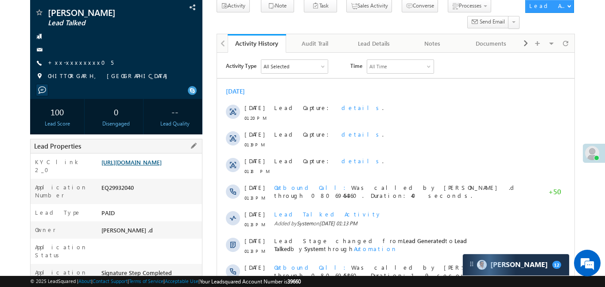
click at [164, 158] on div "[URL][DOMAIN_NAME]" at bounding box center [150, 164] width 103 height 12
click at [162, 163] on link "[URL][DOMAIN_NAME]" at bounding box center [131, 162] width 60 height 8
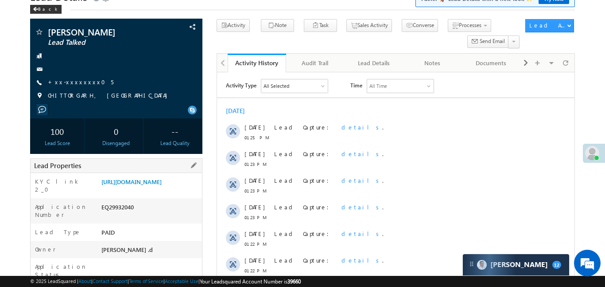
scroll to position [20, 0]
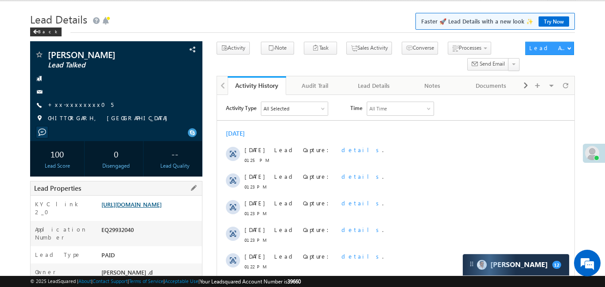
click at [162, 208] on link "https://angelbroking1-pk3em7sa.customui-test.leadsquared.com?leadId=8f9c5bba-18…" at bounding box center [131, 204] width 60 height 8
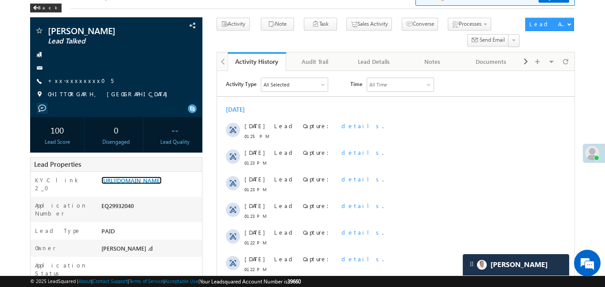
scroll to position [52, 0]
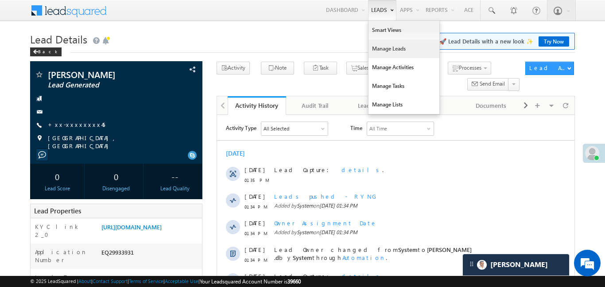
click at [401, 47] on link "Manage Leads" at bounding box center [403, 48] width 71 height 19
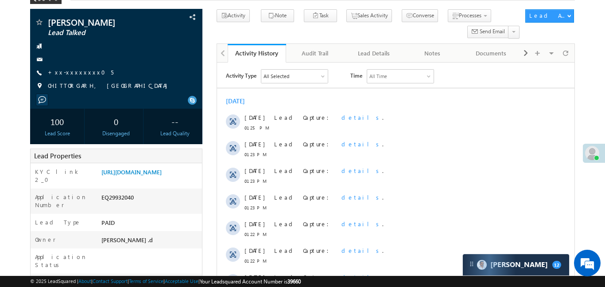
scroll to position [52, 0]
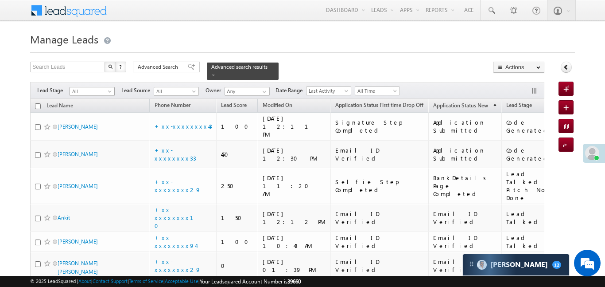
click at [88, 87] on span "All" at bounding box center [91, 91] width 42 height 8
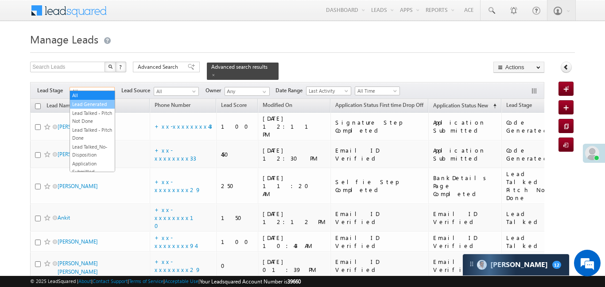
click at [95, 105] on link "Lead Generated" at bounding box center [92, 104] width 45 height 8
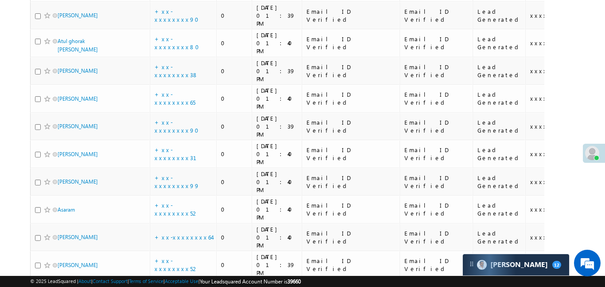
scroll to position [130, 0]
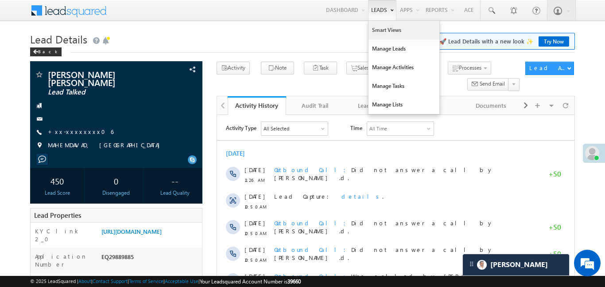
click at [386, 34] on link "Smart Views" at bounding box center [403, 30] width 71 height 19
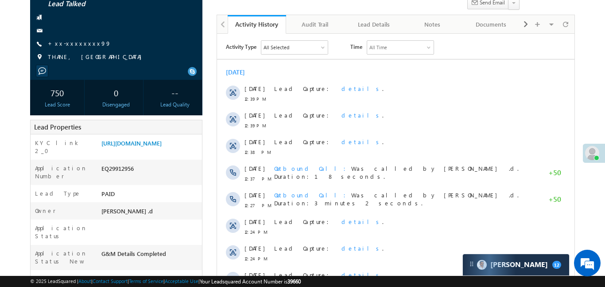
scroll to position [30, 0]
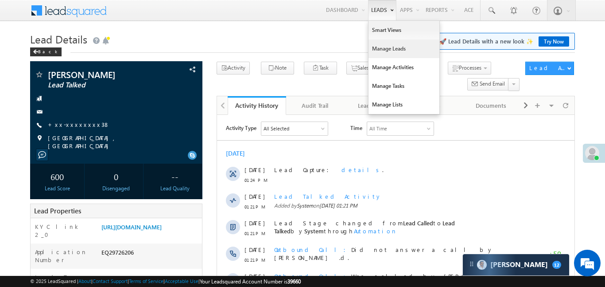
click at [391, 47] on link "Manage Leads" at bounding box center [403, 48] width 71 height 19
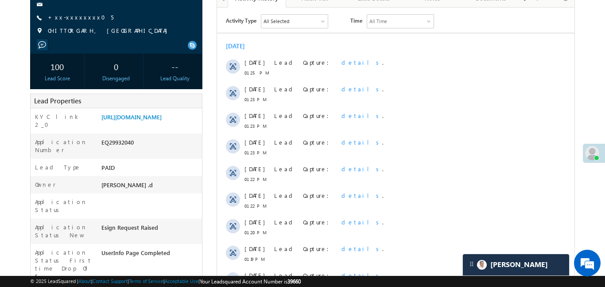
scroll to position [31, 0]
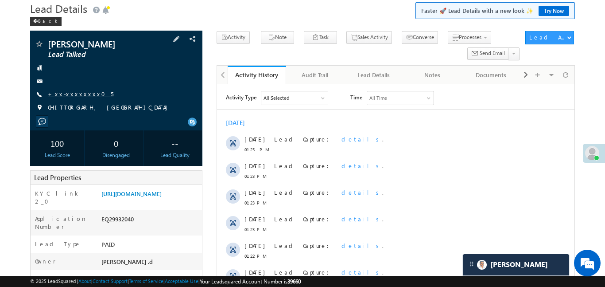
click at [77, 92] on link "+xx-xxxxxxxx05" at bounding box center [81, 94] width 66 height 8
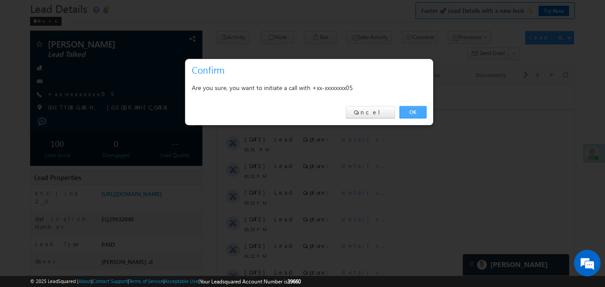
click at [407, 113] on link "OK" at bounding box center [412, 112] width 27 height 12
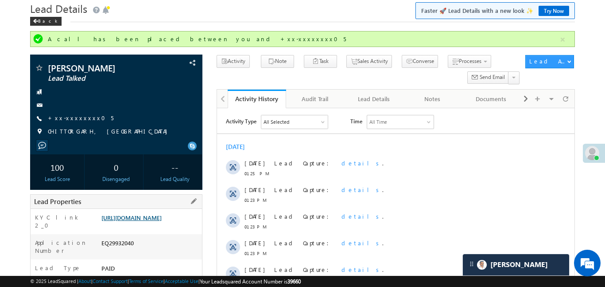
click at [162, 221] on link "https://angelbroking1-pk3em7sa.customui-test.leadsquared.com?leadId=8f9c5bba-18…" at bounding box center [131, 217] width 60 height 8
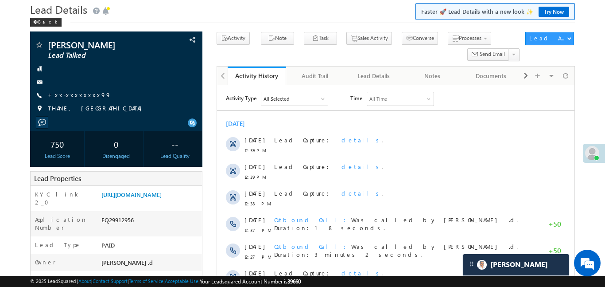
scroll to position [30, 0]
click at [161, 198] on link "https://angelbroking1-pk3em7sa.customui-test.leadsquared.com?leadId=a0087089-20…" at bounding box center [131, 194] width 60 height 8
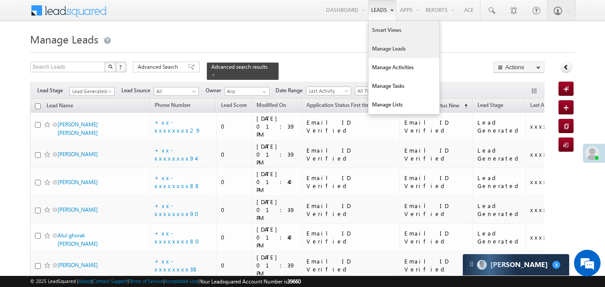
click at [388, 33] on link "Smart Views" at bounding box center [403, 30] width 71 height 19
drag, startPoint x: 388, startPoint y: 33, endPoint x: 395, endPoint y: 29, distance: 7.7
click at [389, 33] on link "Smart Views" at bounding box center [403, 30] width 71 height 19
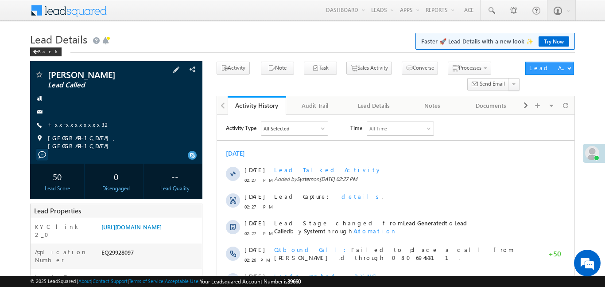
click at [79, 129] on div "[PERSON_NAME] Lead Called +xx-xxxxxxxx32" at bounding box center [116, 110] width 163 height 80
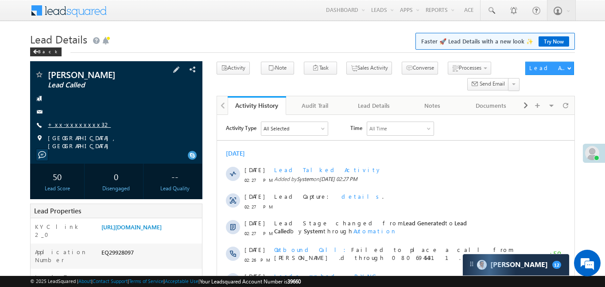
click at [76, 124] on link "+xx-xxxxxxxx32" at bounding box center [79, 124] width 63 height 8
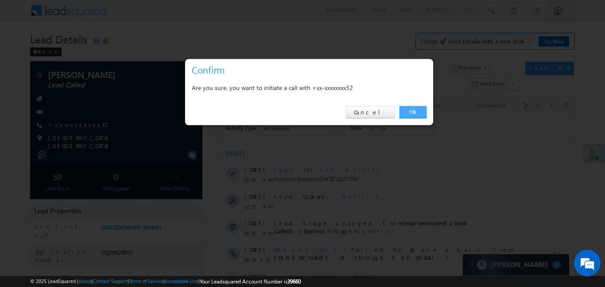
click at [406, 108] on link "OK" at bounding box center [412, 112] width 27 height 12
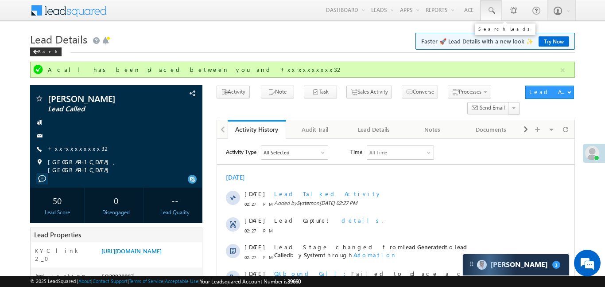
click at [484, 4] on link at bounding box center [490, 10] width 21 height 20
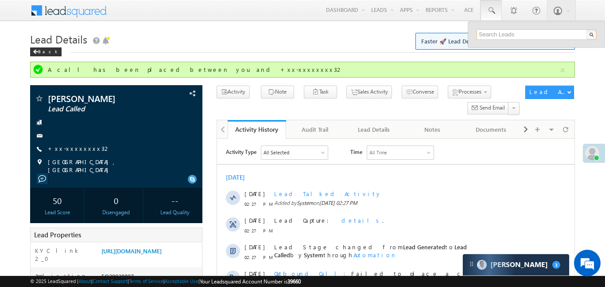
paste input "EQ29935489"
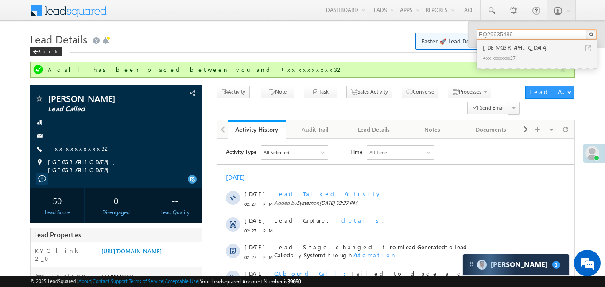
type input "EQ29935489"
click at [73, 153] on div "[PERSON_NAME] Lead Called +xx-xxxxxxxx32" at bounding box center [116, 134] width 163 height 80
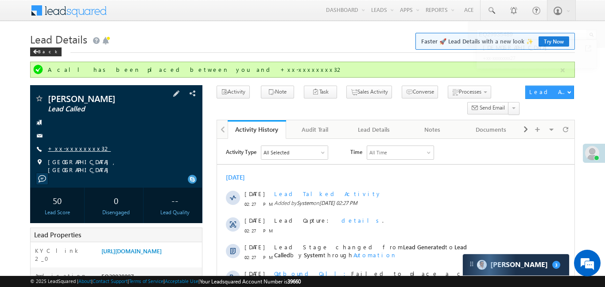
click at [70, 150] on link "+xx-xxxxxxxx32" at bounding box center [79, 148] width 63 height 8
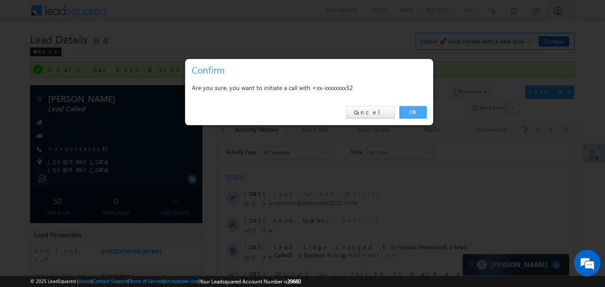
drag, startPoint x: 416, startPoint y: 115, endPoint x: 107, endPoint y: 29, distance: 320.4
click at [416, 115] on link "OK" at bounding box center [412, 112] width 27 height 12
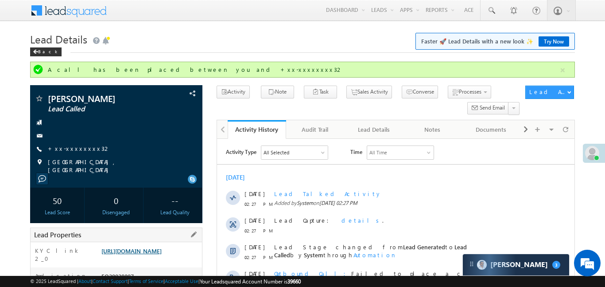
click at [162, 252] on link "[URL][DOMAIN_NAME]" at bounding box center [131, 251] width 60 height 8
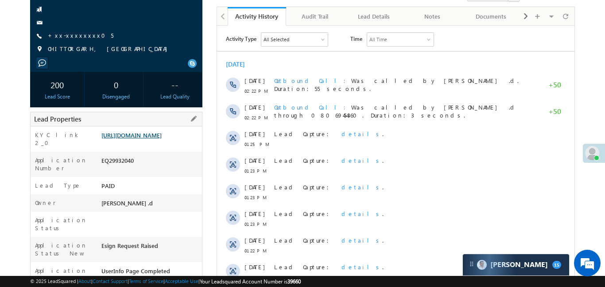
click at [156, 139] on link "https://angelbroking1-pk3em7sa.customui-test.leadsquared.com?leadId=8f9c5bba-18…" at bounding box center [131, 135] width 60 height 8
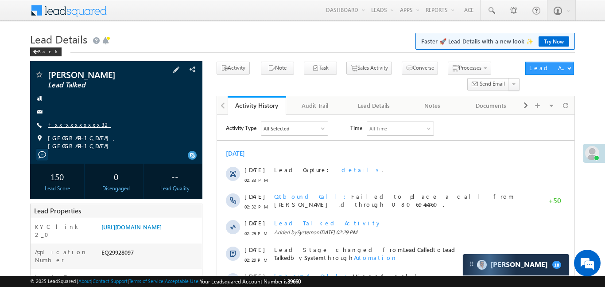
click at [69, 124] on link "+xx-xxxxxxxx32" at bounding box center [79, 124] width 63 height 8
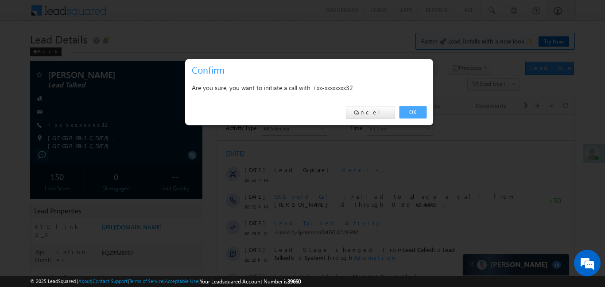
drag, startPoint x: 406, startPoint y: 109, endPoint x: 88, endPoint y: 19, distance: 330.5
click at [406, 109] on link "OK" at bounding box center [412, 112] width 27 height 12
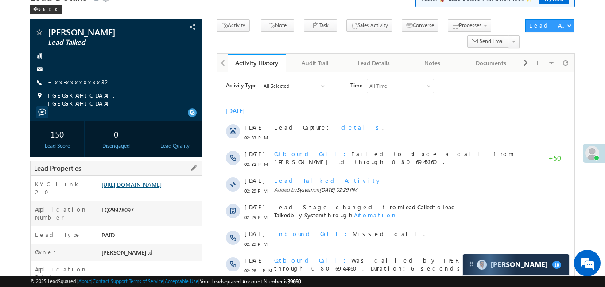
scroll to position [35, 0]
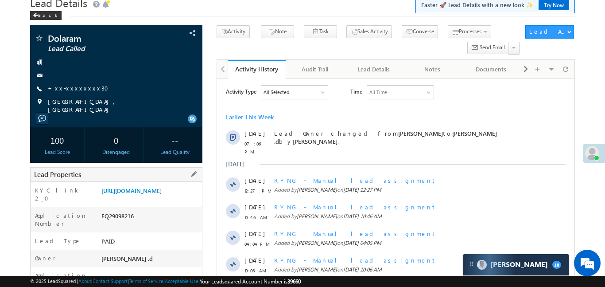
scroll to position [123, 0]
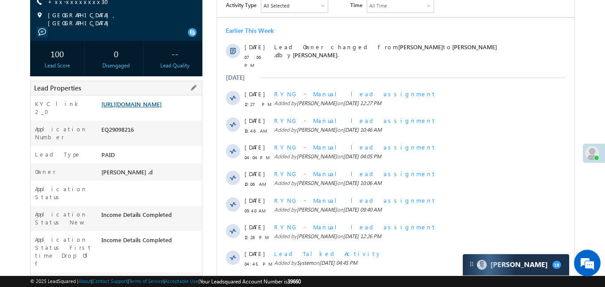
click at [132, 108] on link "https://angelbroking1-pk3em7sa.customui-test.leadsquared.com?leadId=c79b2f8e-9b…" at bounding box center [131, 104] width 60 height 8
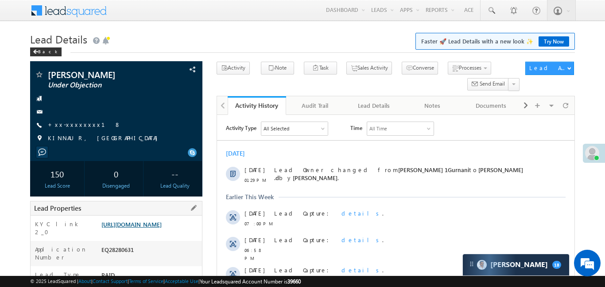
click at [158, 228] on link "[URL][DOMAIN_NAME]" at bounding box center [131, 224] width 60 height 8
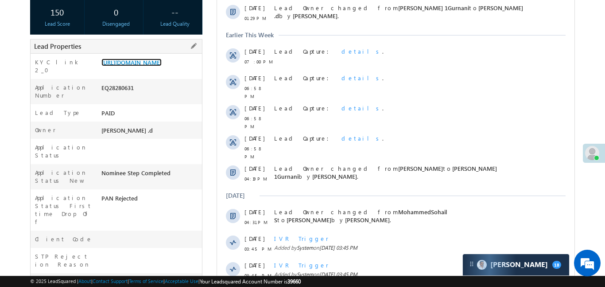
scroll to position [64, 0]
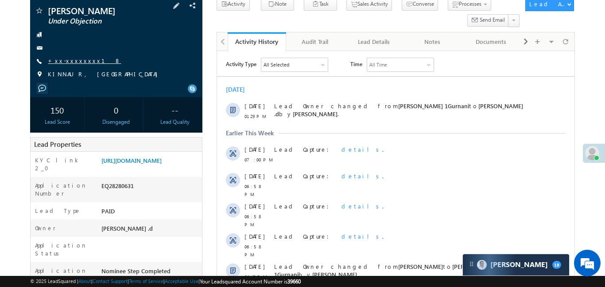
click at [73, 62] on link "+xx-xxxxxxxx18" at bounding box center [84, 61] width 73 height 8
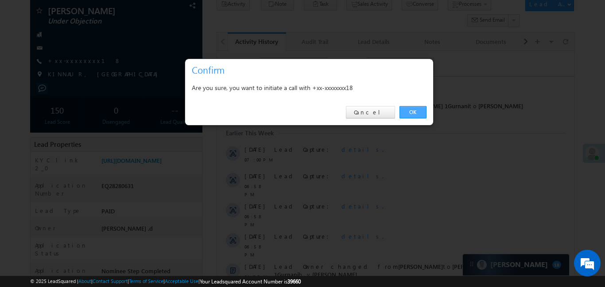
click at [414, 111] on link "OK" at bounding box center [412, 112] width 27 height 12
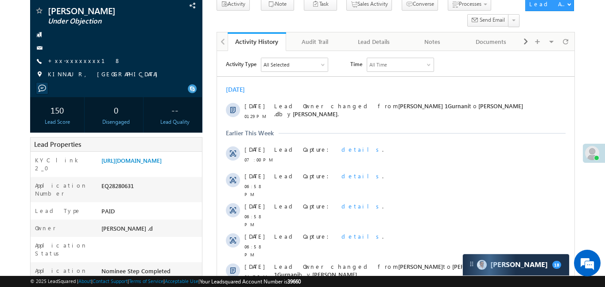
click at [414, 110] on div "Lead Owner changed from Ujjwal 1Gurnani to Aakansha .d by Manish Panchal ." at bounding box center [404, 111] width 261 height 27
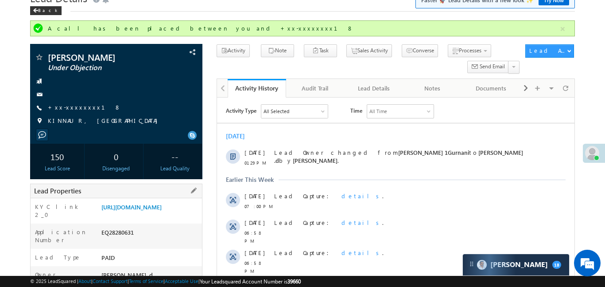
scroll to position [42, 0]
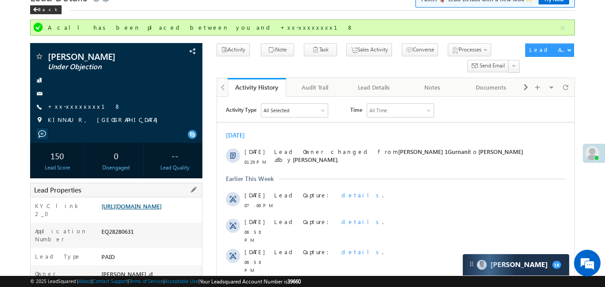
click at [157, 209] on link "https://angelbroking1-pk3em7sa.customui-test.leadsquared.com?leadId=50cf816c-77…" at bounding box center [131, 206] width 60 height 8
click at [557, 25] on button "button" at bounding box center [562, 28] width 11 height 11
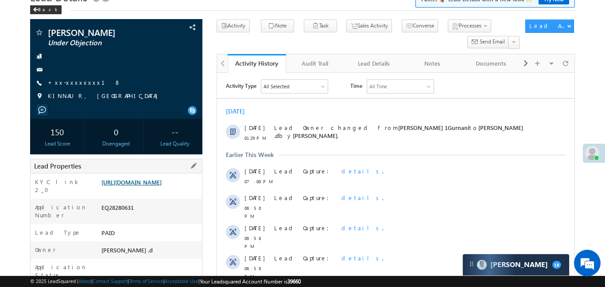
click at [145, 186] on link "https://angelbroking1-pk3em7sa.customui-test.leadsquared.com?leadId=50cf816c-77…" at bounding box center [131, 182] width 60 height 8
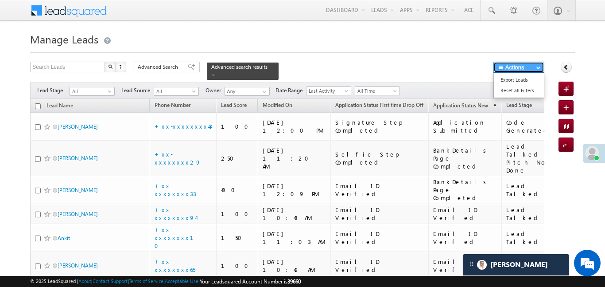
click at [542, 70] on button "Actions" at bounding box center [518, 67] width 51 height 11
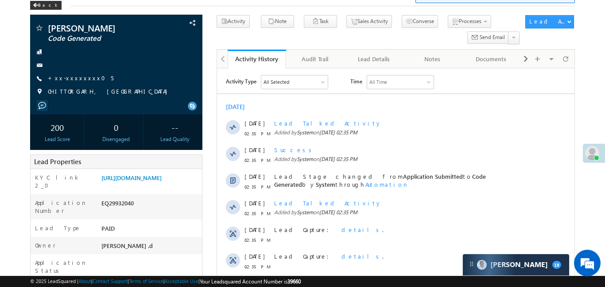
scroll to position [38, 0]
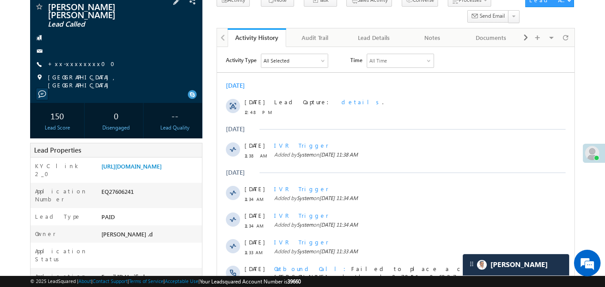
click at [166, 46] on div at bounding box center [116, 50] width 163 height 9
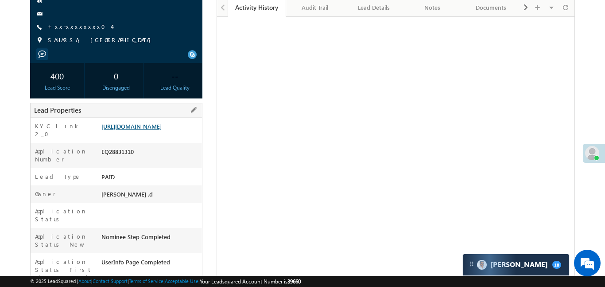
click at [151, 134] on div "https://angelbroking1-pk3em7sa.customui-test.leadsquared.com?leadId=50764a48-ca…" at bounding box center [150, 128] width 103 height 12
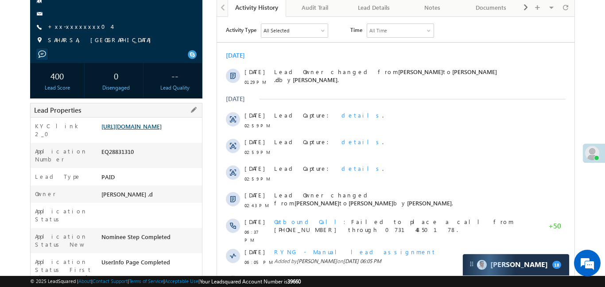
click at [152, 130] on link "https://angelbroking1-pk3em7sa.customui-test.leadsquared.com?leadId=50764a48-ca…" at bounding box center [131, 126] width 60 height 8
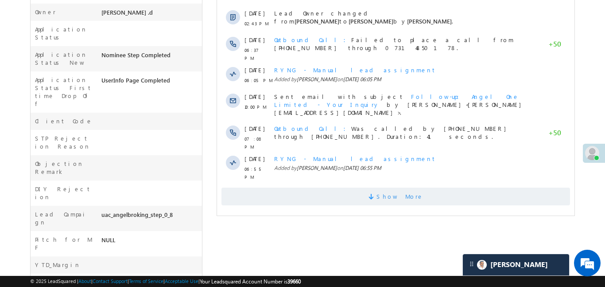
scroll to position [294, 0]
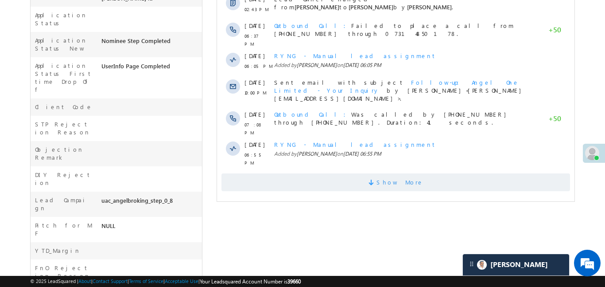
click at [394, 173] on span "Show More" at bounding box center [399, 182] width 47 height 18
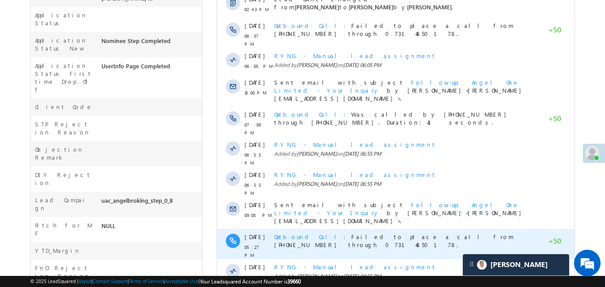
scroll to position [485, 0]
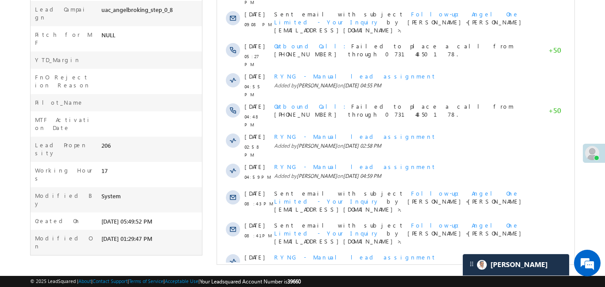
click at [426, 282] on span "Show More" at bounding box center [395, 291] width 348 height 18
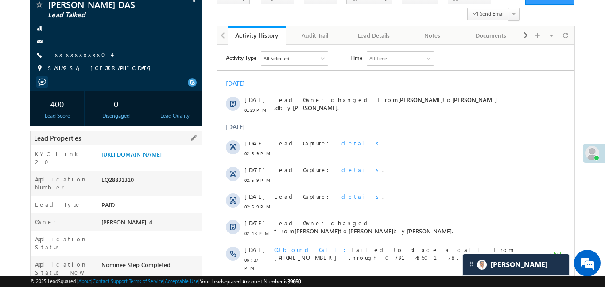
scroll to position [0, 0]
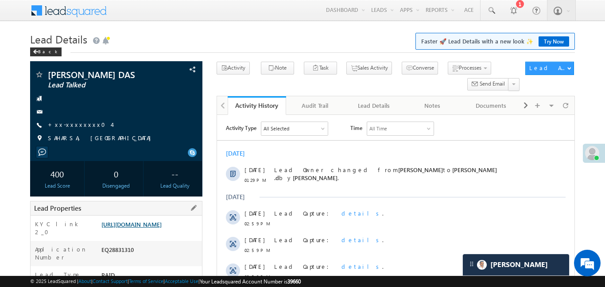
click at [162, 228] on link "https://angelbroking1-pk3em7sa.customui-test.leadsquared.com?leadId=50764a48-ca…" at bounding box center [131, 224] width 60 height 8
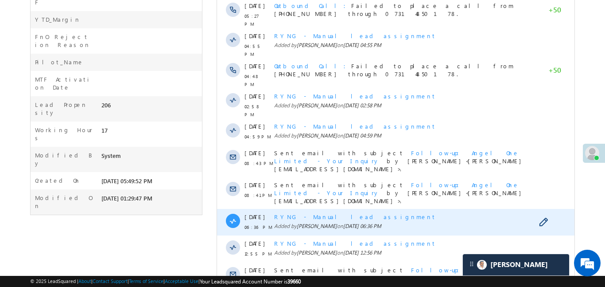
scroll to position [751, 0]
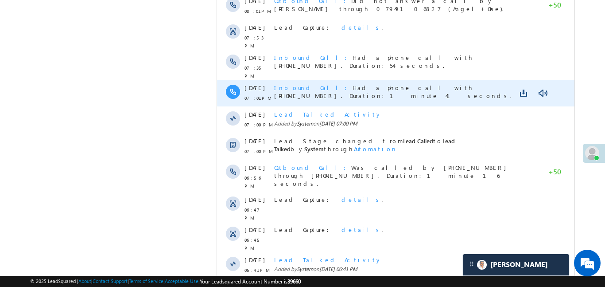
scroll to position [1016, 0]
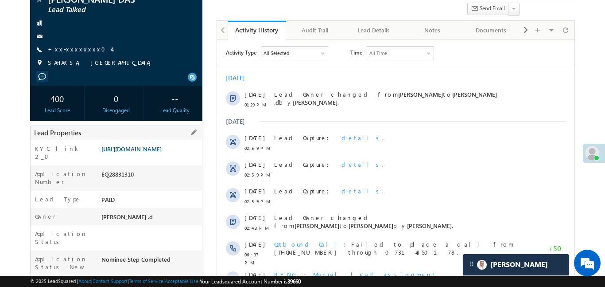
scroll to position [83, 0]
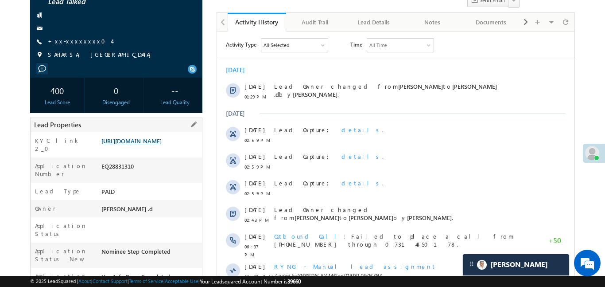
click at [162, 144] on link "https://angelbroking1-pk3em7sa.customui-test.leadsquared.com?leadId=50764a48-ca…" at bounding box center [131, 141] width 60 height 8
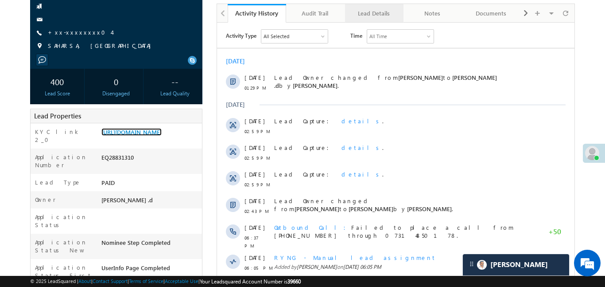
scroll to position [93, 0]
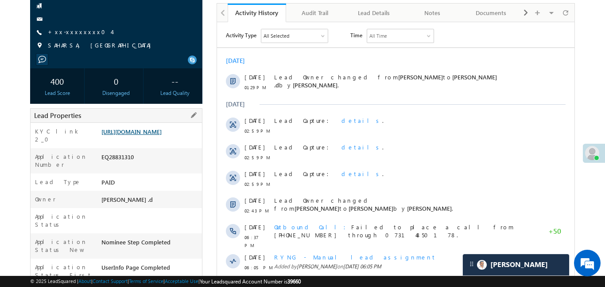
click at [150, 135] on link "https://angelbroking1-pk3em7sa.customui-test.leadsquared.com?leadId=50764a48-ca…" at bounding box center [131, 132] width 60 height 8
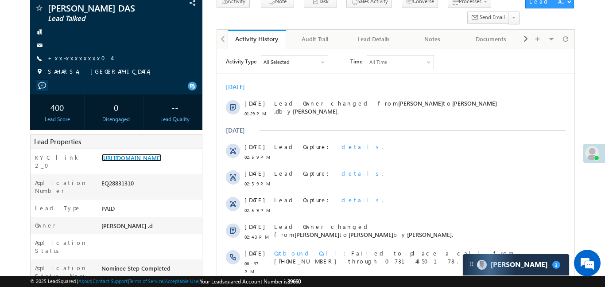
scroll to position [0, 0]
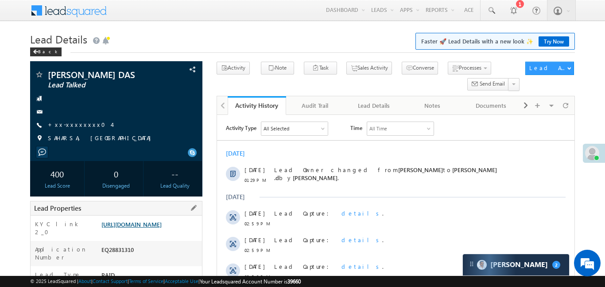
click at [155, 228] on link "https://angelbroking1-pk3em7sa.customui-test.leadsquared.com?leadId=50764a48-ca…" at bounding box center [131, 224] width 60 height 8
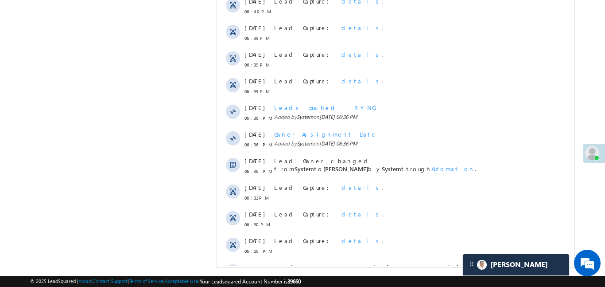
scroll to position [1282, 0]
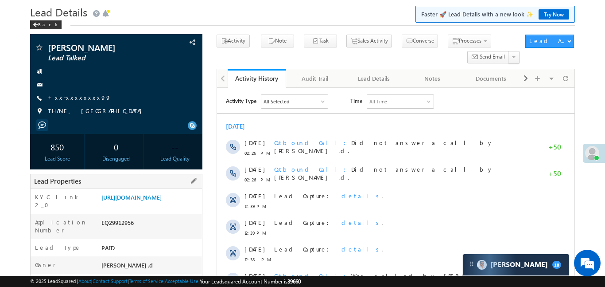
scroll to position [24, 0]
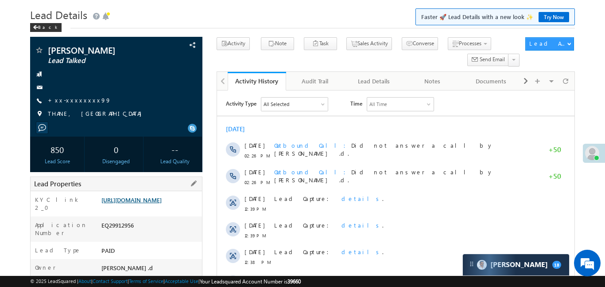
click at [162, 200] on link "[URL][DOMAIN_NAME]" at bounding box center [131, 200] width 60 height 8
drag, startPoint x: 101, startPoint y: 199, endPoint x: 169, endPoint y: 222, distance: 71.8
click at [169, 208] on div "[URL][DOMAIN_NAME]" at bounding box center [150, 201] width 103 height 12
copy link "[URL][DOMAIN_NAME]"
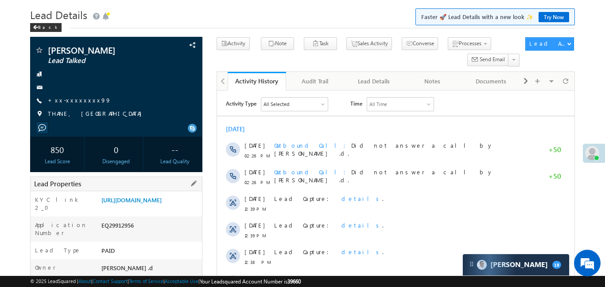
click at [147, 193] on div "KYC link 2_0 [URL][DOMAIN_NAME]" at bounding box center [116, 203] width 171 height 25
click at [156, 208] on div "[URL][DOMAIN_NAME]" at bounding box center [150, 201] width 103 height 12
click at [162, 201] on link "[URL][DOMAIN_NAME]" at bounding box center [131, 200] width 60 height 8
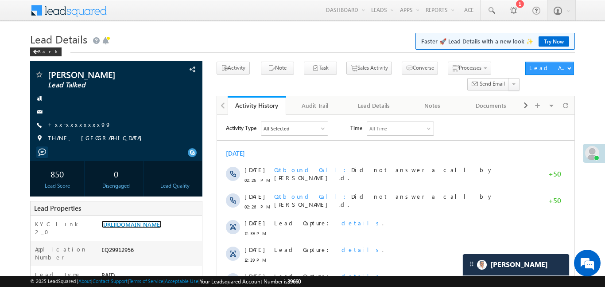
scroll to position [251, 0]
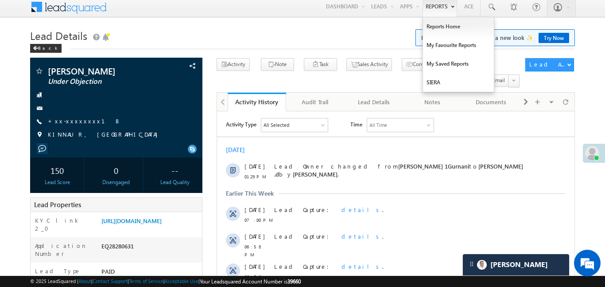
scroll to position [4, 0]
click at [442, 25] on link "Reports Home" at bounding box center [458, 26] width 71 height 19
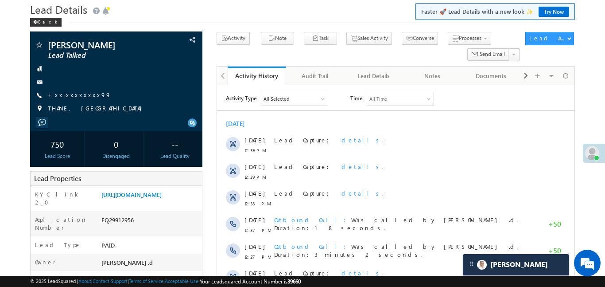
scroll to position [30, 0]
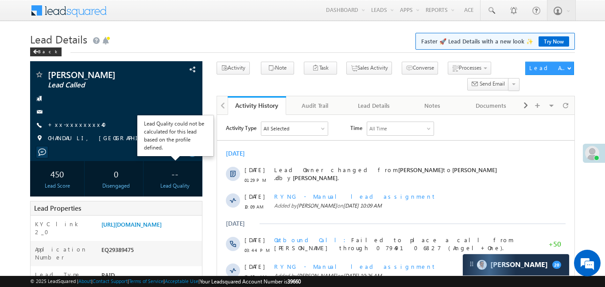
scroll to position [19, 0]
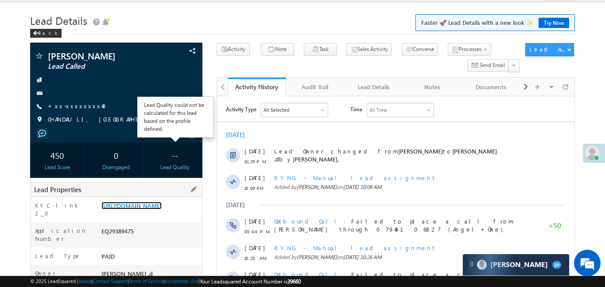
click at [162, 201] on link "[URL][DOMAIN_NAME]" at bounding box center [131, 205] width 60 height 8
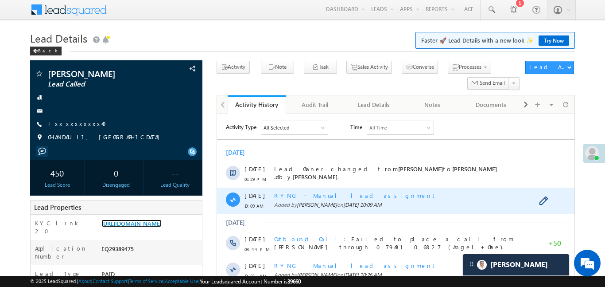
scroll to position [0, 0]
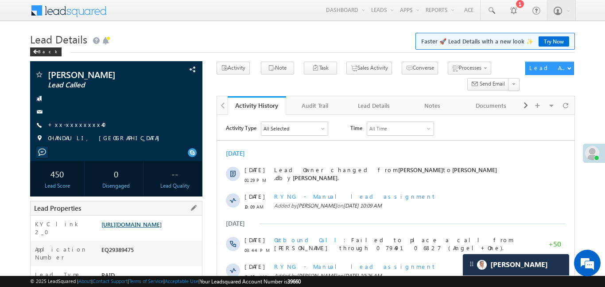
click at [162, 228] on link "https://angelbroking1-pk3em7sa.customui-test.leadsquared.com?leadId=5cf823a8-05…" at bounding box center [131, 224] width 60 height 8
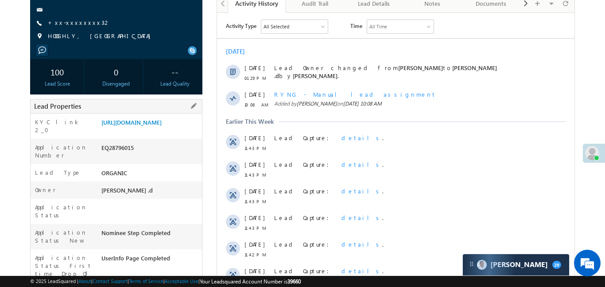
scroll to position [114, 0]
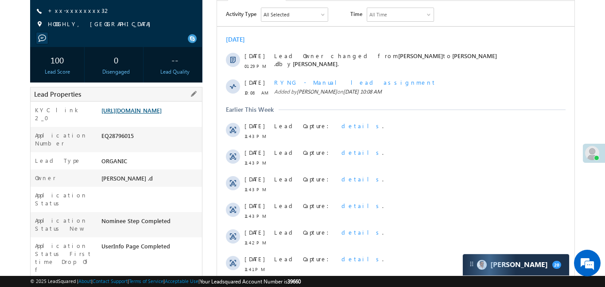
click at [157, 114] on link "https://angelbroking1-pk3em7sa.customui-test.leadsquared.com?leadId=63756f21-88…" at bounding box center [131, 110] width 60 height 8
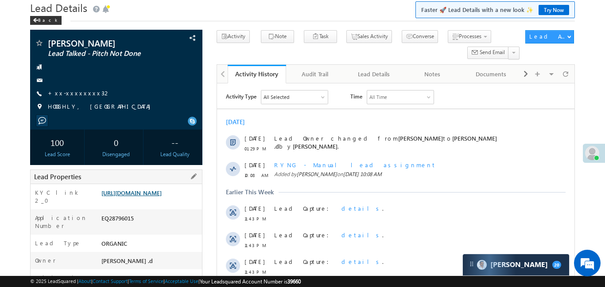
scroll to position [29, 0]
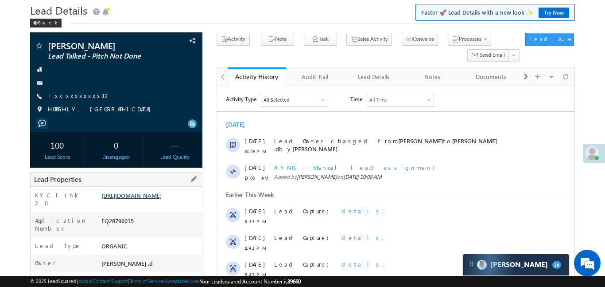
click at [162, 199] on link "https://angelbroking1-pk3em7sa.customui-test.leadsquared.com?leadId=63756f21-88…" at bounding box center [131, 195] width 60 height 8
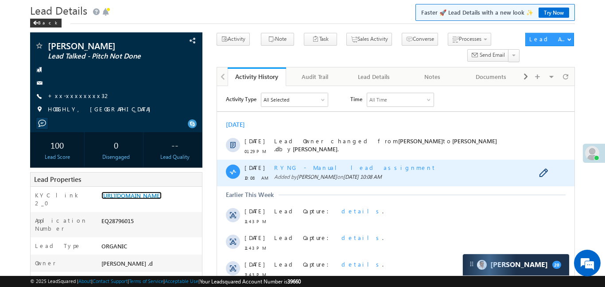
scroll to position [319, 0]
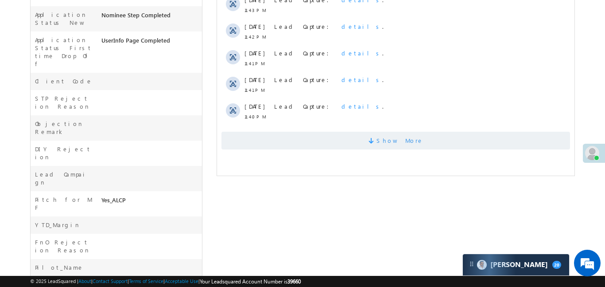
click at [347, 143] on span "Show More" at bounding box center [395, 141] width 348 height 18
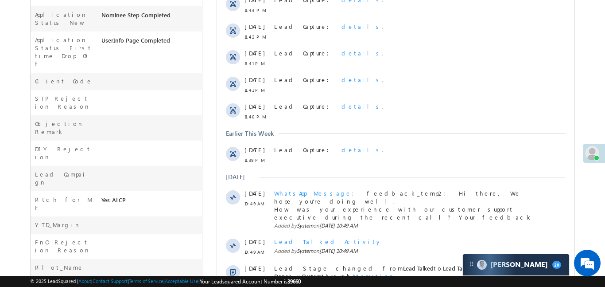
scroll to position [533, 0]
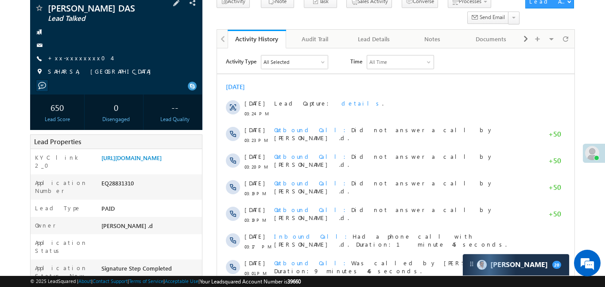
scroll to position [69, 0]
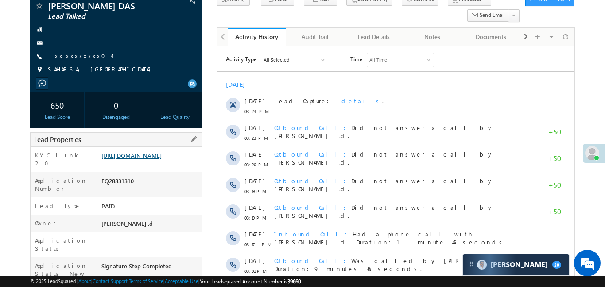
click at [141, 158] on link "https://angelbroking1-pk3em7sa.customui-test.leadsquared.com?leadId=50764a48-ca…" at bounding box center [131, 155] width 60 height 8
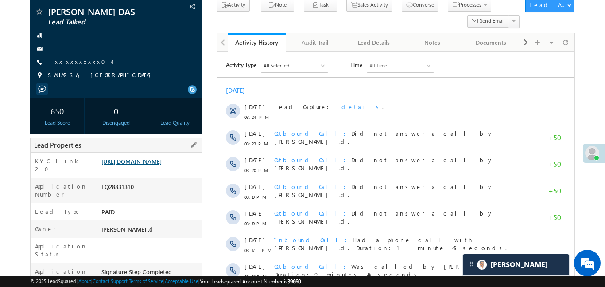
scroll to position [0, 0]
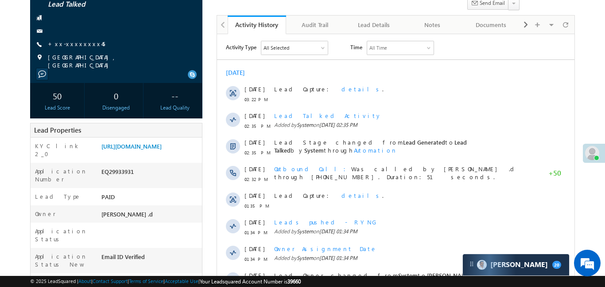
scroll to position [86, 0]
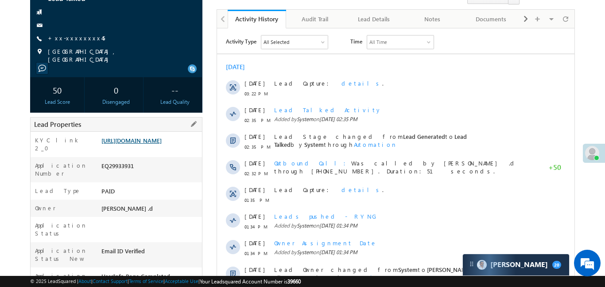
click at [158, 139] on link "https://angelbroking1-pk3em7sa.customui-test.leadsquared.com?leadId=cb4da583-36…" at bounding box center [131, 140] width 60 height 8
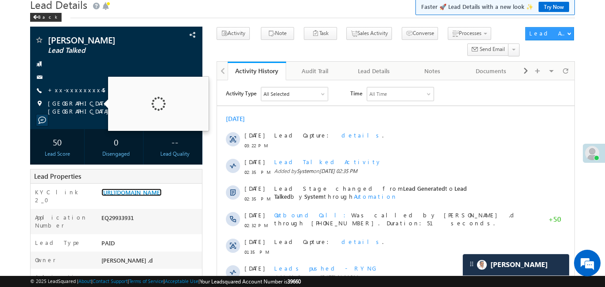
scroll to position [0, 0]
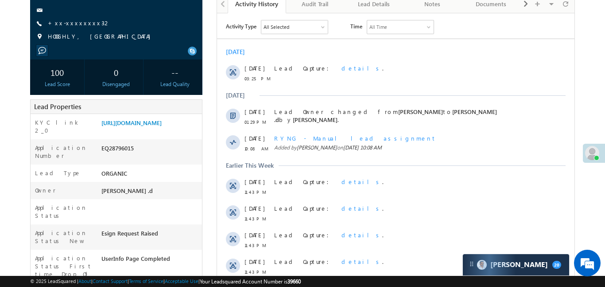
scroll to position [89, 0]
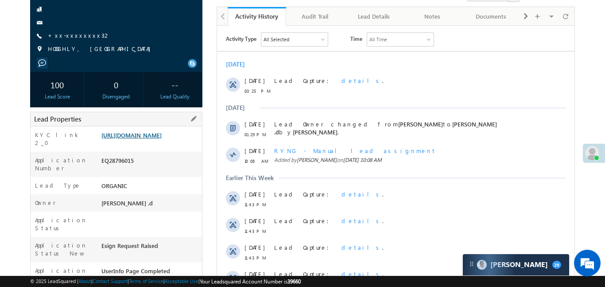
click at [162, 139] on link "https://angelbroking1-pk3em7sa.customui-test.leadsquared.com?leadId=63756f21-88…" at bounding box center [131, 135] width 60 height 8
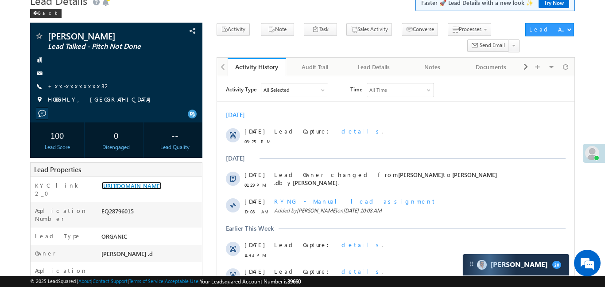
scroll to position [0, 0]
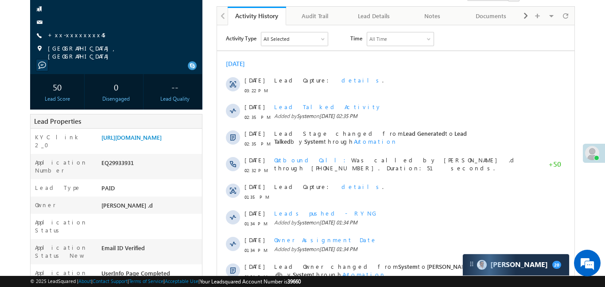
scroll to position [3, 0]
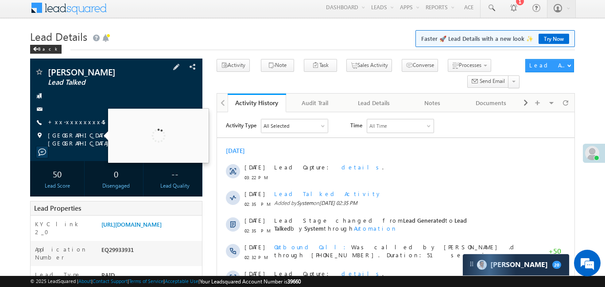
click at [71, 117] on div "[PERSON_NAME] Lead Talked +xx-xxxxxxxx45" at bounding box center [116, 107] width 163 height 80
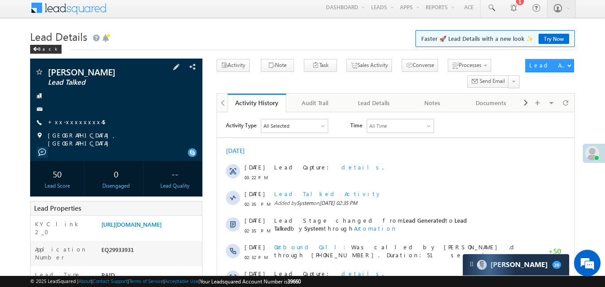
click at [80, 128] on div "[PERSON_NAME] Lead Talked +xx-xxxxxxxx45" at bounding box center [116, 107] width 163 height 80
click at [72, 125] on link "+xx-xxxxxxxx45" at bounding box center [76, 122] width 57 height 8
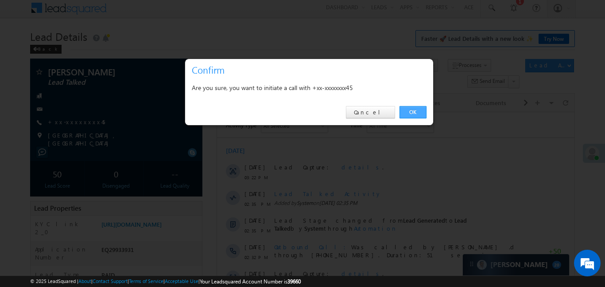
click at [413, 109] on link "OK" at bounding box center [412, 112] width 27 height 12
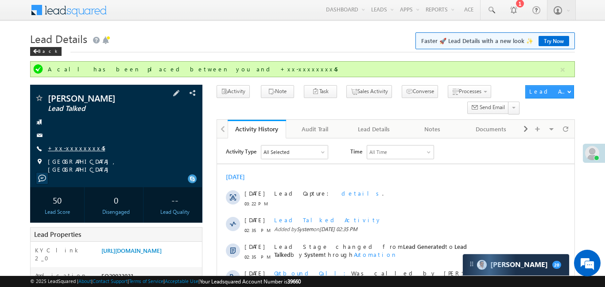
scroll to position [0, 0]
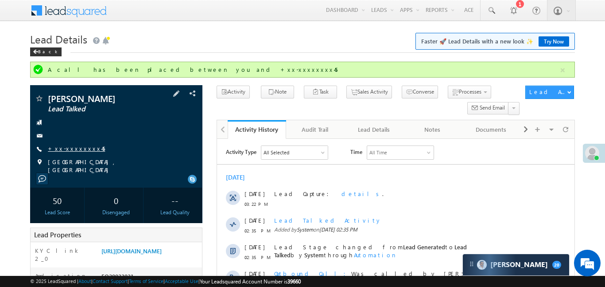
click at [75, 146] on link "+xx-xxxxxxxx45" at bounding box center [76, 148] width 57 height 8
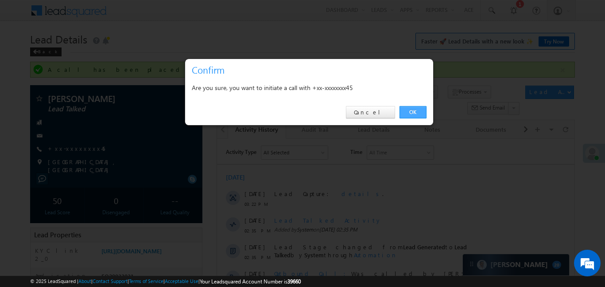
click at [421, 108] on link "OK" at bounding box center [412, 112] width 27 height 12
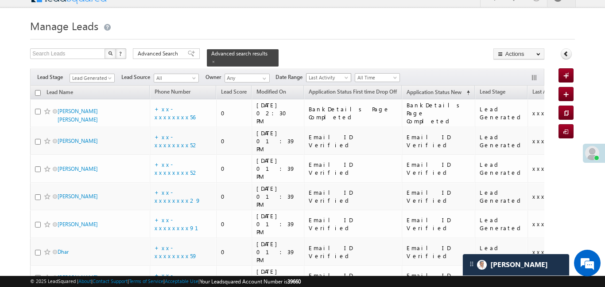
scroll to position [14, 0]
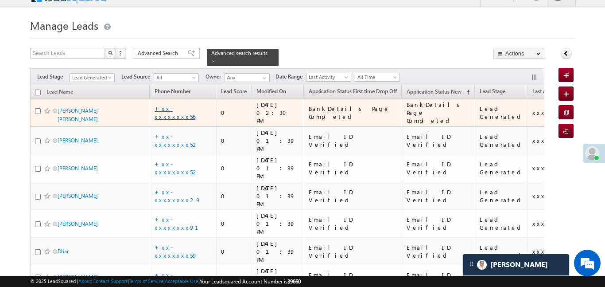
click at [181, 105] on link "+xx-xxxxxxxx56" at bounding box center [175, 112] width 41 height 15
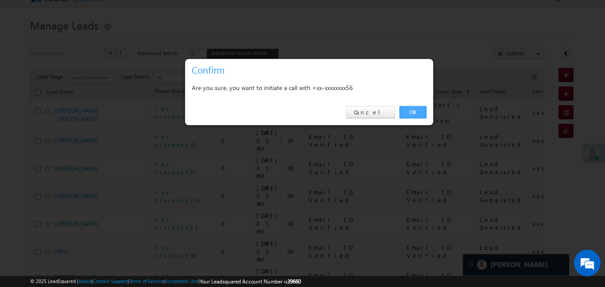
click at [421, 106] on link "OK" at bounding box center [412, 112] width 27 height 12
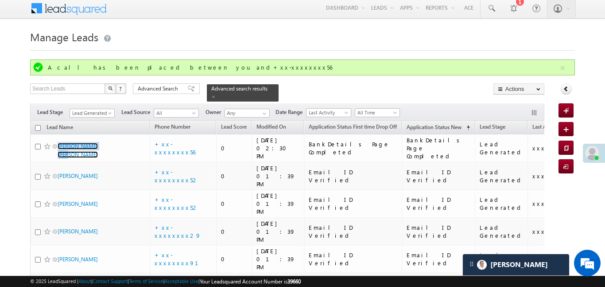
scroll to position [0, 0]
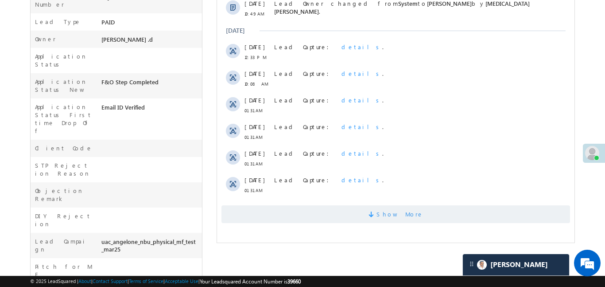
scroll to position [260, 0]
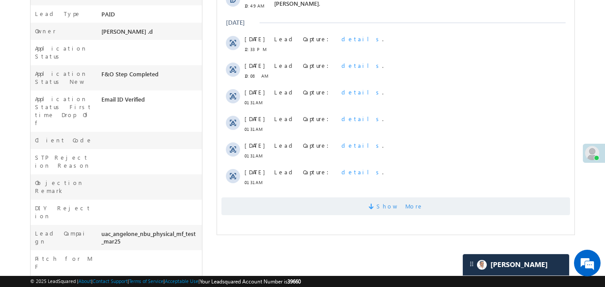
click at [453, 197] on span "Show More" at bounding box center [395, 206] width 348 height 18
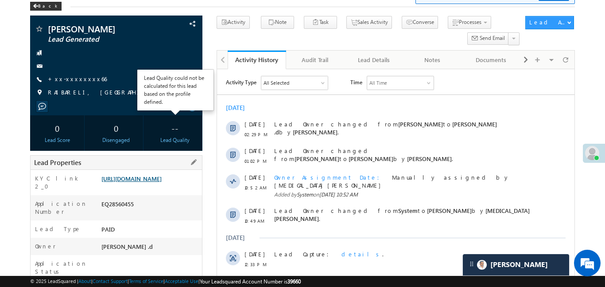
scroll to position [33, 0]
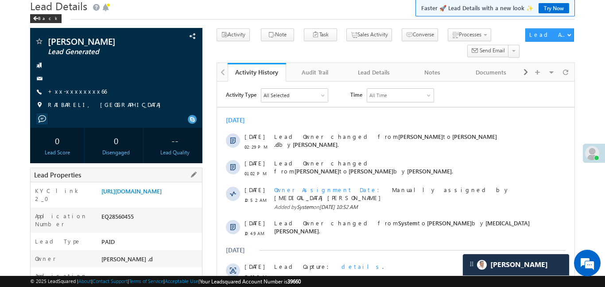
click at [143, 199] on div "https://angelbroking1-pk3em7sa.customui-test.leadsquared.com?leadId=b4686047-7e…" at bounding box center [150, 192] width 103 height 12
click at [149, 194] on link "https://angelbroking1-pk3em7sa.customui-test.leadsquared.com?leadId=b4686047-7e…" at bounding box center [131, 191] width 60 height 8
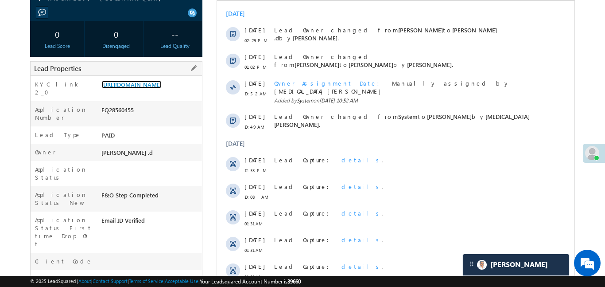
scroll to position [190, 0]
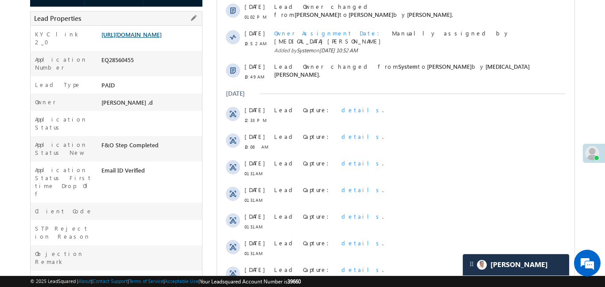
click at [154, 38] on link "https://angelbroking1-pk3em7sa.customui-test.leadsquared.com?leadId=b4686047-7e…" at bounding box center [131, 35] width 60 height 8
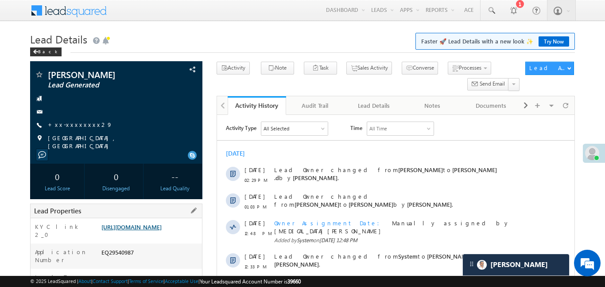
click at [162, 230] on link "[URL][DOMAIN_NAME]" at bounding box center [131, 227] width 60 height 8
drag, startPoint x: 164, startPoint y: 219, endPoint x: 167, endPoint y: 234, distance: 14.9
click at [164, 222] on div "[URL][DOMAIN_NAME]" at bounding box center [150, 228] width 103 height 12
click at [162, 230] on link "https://angelbroking1-pk3em7sa.customui-test.leadsquared.com?leadId=01f02f81-66…" at bounding box center [131, 227] width 60 height 8
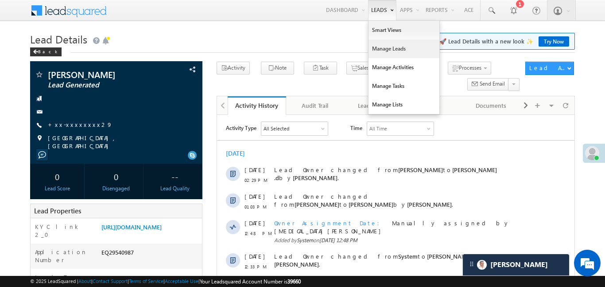
click at [390, 46] on link "Manage Leads" at bounding box center [403, 48] width 71 height 19
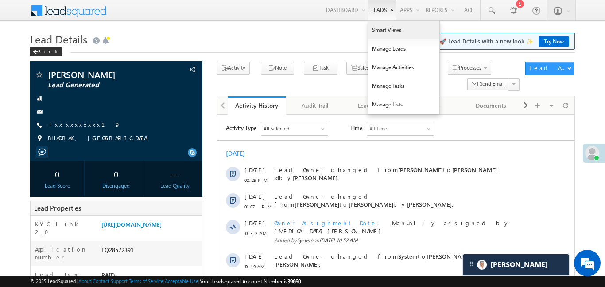
click at [389, 39] on link "Smart Views" at bounding box center [403, 30] width 71 height 19
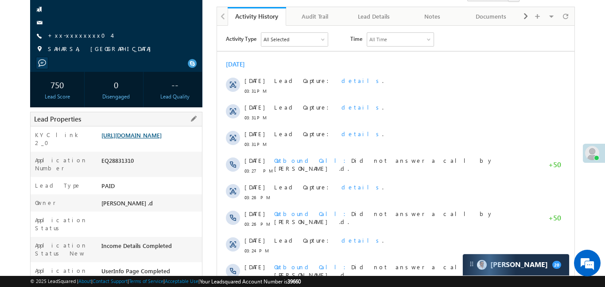
scroll to position [85, 0]
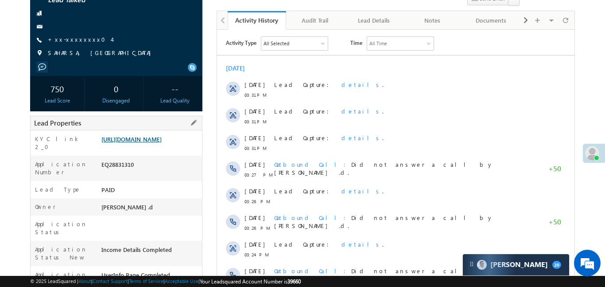
click at [153, 143] on link "[URL][DOMAIN_NAME]" at bounding box center [131, 139] width 60 height 8
click at [170, 133] on div "KYC link 2_0 https://angelbroking1-pk3em7sa.customui-test.leadsquared.com?leadI…" at bounding box center [116, 142] width 171 height 25
click at [162, 143] on link "https://angelbroking1-pk3em7sa.customui-test.leadsquared.com?leadId=50764a48-ca…" at bounding box center [131, 139] width 60 height 8
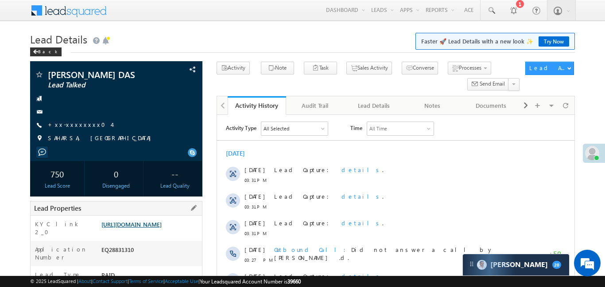
click at [158, 228] on link "[URL][DOMAIN_NAME]" at bounding box center [131, 224] width 60 height 8
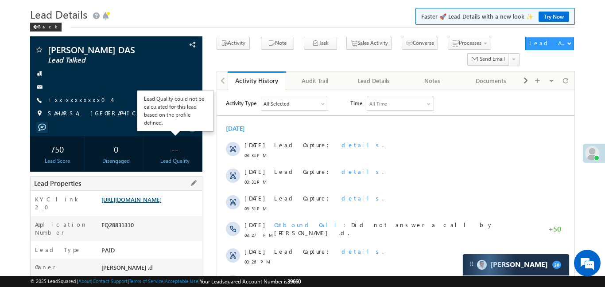
scroll to position [47, 0]
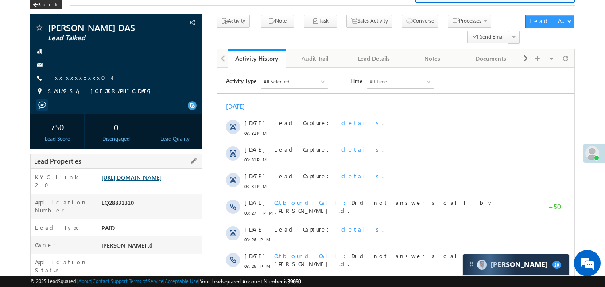
click at [162, 181] on link "[URL][DOMAIN_NAME]" at bounding box center [131, 177] width 60 height 8
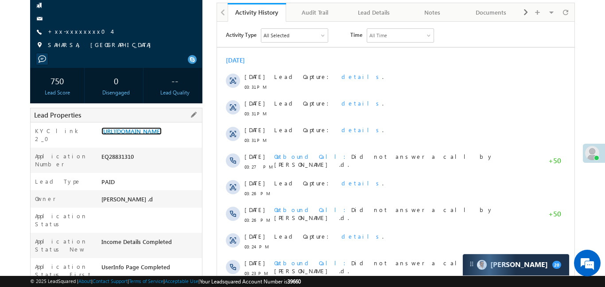
scroll to position [150, 0]
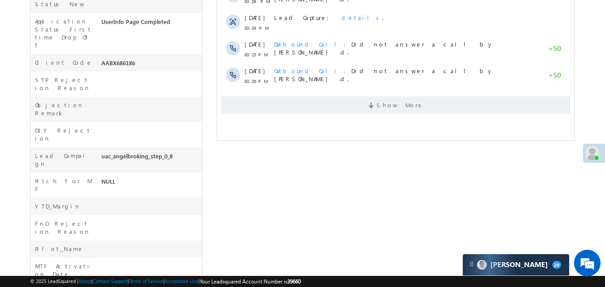
scroll to position [350, 0]
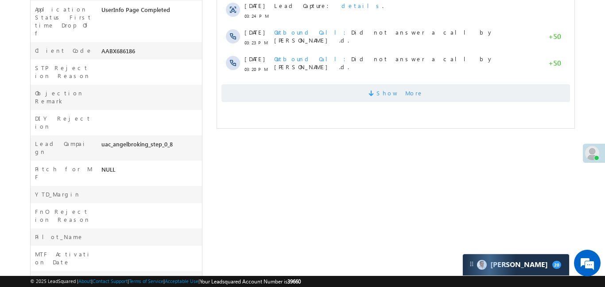
click at [373, 97] on span "Show More" at bounding box center [395, 93] width 348 height 18
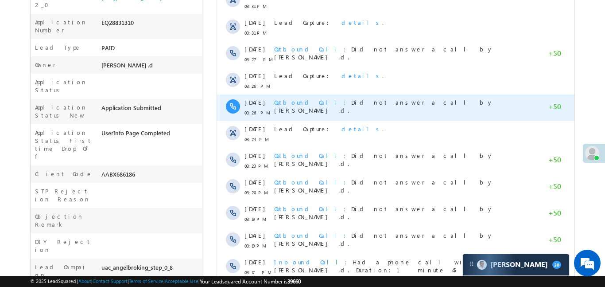
scroll to position [0, 0]
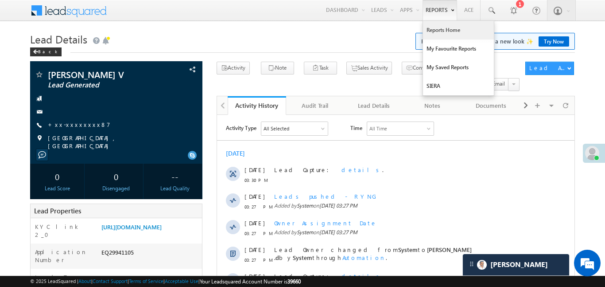
click at [456, 32] on link "Reports Home" at bounding box center [458, 30] width 71 height 19
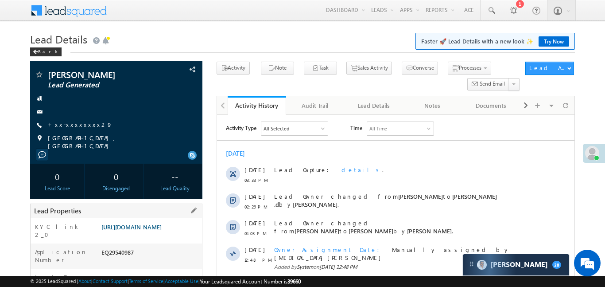
click at [158, 230] on link "[URL][DOMAIN_NAME]" at bounding box center [131, 227] width 60 height 8
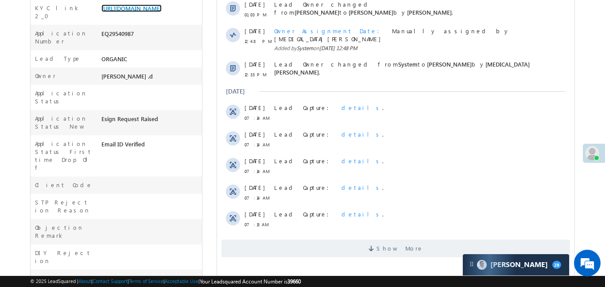
scroll to position [374, 0]
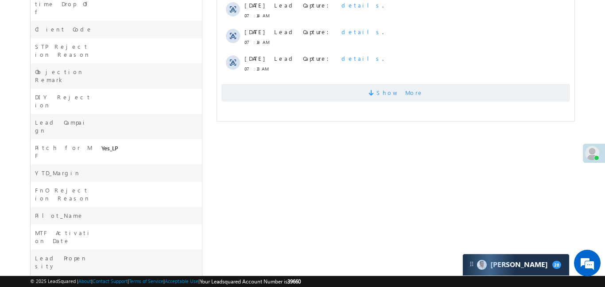
click at [389, 84] on span "Show More" at bounding box center [399, 93] width 47 height 18
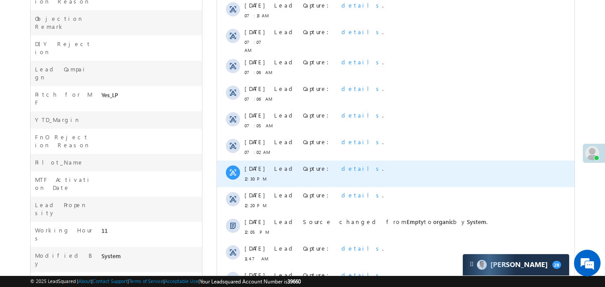
scroll to position [485, 0]
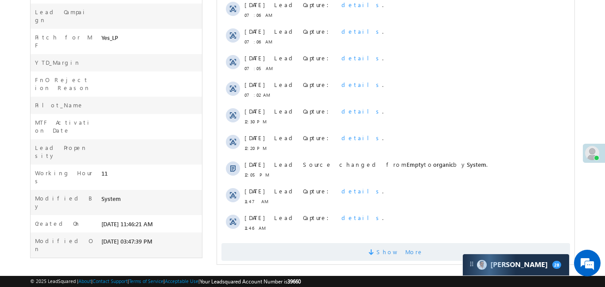
click at [427, 243] on span "Show More" at bounding box center [395, 252] width 348 height 18
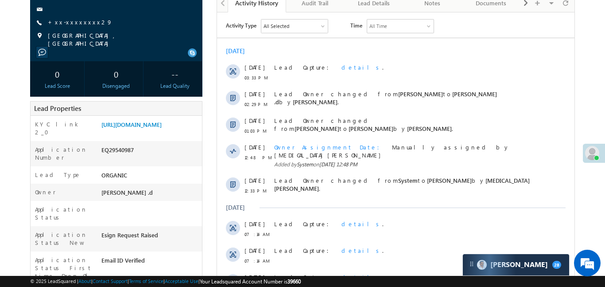
scroll to position [110, 0]
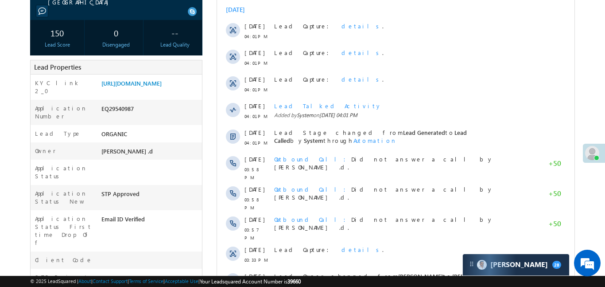
scroll to position [13, 0]
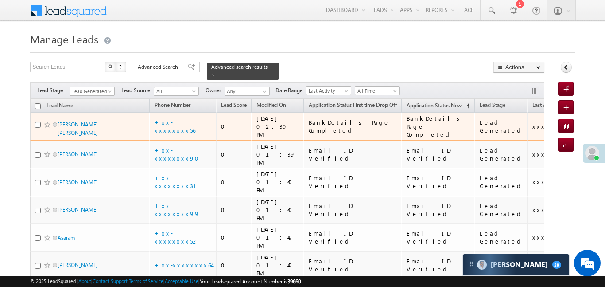
click at [35, 116] on td "Sundar lal ahirwar" at bounding box center [90, 126] width 120 height 28
click at [35, 122] on input "checkbox" at bounding box center [38, 125] width 6 height 6
checkbox input "true"
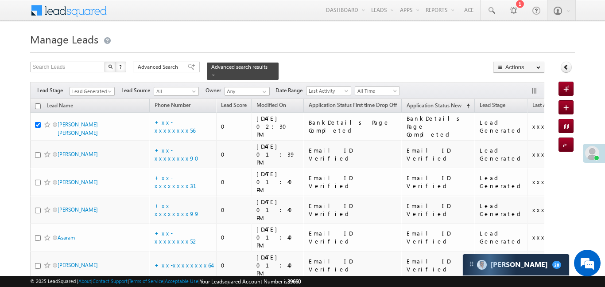
click at [36, 103] on input "checkbox" at bounding box center [38, 106] width 6 height 6
checkbox input "true"
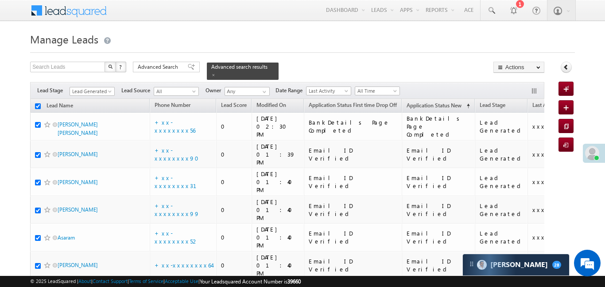
checkbox input "true"
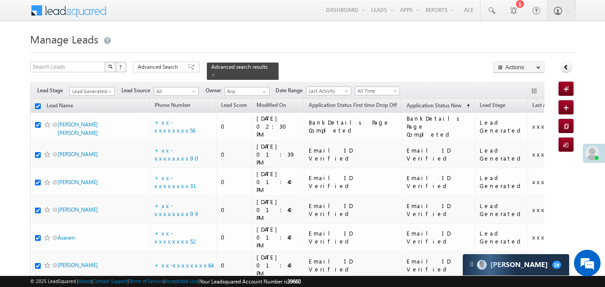
checkbox input "true"
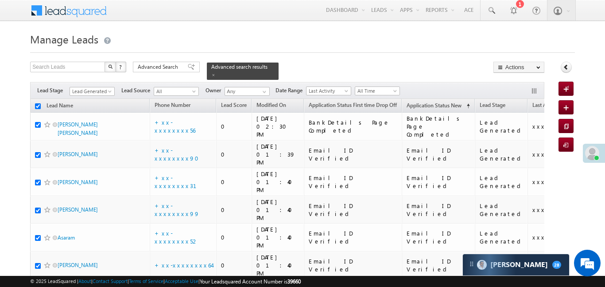
checkbox input "true"
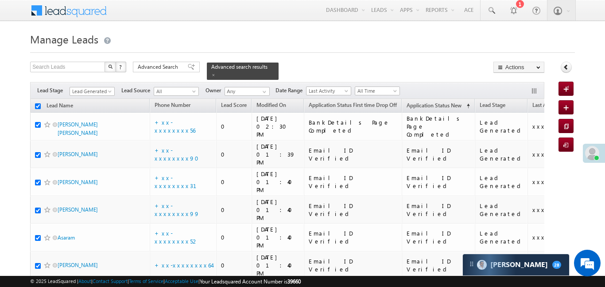
checkbox input "true"
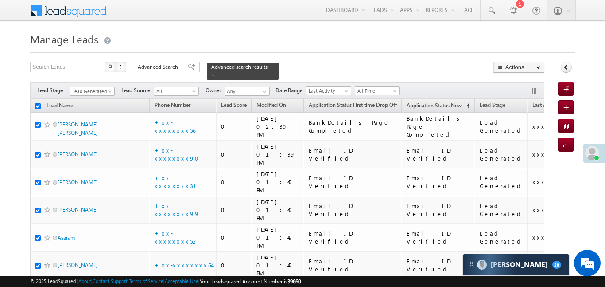
checkbox input "true"
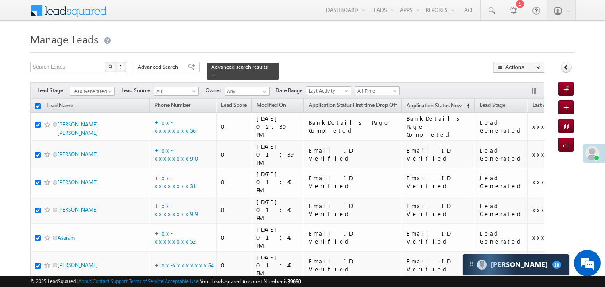
checkbox input "true"
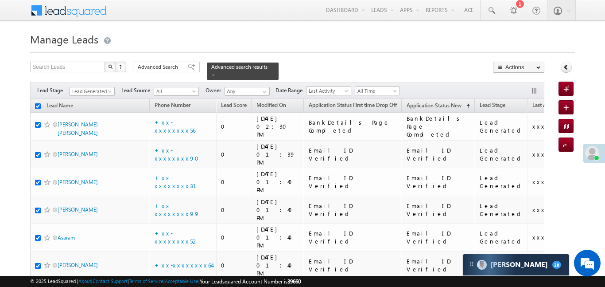
checkbox input "true"
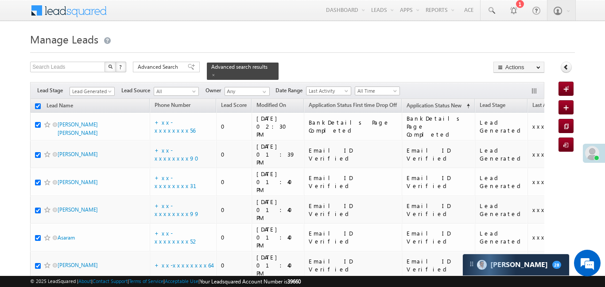
checkbox input "true"
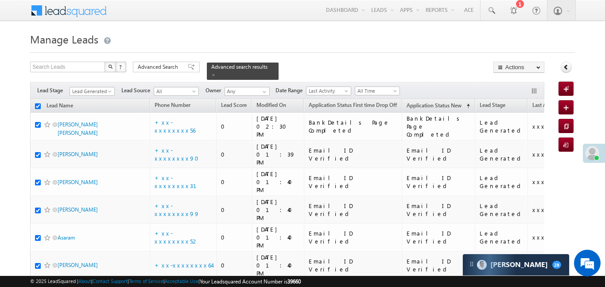
checkbox input "true"
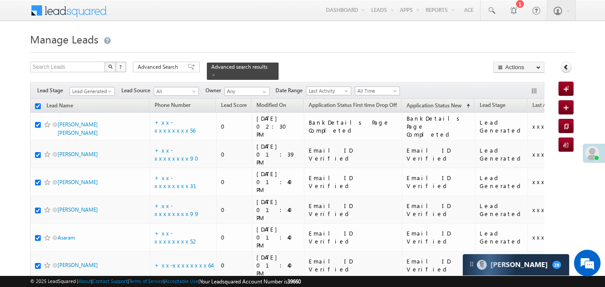
checkbox input "true"
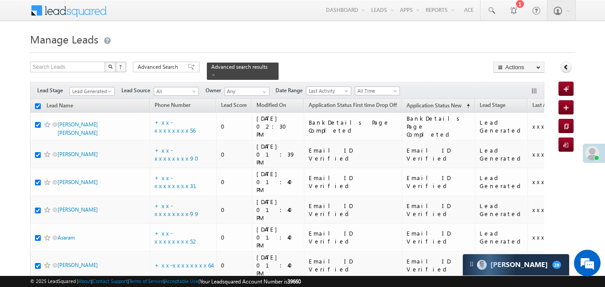
checkbox input "true"
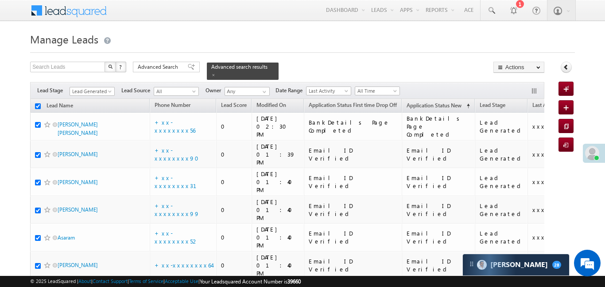
checkbox input "true"
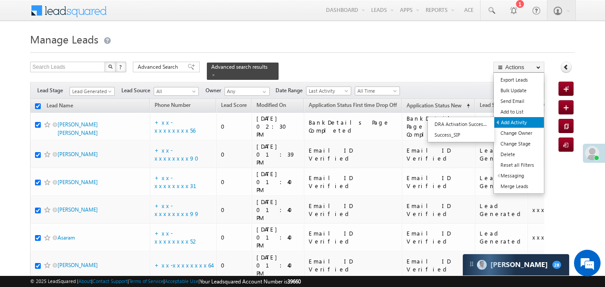
click at [524, 119] on link "Add Activity" at bounding box center [519, 122] width 50 height 11
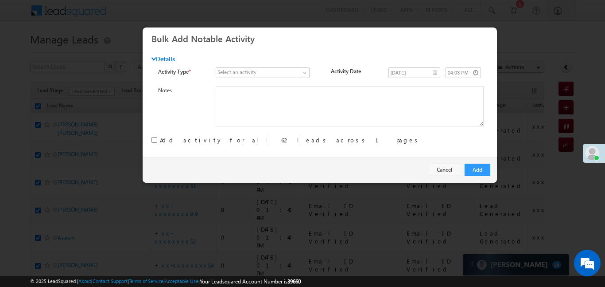
click at [256, 75] on div "Select an activity" at bounding box center [236, 72] width 39 height 8
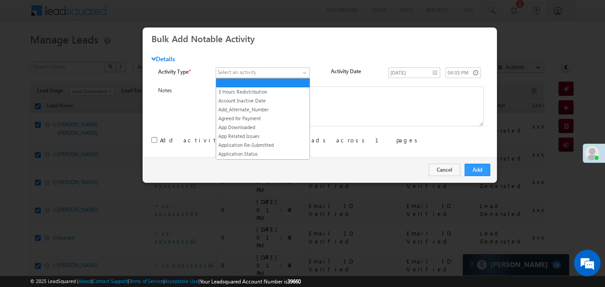
click at [290, 70] on span at bounding box center [258, 73] width 84 height 8
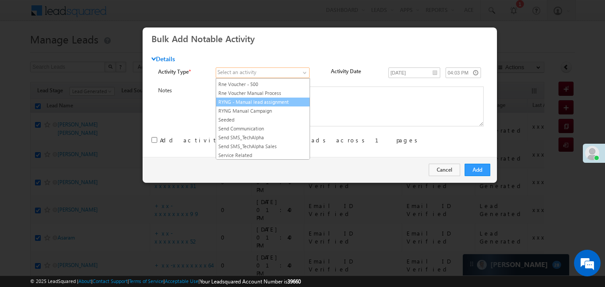
click at [276, 106] on link "RYNG - Manual lead assignment" at bounding box center [262, 102] width 93 height 8
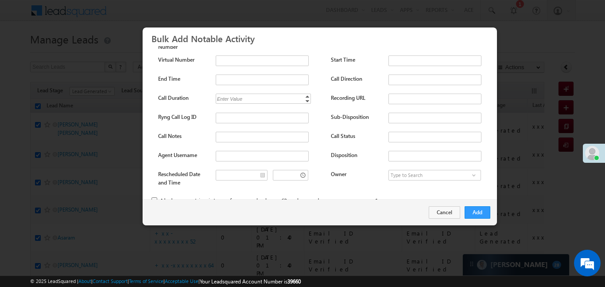
scroll to position [117, 0]
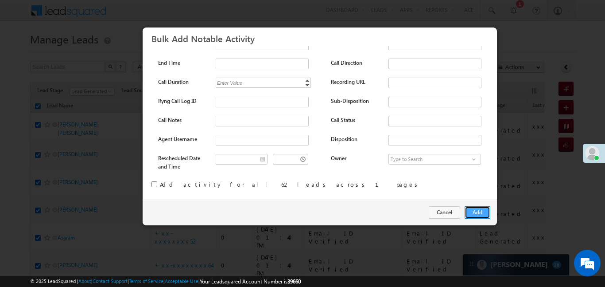
click at [475, 215] on button "Add" at bounding box center [478, 212] width 26 height 12
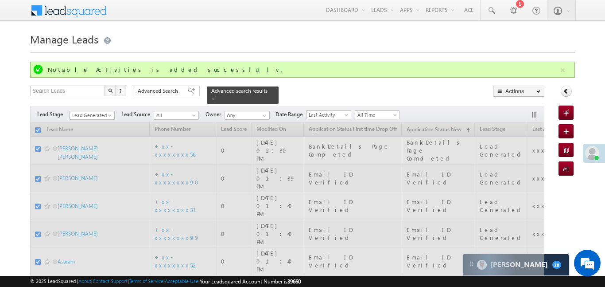
checkbox input "false"
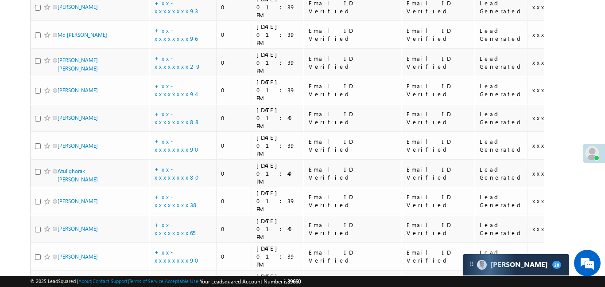
scroll to position [883, 0]
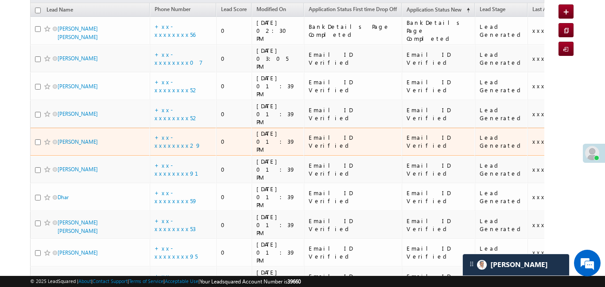
scroll to position [0, 0]
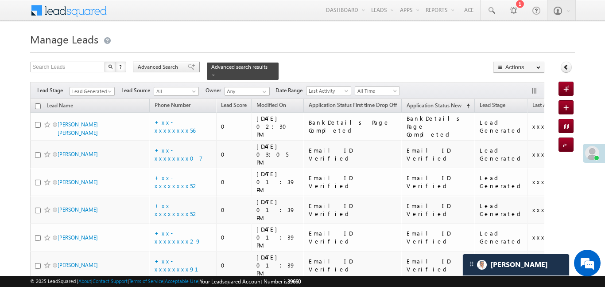
click at [179, 66] on span "Advanced Search" at bounding box center [159, 67] width 43 height 8
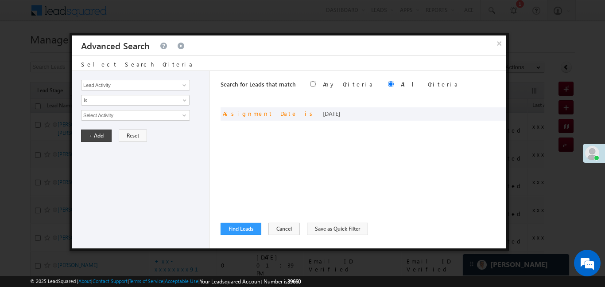
click at [494, 47] on button "×" at bounding box center [499, 42] width 14 height 15
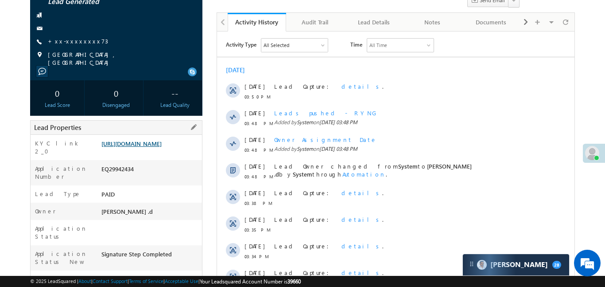
click at [162, 147] on link "[URL][DOMAIN_NAME]" at bounding box center [131, 143] width 60 height 8
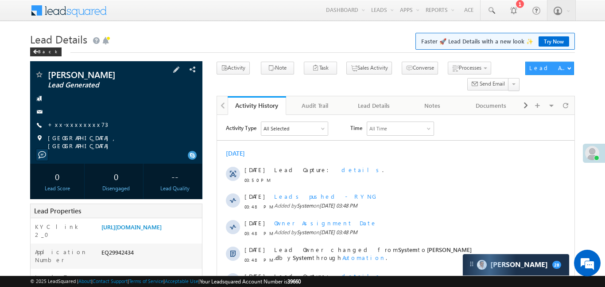
click at [76, 120] on div "Rituparna Paul das Lead Generated +xx-xxxxxxxx73" at bounding box center [116, 110] width 163 height 80
click at [81, 125] on link "+xx-xxxxxxxx73" at bounding box center [78, 124] width 60 height 8
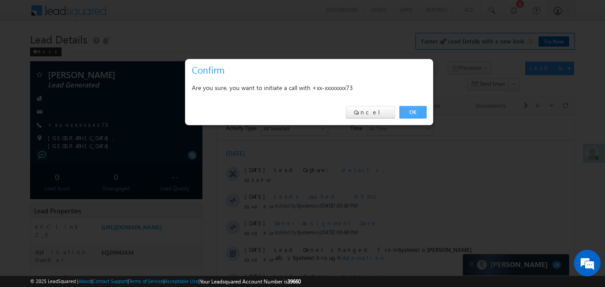
click at [420, 113] on link "OK" at bounding box center [412, 112] width 27 height 12
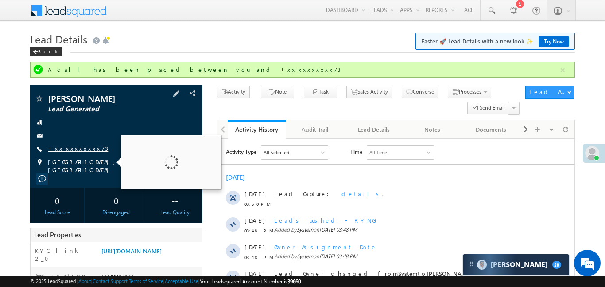
click at [75, 151] on link "+xx-xxxxxxxx73" at bounding box center [78, 148] width 60 height 8
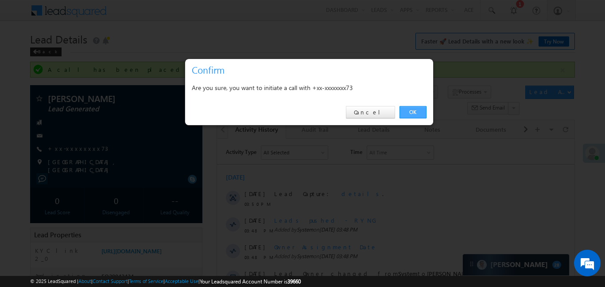
click at [409, 111] on link "OK" at bounding box center [412, 112] width 27 height 12
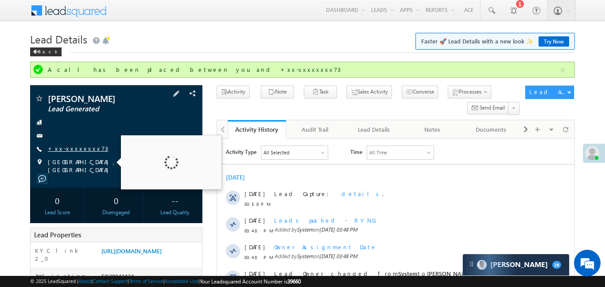
click at [76, 147] on link "+xx-xxxxxxxx73" at bounding box center [78, 148] width 60 height 8
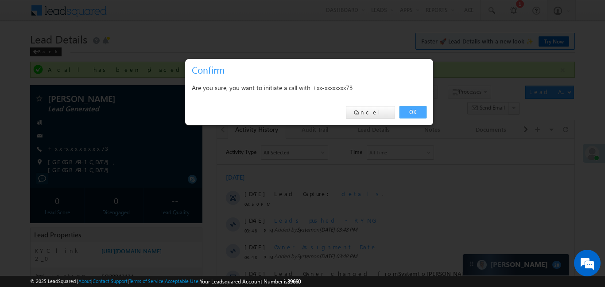
click at [413, 111] on link "OK" at bounding box center [412, 112] width 27 height 12
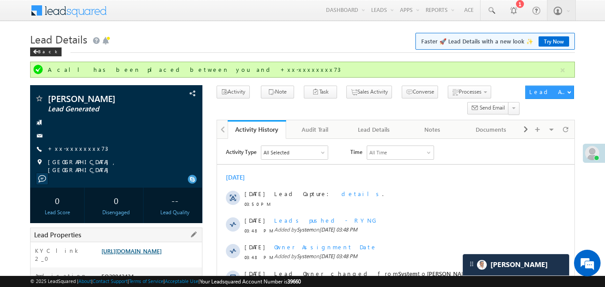
click at [162, 252] on link "https://angelbroking1-pk3em7sa.customui-test.leadsquared.com?leadId=c07a2b98-f6…" at bounding box center [131, 251] width 60 height 8
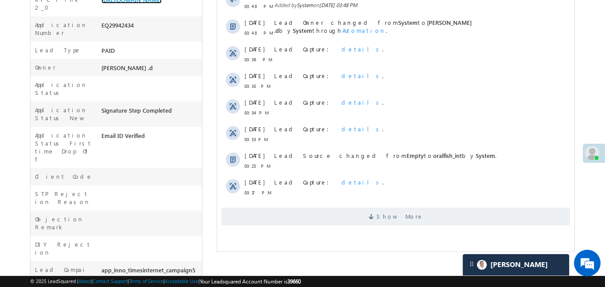
scroll to position [126, 0]
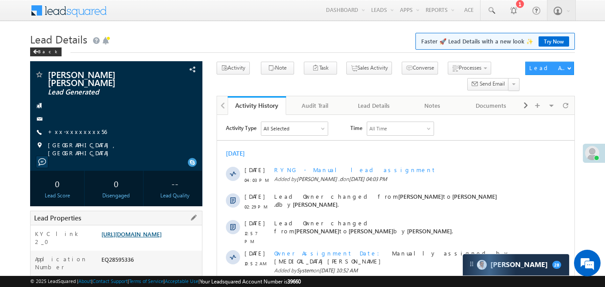
click at [162, 232] on link "[URL][DOMAIN_NAME]" at bounding box center [131, 234] width 60 height 8
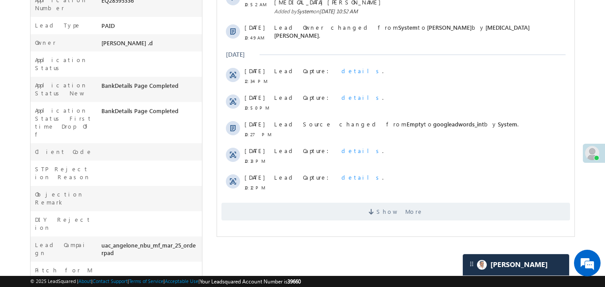
scroll to position [381, 0]
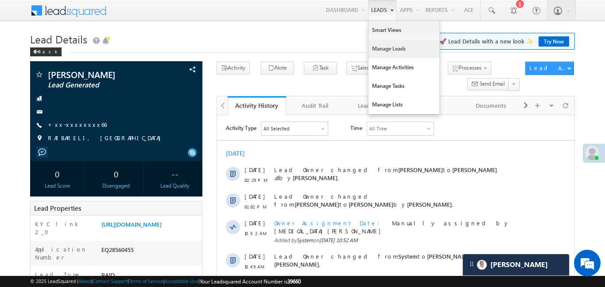
click at [386, 39] on link "Manage Leads" at bounding box center [403, 48] width 71 height 19
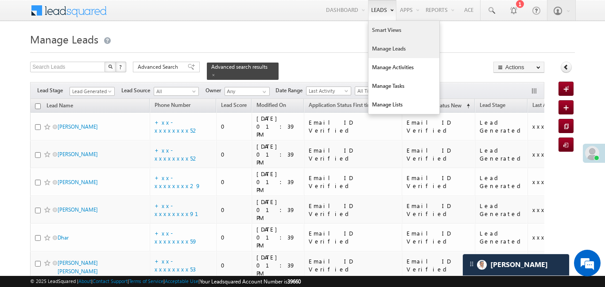
click at [386, 31] on link "Smart Views" at bounding box center [403, 30] width 71 height 19
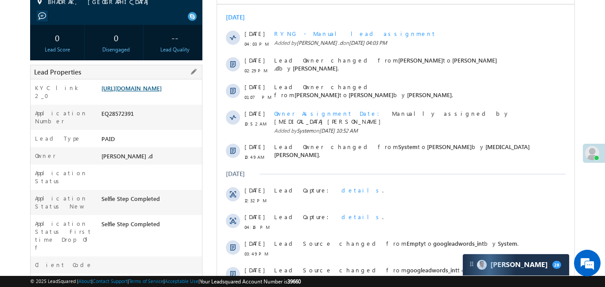
scroll to position [123, 0]
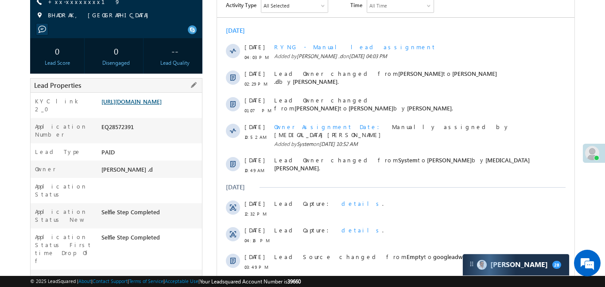
click at [160, 105] on link "[URL][DOMAIN_NAME]" at bounding box center [131, 101] width 60 height 8
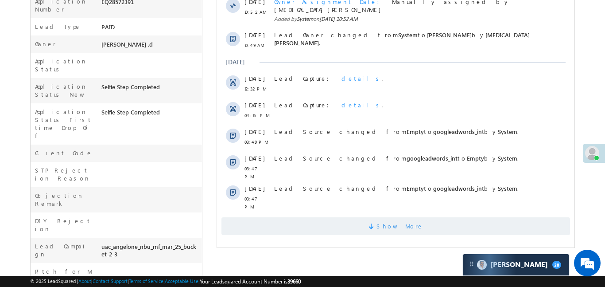
scroll to position [249, 0]
click at [361, 216] on span "Show More" at bounding box center [395, 225] width 348 height 18
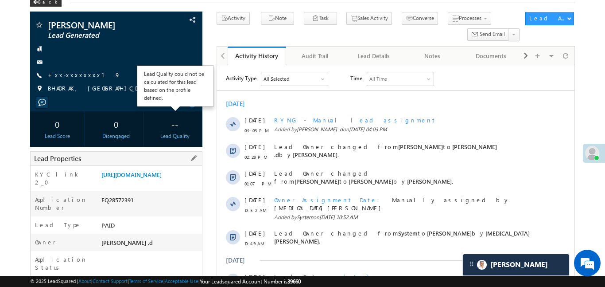
scroll to position [115, 0]
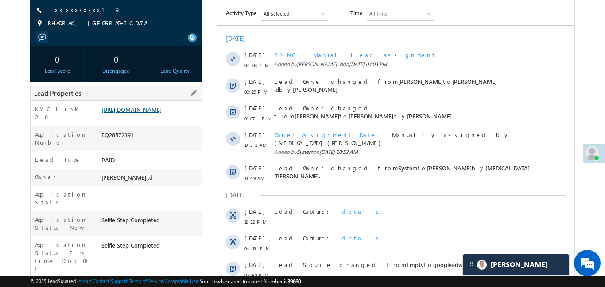
click at [162, 113] on link "[URL][DOMAIN_NAME]" at bounding box center [131, 109] width 60 height 8
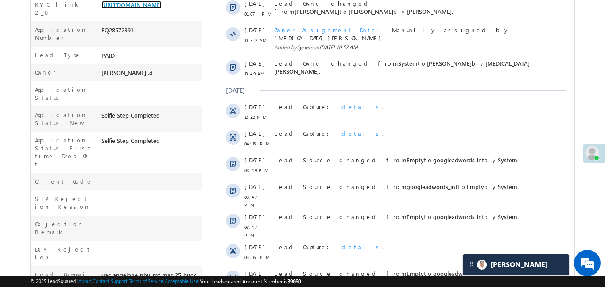
scroll to position [106, 0]
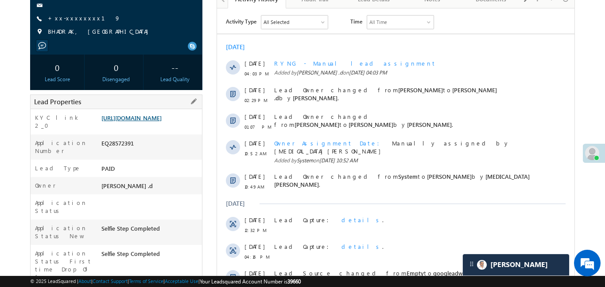
click at [162, 121] on link "[URL][DOMAIN_NAME]" at bounding box center [131, 118] width 60 height 8
click at [173, 126] on div "[URL][DOMAIN_NAME]" at bounding box center [150, 119] width 103 height 12
click at [162, 121] on link "https://angelbroking1-pk3em7sa.customui-test.leadsquared.com?leadId=23fce743-4c…" at bounding box center [131, 118] width 60 height 8
click at [134, 121] on link "https://angelbroking1-pk3em7sa.customui-test.leadsquared.com?leadId=23fce743-4c…" at bounding box center [131, 118] width 60 height 8
click at [162, 121] on link "https://angelbroking1-pk3em7sa.customui-test.leadsquared.com?leadId=23fce743-4c…" at bounding box center [131, 118] width 60 height 8
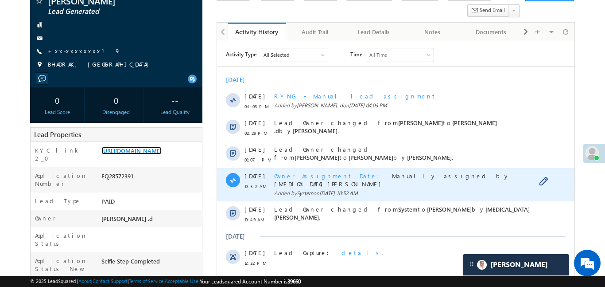
scroll to position [0, 0]
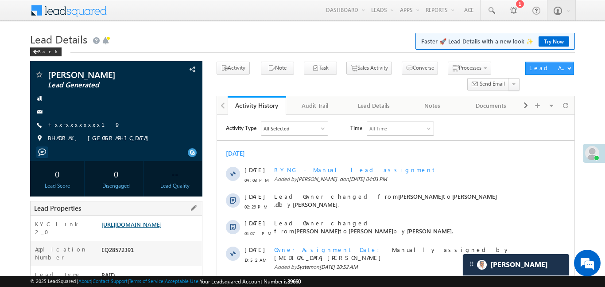
click at [162, 228] on link "https://angelbroking1-pk3em7sa.customui-test.leadsquared.com?leadId=23fce743-4c…" at bounding box center [131, 224] width 60 height 8
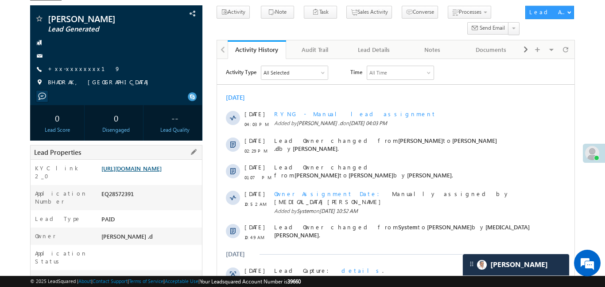
scroll to position [61, 0]
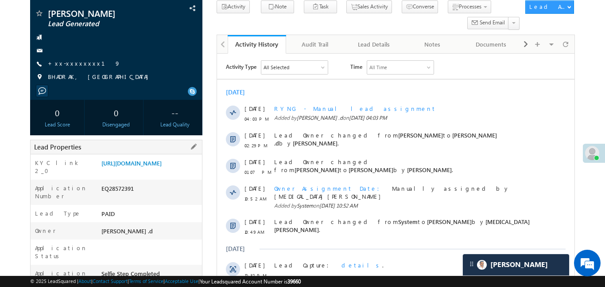
click at [171, 152] on div "Lead Properties" at bounding box center [116, 146] width 172 height 15
click at [162, 166] on link "https://angelbroking1-pk3em7sa.customui-test.leadsquared.com?leadId=23fce743-4c…" at bounding box center [131, 163] width 60 height 8
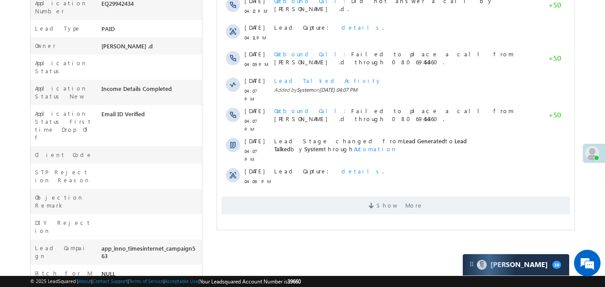
scroll to position [163, 0]
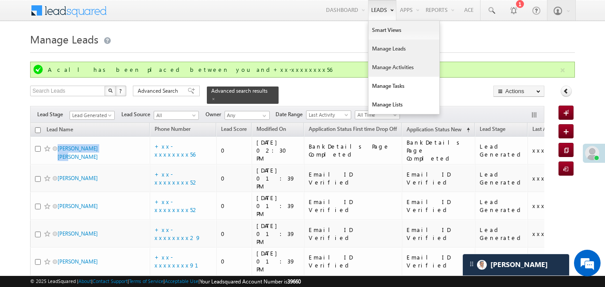
click at [405, 70] on link "Manage Activities" at bounding box center [403, 67] width 71 height 19
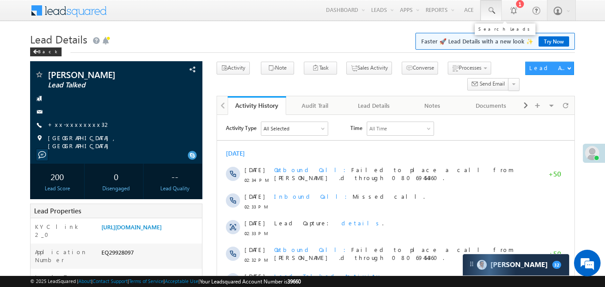
click at [491, 4] on link at bounding box center [490, 10] width 21 height 20
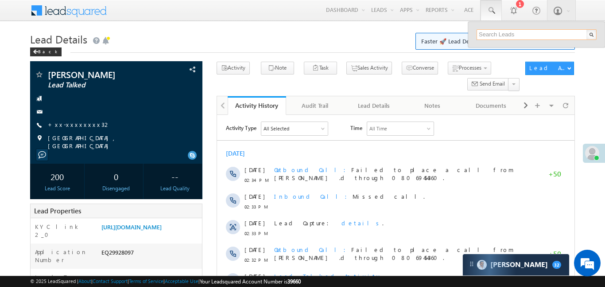
paste input "EQ29939265"
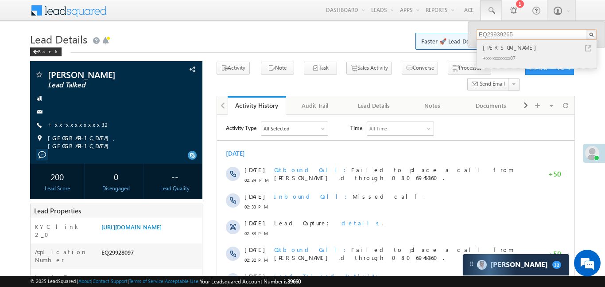
type input "EQ29939265"
click at [502, 47] on div "[PERSON_NAME]" at bounding box center [540, 48] width 119 height 10
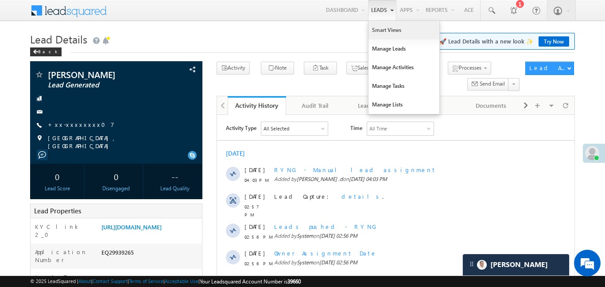
click at [385, 30] on link "Smart Views" at bounding box center [403, 30] width 71 height 19
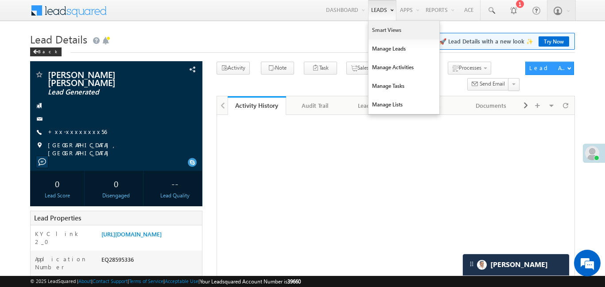
click at [388, 37] on link "Smart Views" at bounding box center [403, 30] width 71 height 19
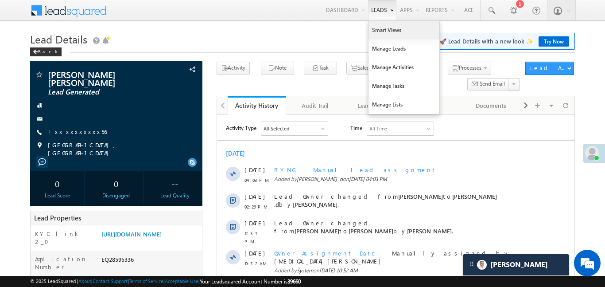
click at [387, 31] on link "Smart Views" at bounding box center [403, 30] width 71 height 19
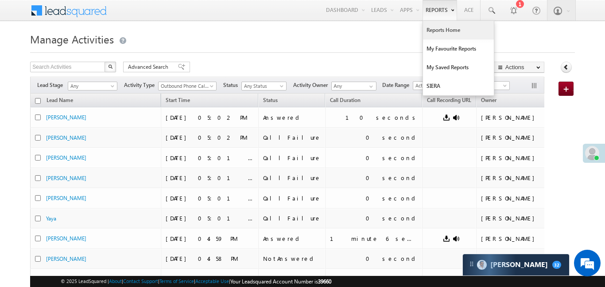
click at [448, 34] on link "Reports Home" at bounding box center [458, 30] width 71 height 19
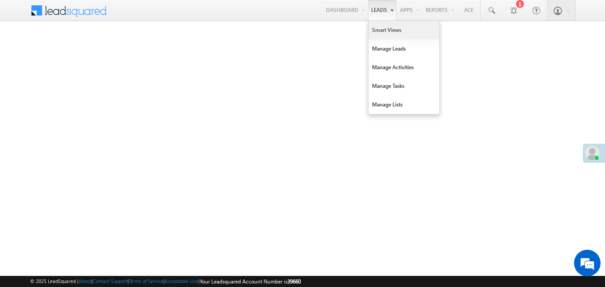
click at [396, 37] on link "Smart Views" at bounding box center [403, 30] width 71 height 19
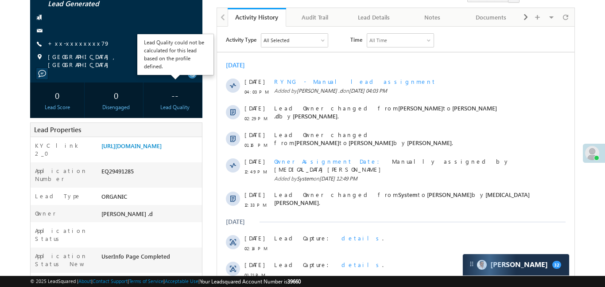
scroll to position [89, 0]
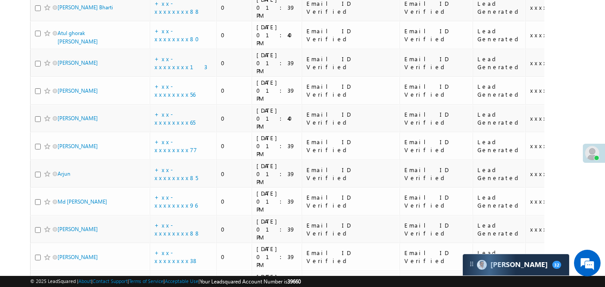
scroll to position [649, 0]
